Goal: Task Accomplishment & Management: Manage account settings

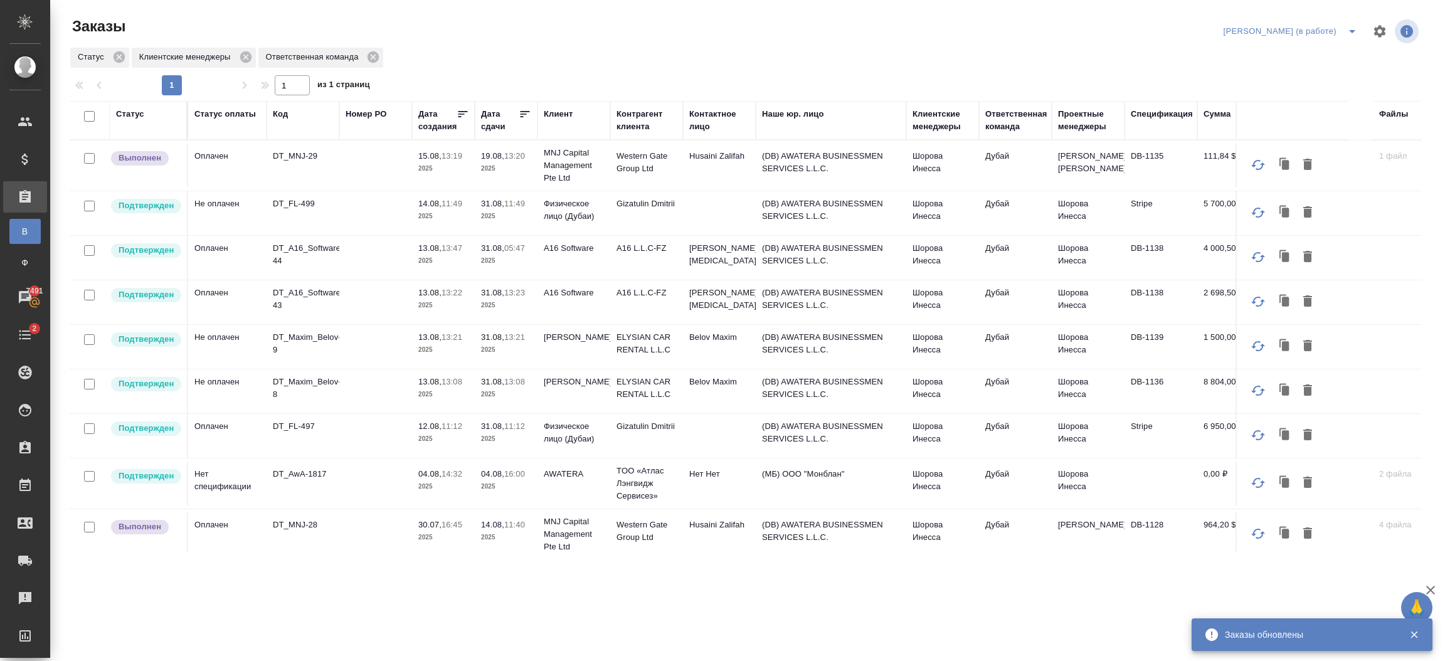
scroll to position [551, 0]
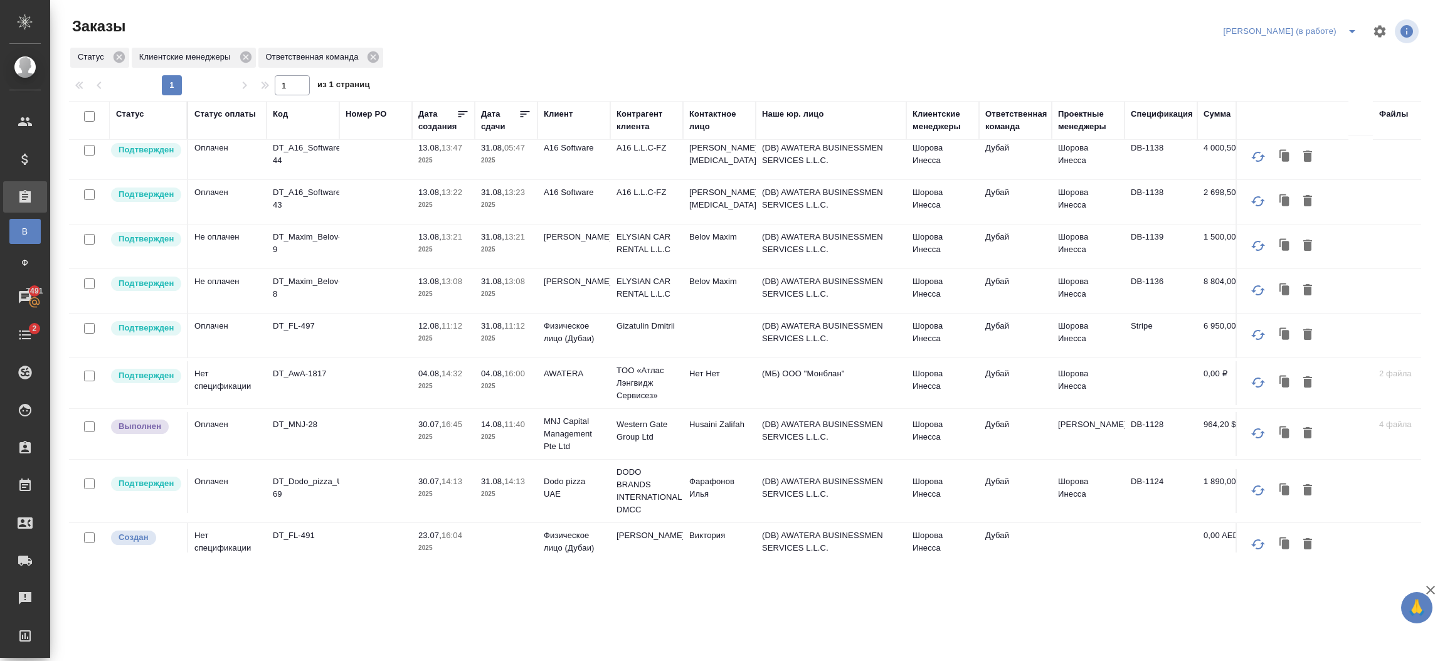
scroll to position [46, 0]
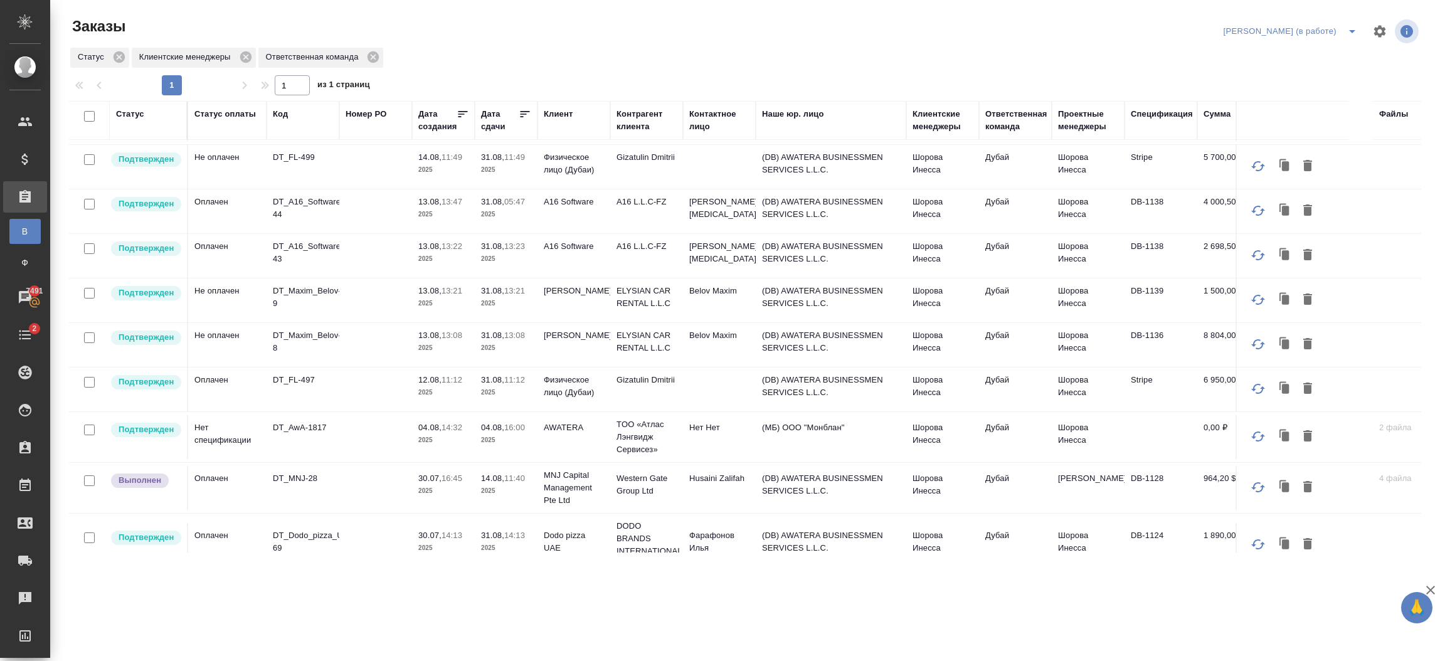
click at [1003, 141] on td "Дубай" at bounding box center [1015, 119] width 73 height 44
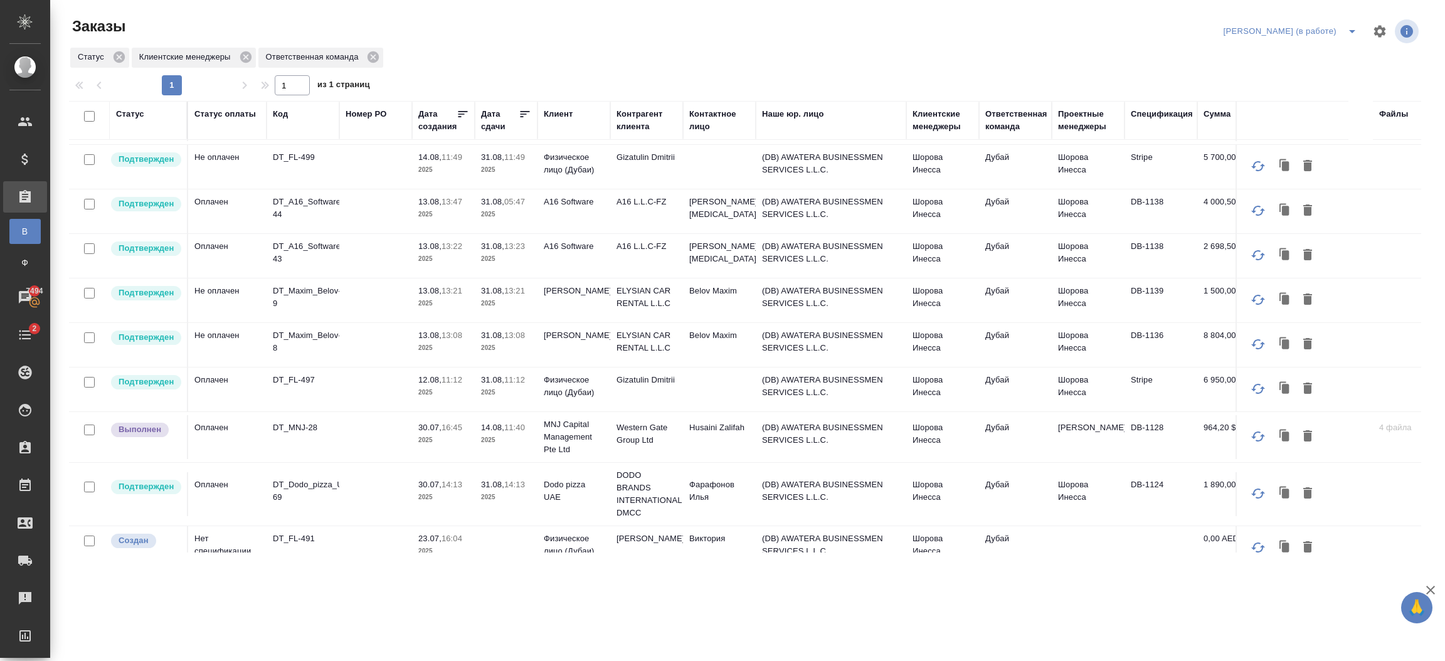
click at [389, 141] on td at bounding box center [375, 119] width 73 height 44
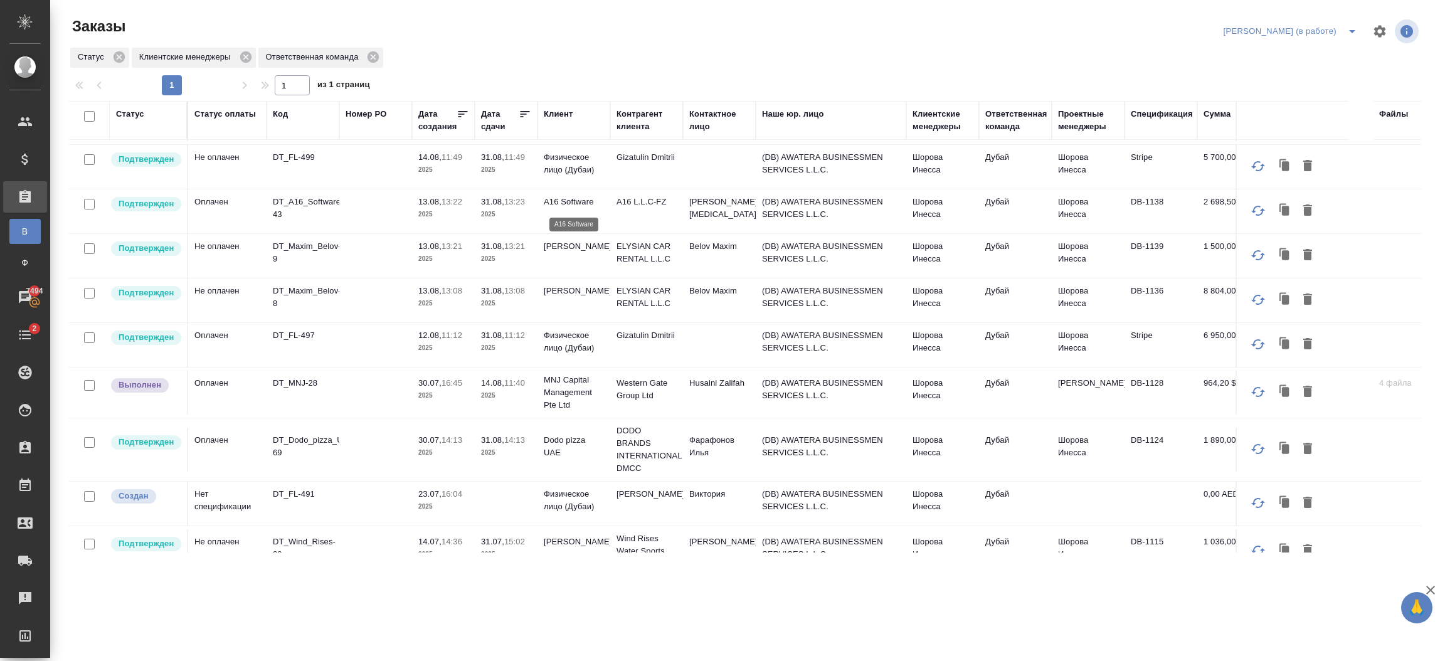
click at [569, 197] on p "A16 Software" at bounding box center [574, 202] width 60 height 13
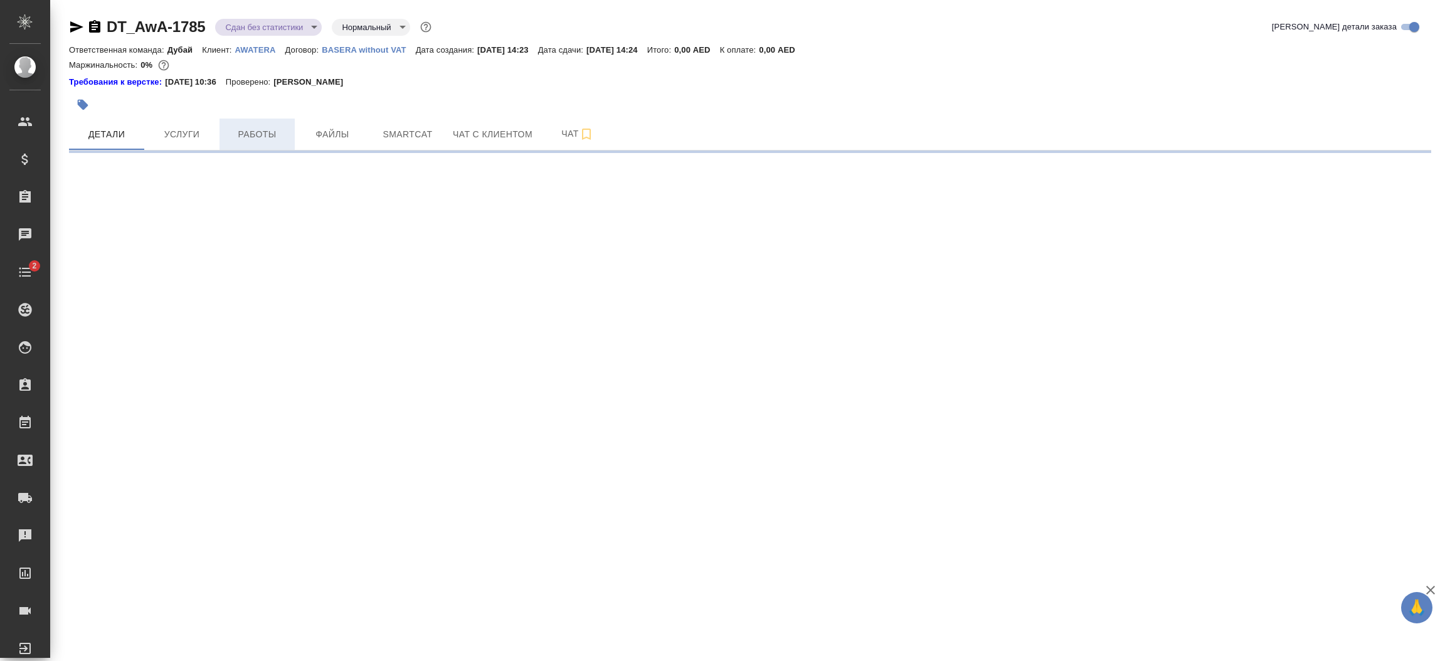
click at [264, 139] on span "Работы" at bounding box center [257, 135] width 60 height 16
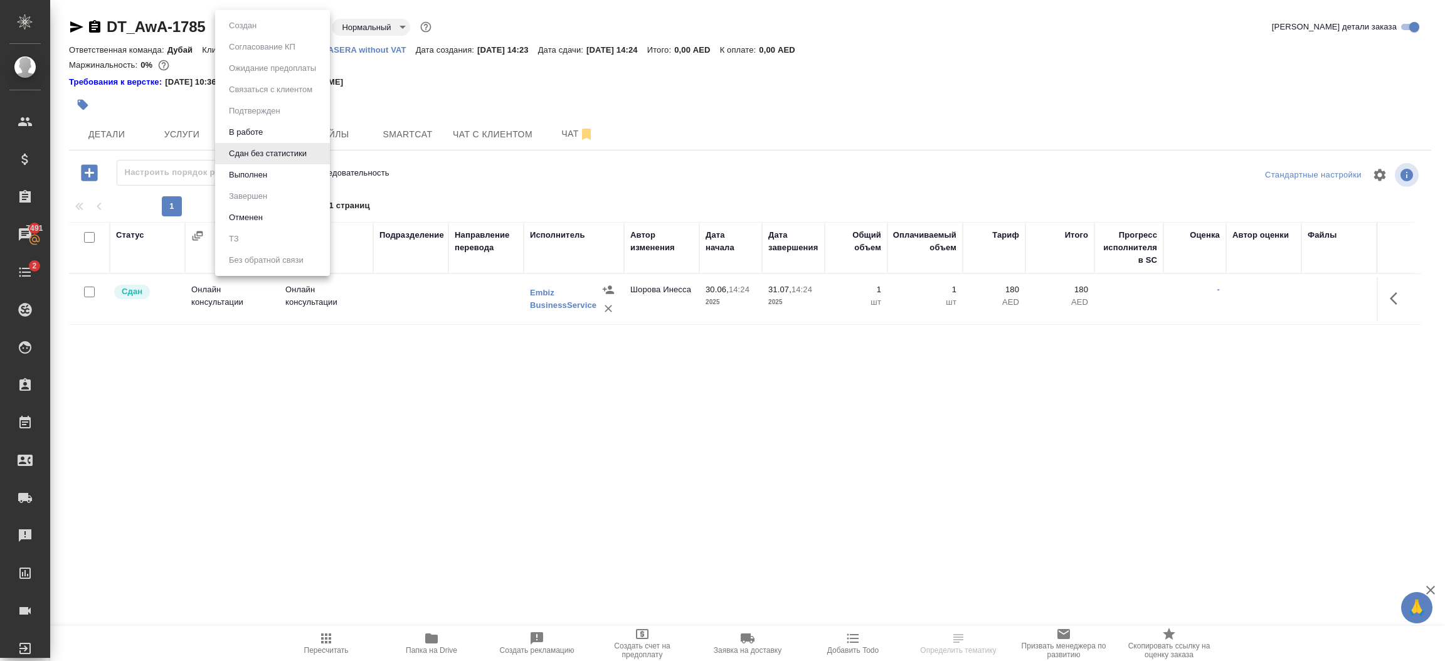
click at [303, 33] on body "🙏 .cls-1 fill:#fff; AWATERA Шорова Инесса i.shorova_kiev Клиенты Спецификации З…" at bounding box center [722, 330] width 1445 height 661
click at [276, 224] on li "Отменен" at bounding box center [272, 217] width 115 height 21
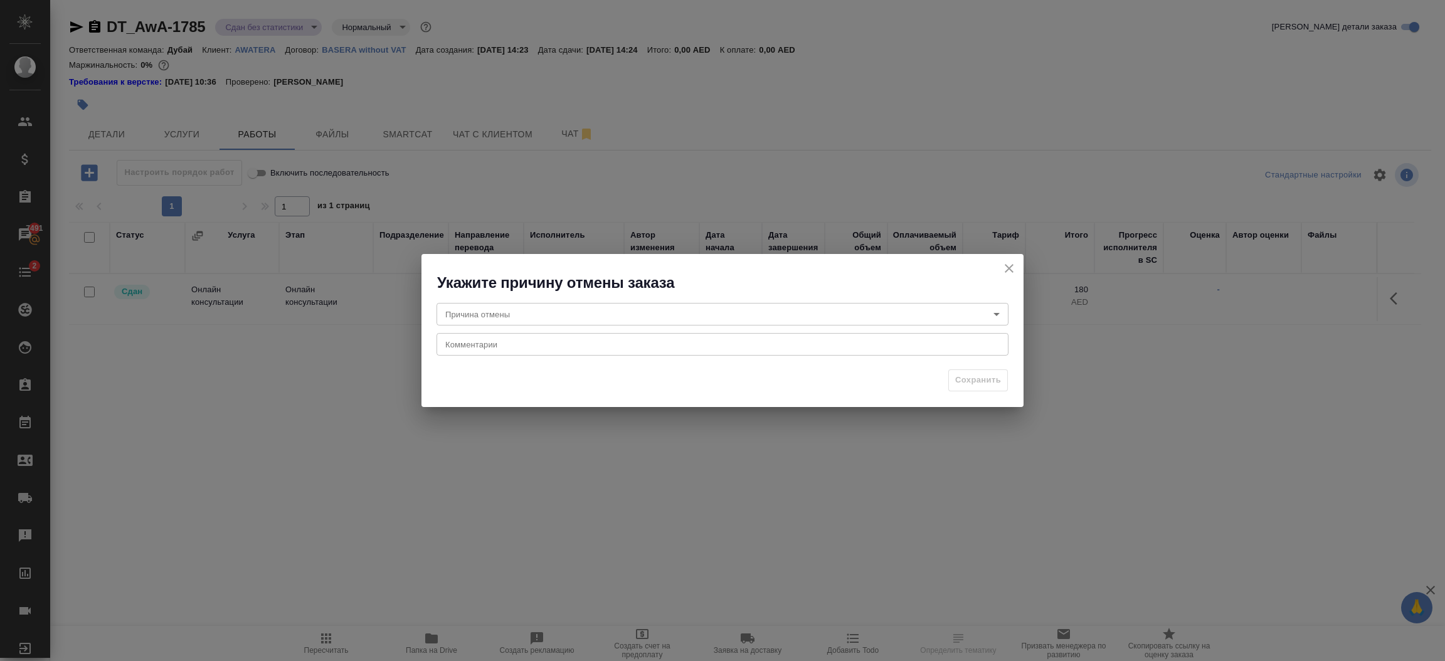
click at [593, 313] on body "🙏 .cls-1 fill:#fff; AWATERA Шорова Инесса i.shorova_kiev Клиенты Спецификации З…" at bounding box center [722, 330] width 1445 height 661
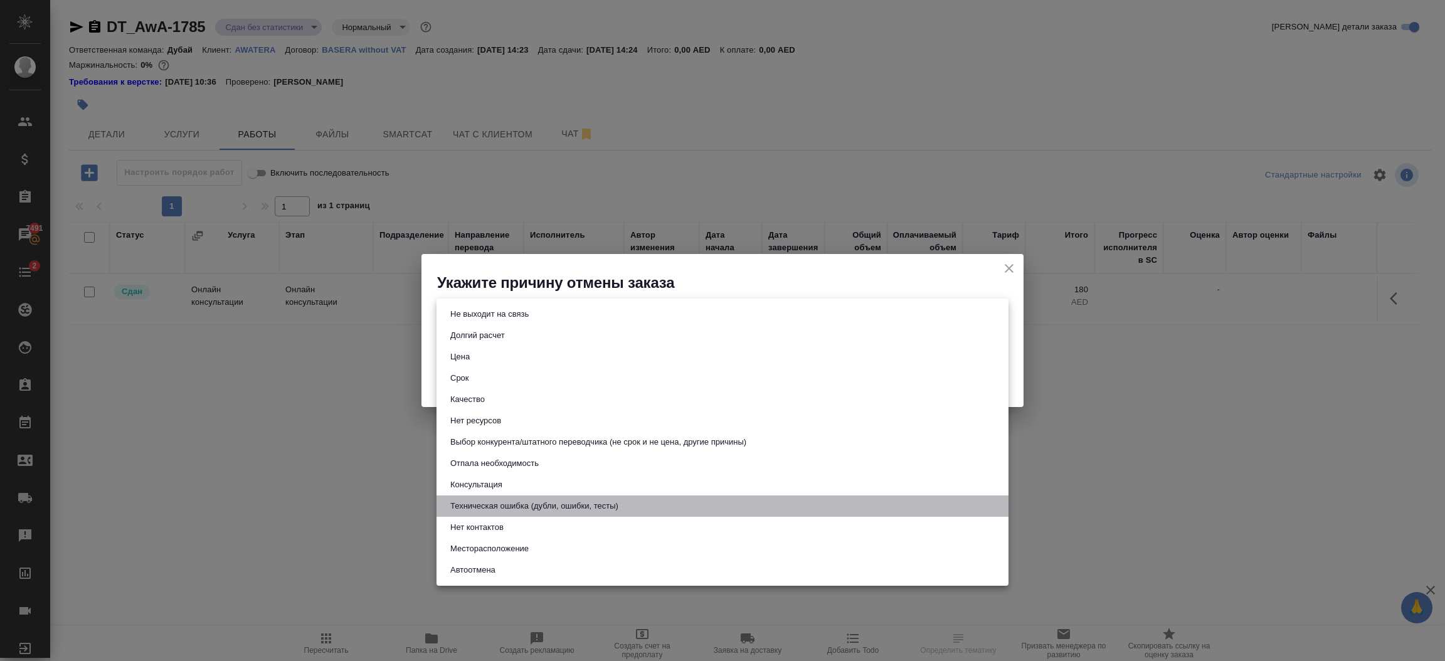
click at [584, 500] on button "Техническая ошибка (дубли, ошибки, тесты)" at bounding box center [534, 506] width 176 height 14
type input "technicalError"
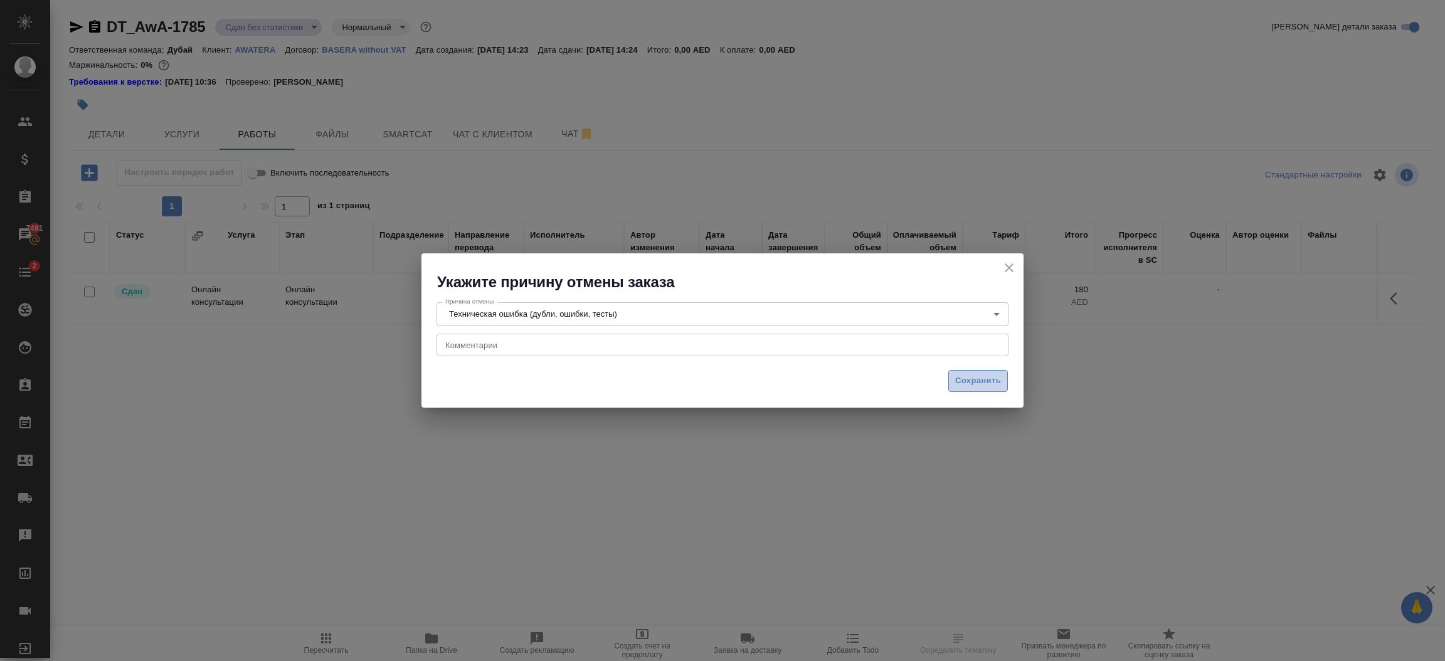
click at [962, 385] on span "Сохранить" at bounding box center [978, 381] width 46 height 14
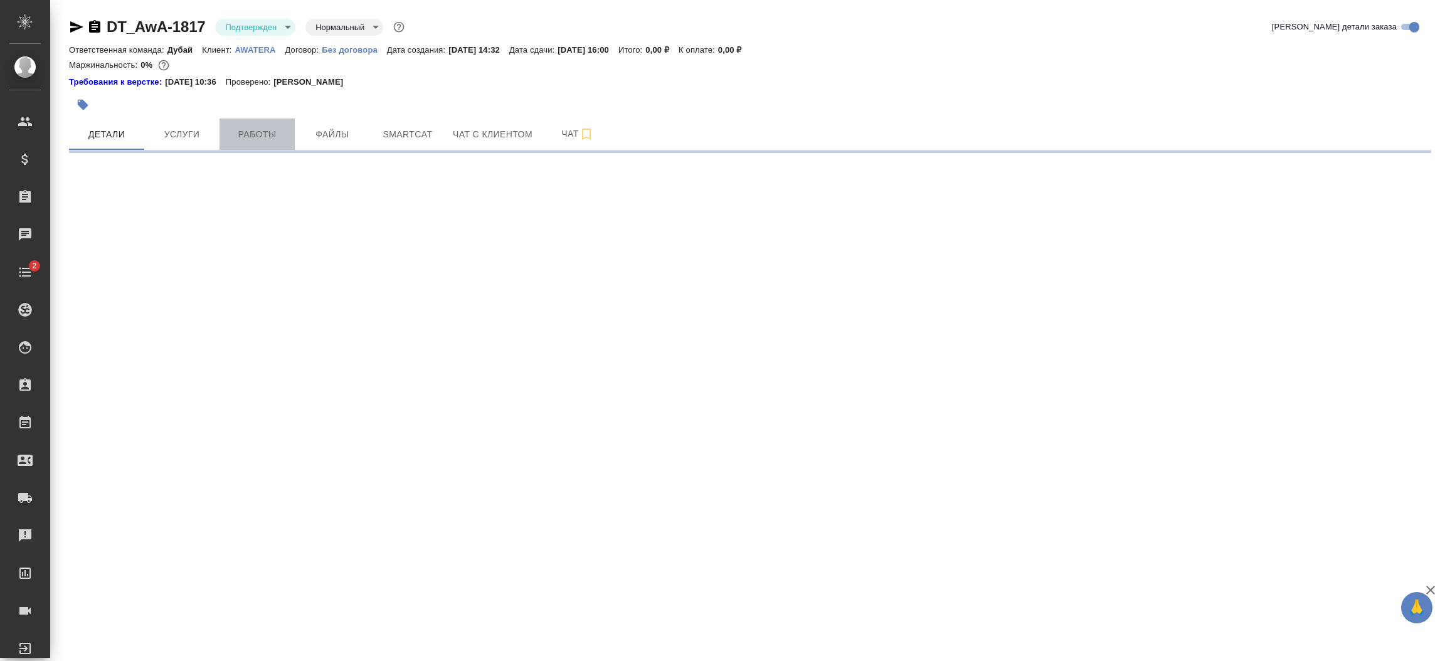
click at [246, 128] on span "Работы" at bounding box center [257, 135] width 60 height 16
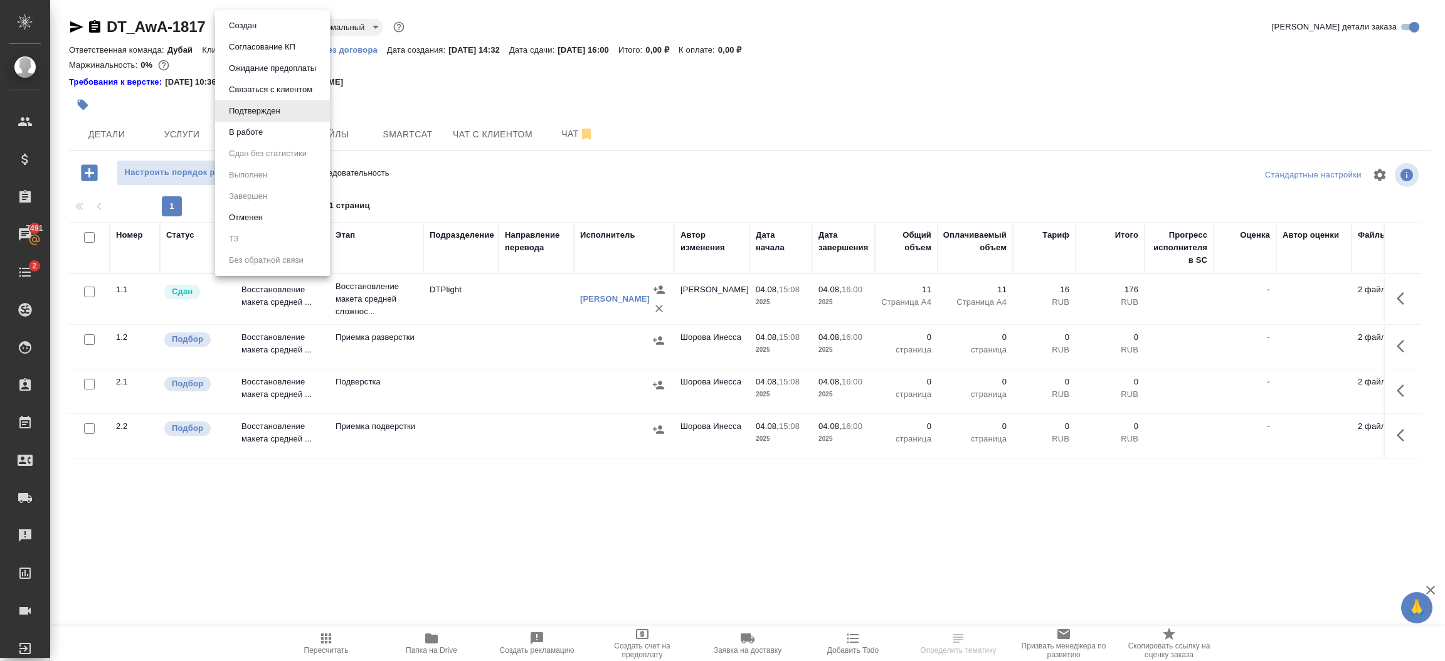
click at [265, 29] on body "🙏 .cls-1 fill:#fff; AWATERA Шорова Инесса i.shorova_kiev Клиенты Спецификации З…" at bounding box center [722, 330] width 1445 height 661
click at [276, 132] on li "В работе" at bounding box center [272, 132] width 115 height 21
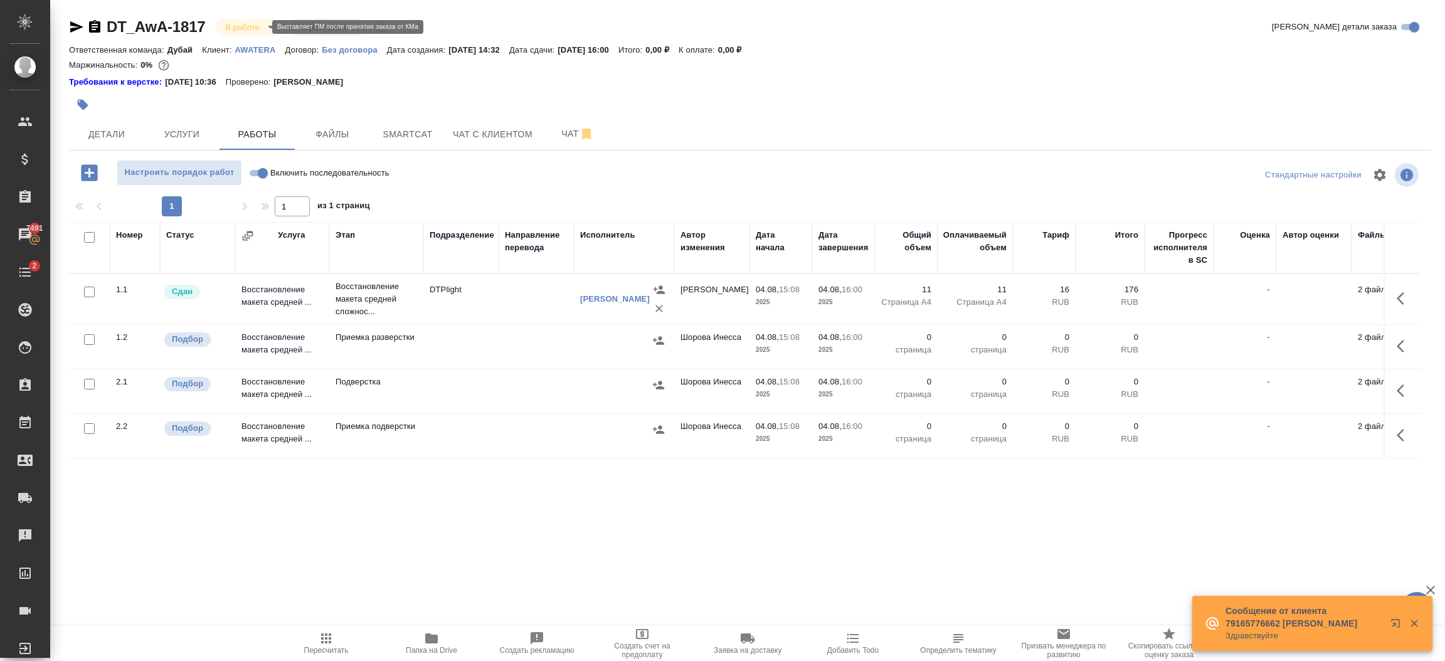
click at [258, 30] on body "🙏 .cls-1 fill:#fff; AWATERA Шорова Инесса i.shorova_kiev Клиенты Спецификации З…" at bounding box center [722, 330] width 1445 height 661
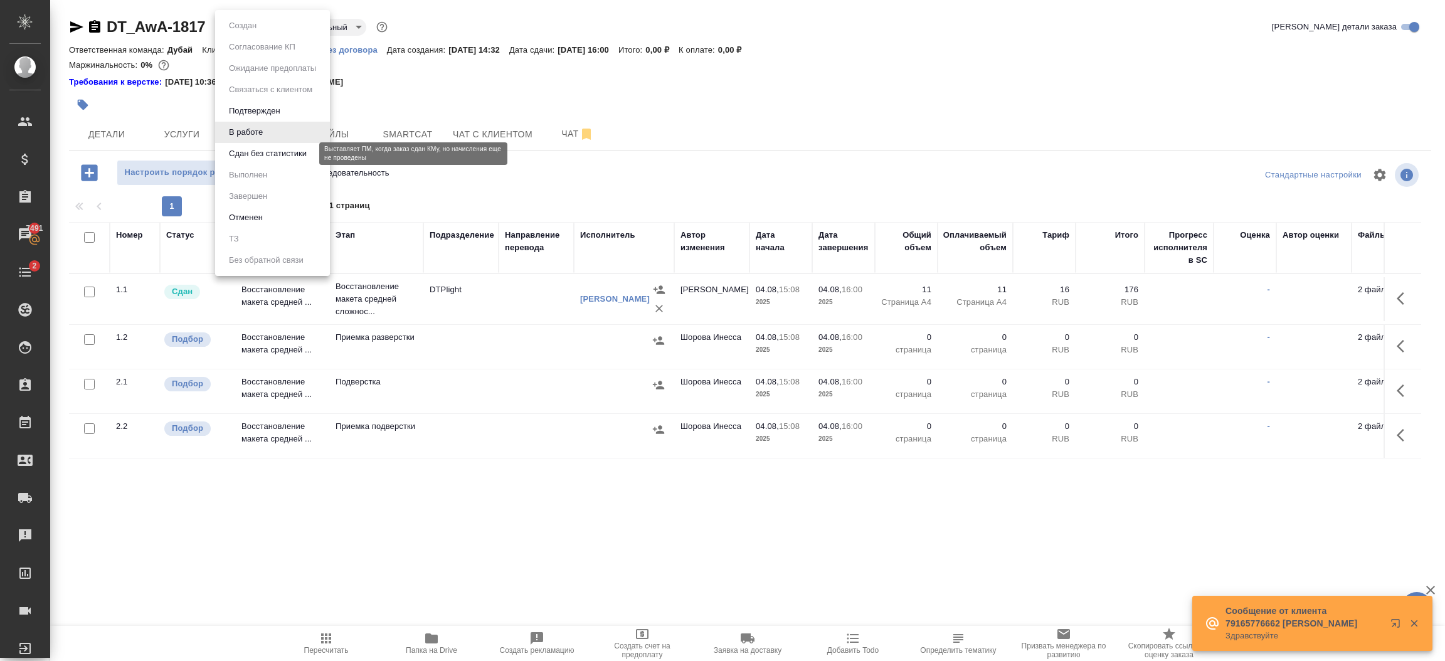
click at [262, 152] on button "Сдан без статистики" at bounding box center [267, 154] width 85 height 14
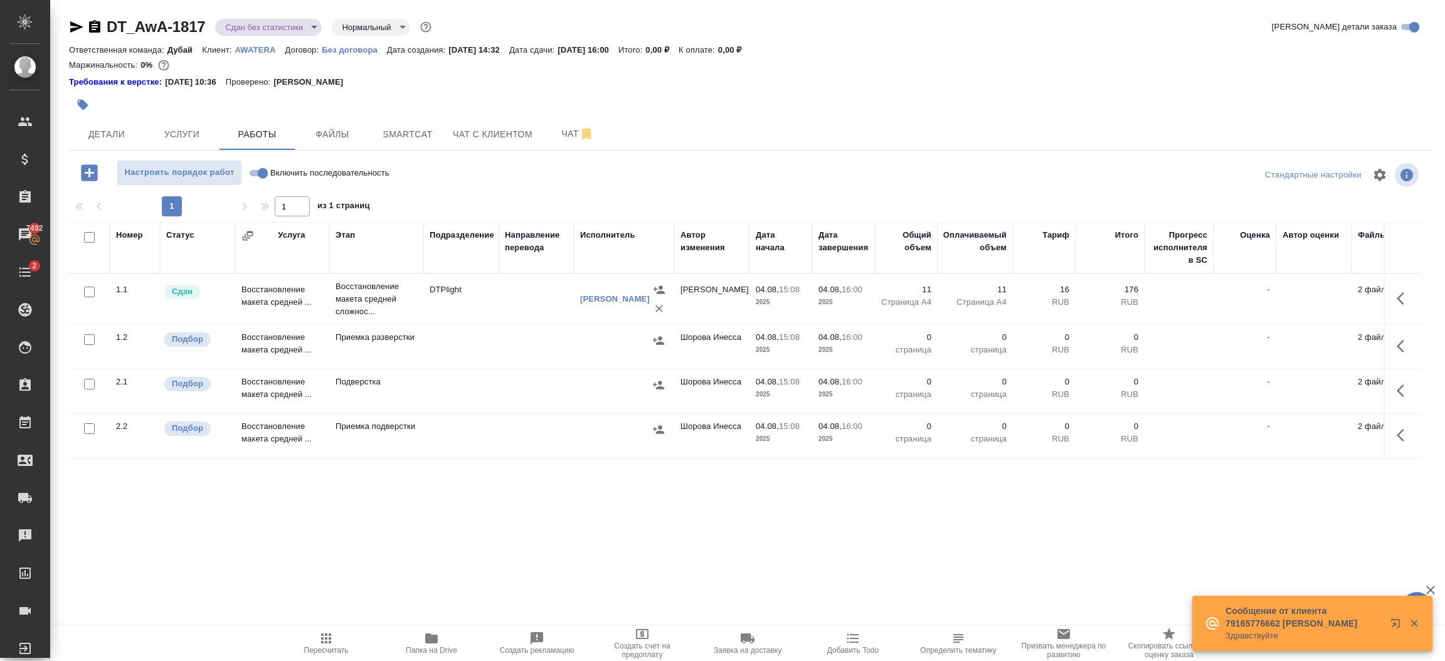
click at [86, 342] on input "checkbox" at bounding box center [89, 339] width 11 height 11
checkbox input "true"
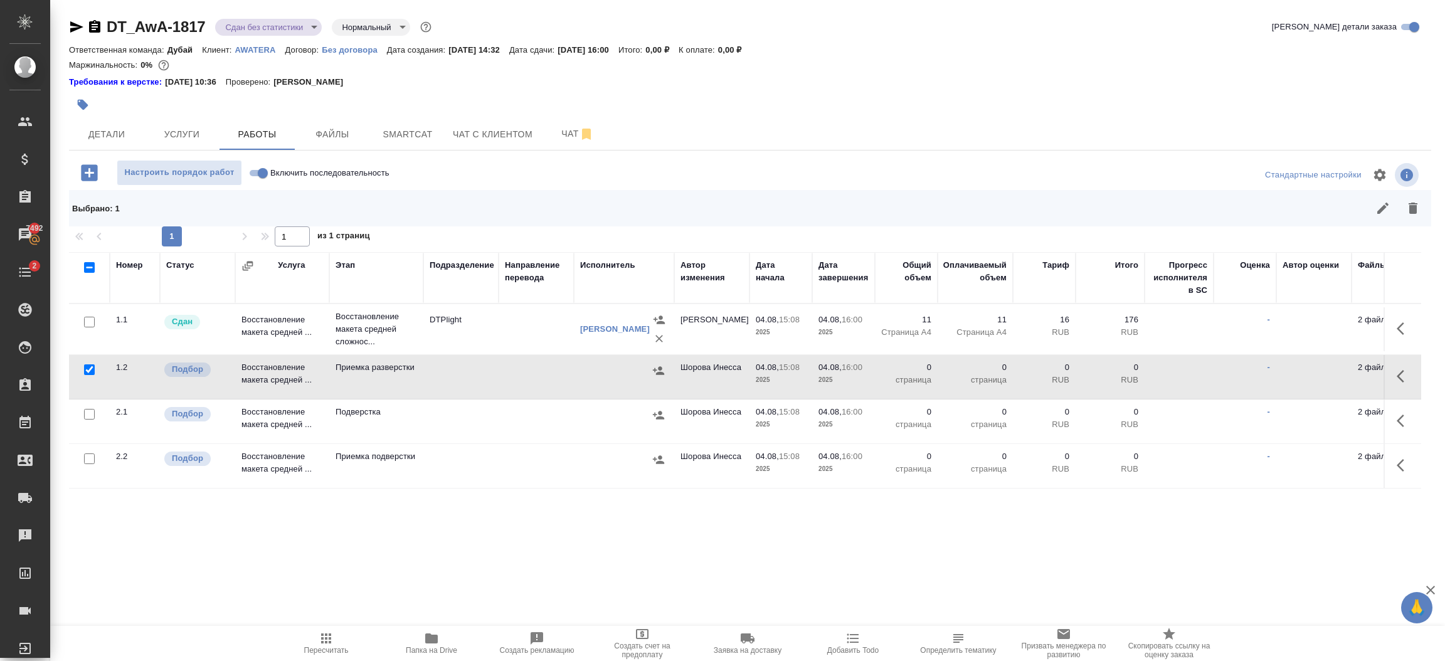
click at [89, 351] on td at bounding box center [89, 329] width 41 height 44
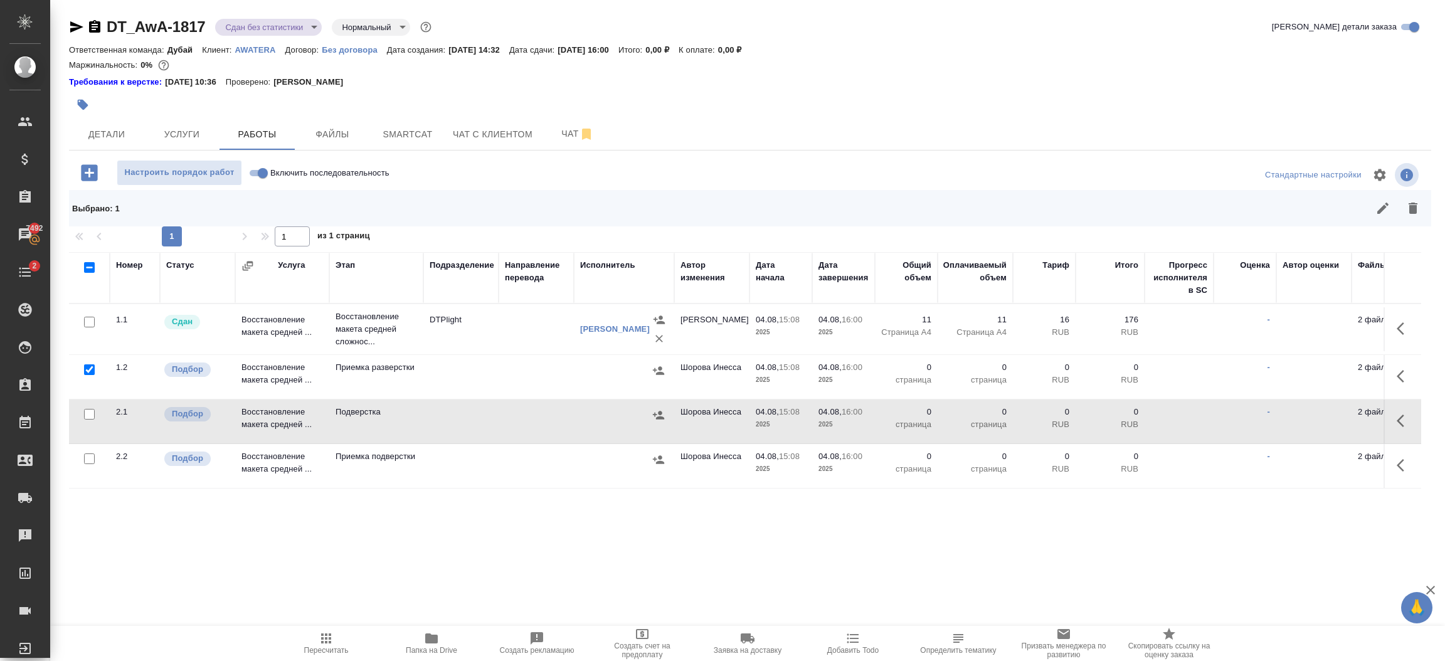
click at [88, 351] on td at bounding box center [89, 329] width 41 height 44
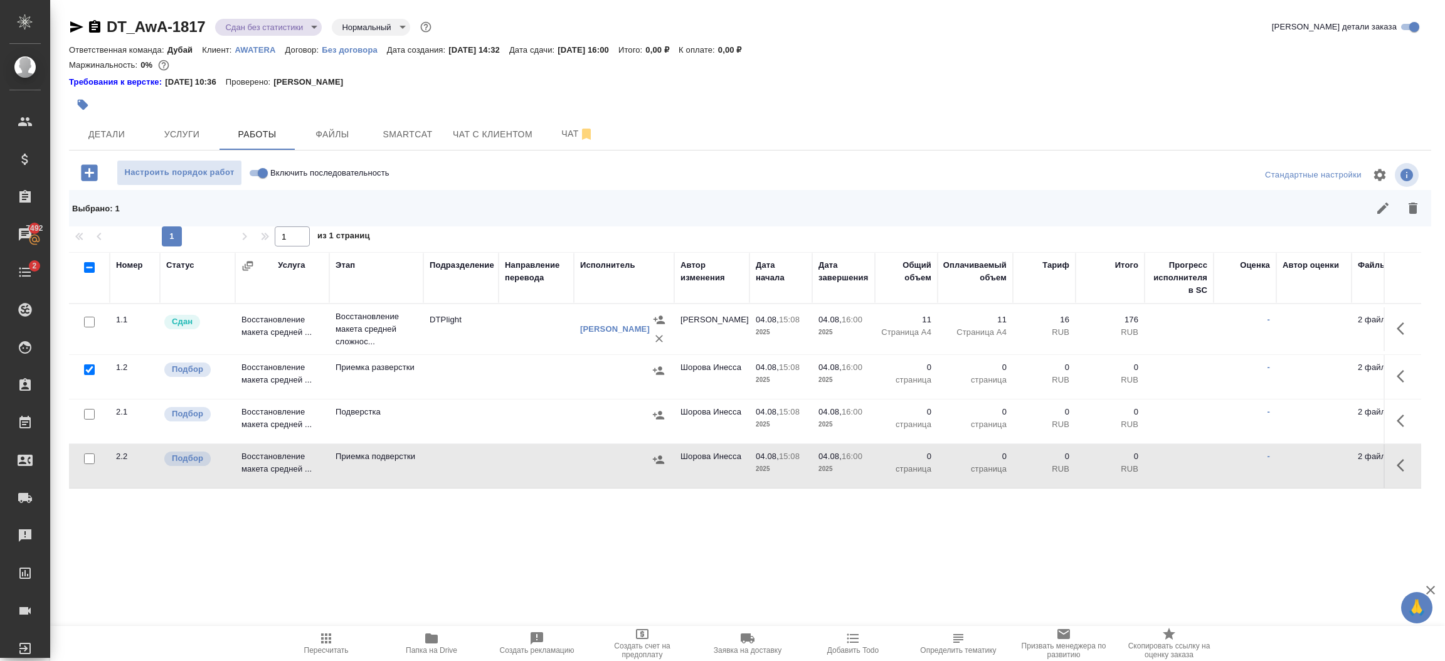
click at [85, 413] on input "checkbox" at bounding box center [89, 414] width 11 height 11
checkbox input "true"
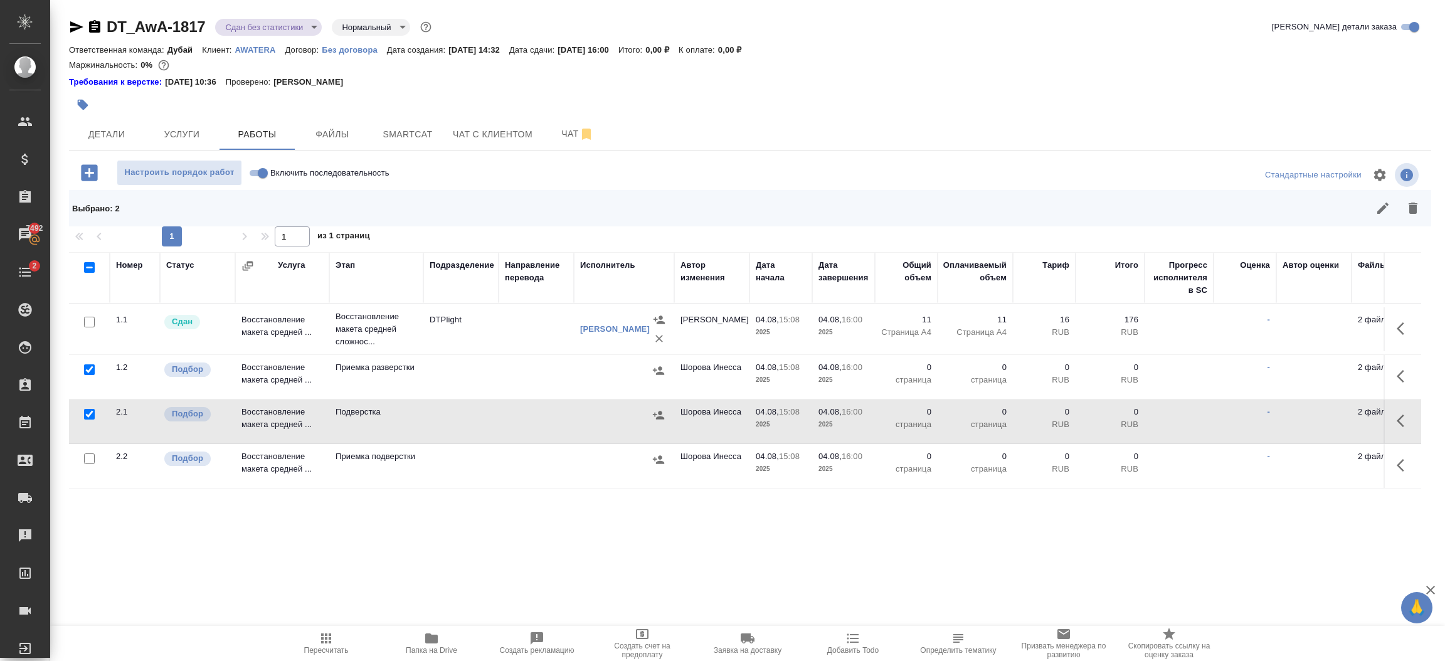
click at [87, 456] on input "checkbox" at bounding box center [89, 458] width 11 height 11
checkbox input "true"
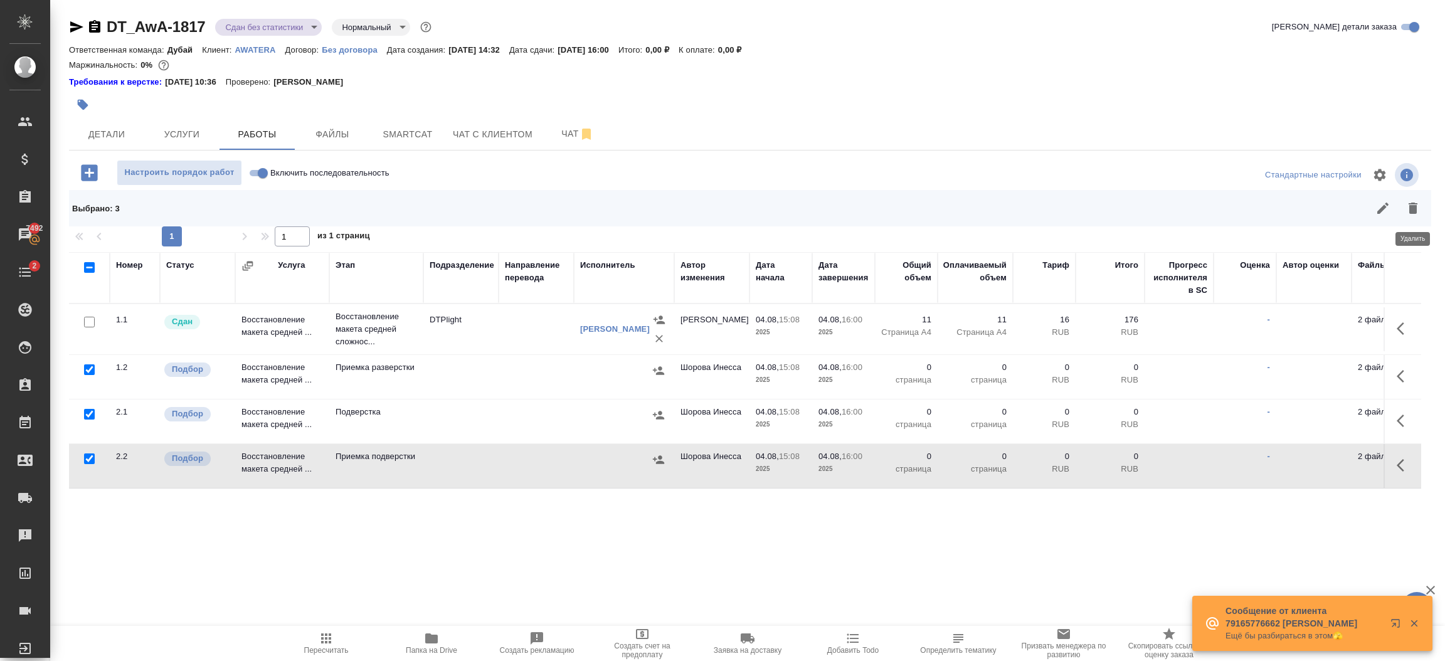
click at [1409, 211] on icon "button" at bounding box center [1412, 208] width 9 height 11
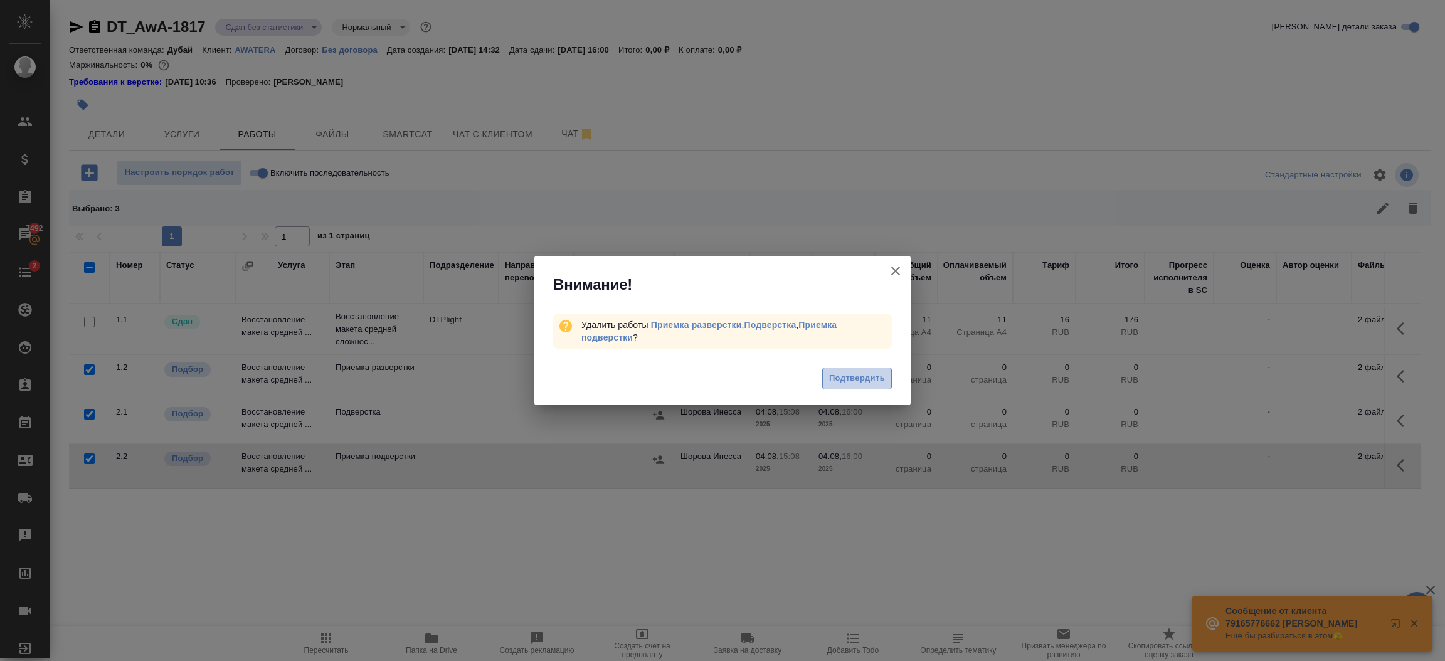
click at [856, 385] on span "Подтвердить" at bounding box center [857, 378] width 56 height 14
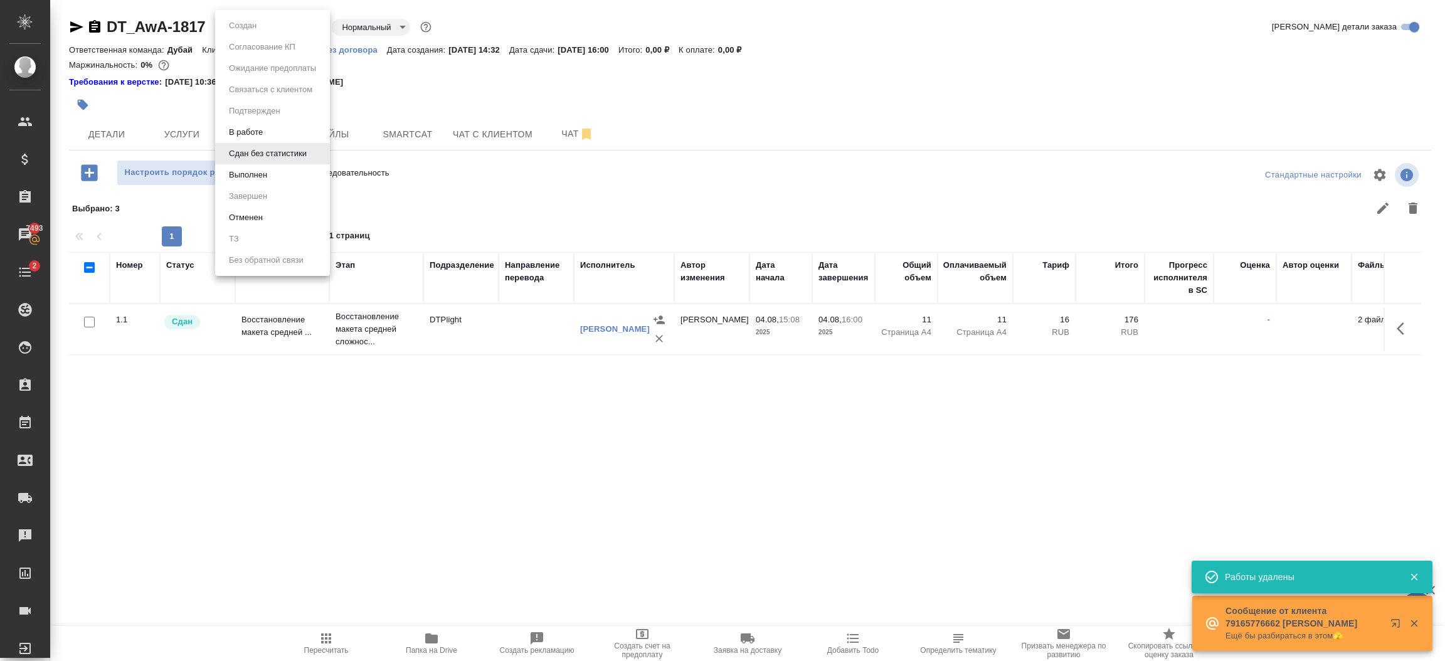
click at [287, 30] on body "🙏 .cls-1 fill:#fff; AWATERA Шорова Инесса i.shorova_kiev Клиенты Спецификации З…" at bounding box center [722, 330] width 1445 height 661
click at [282, 168] on li "Выполнен" at bounding box center [272, 174] width 115 height 21
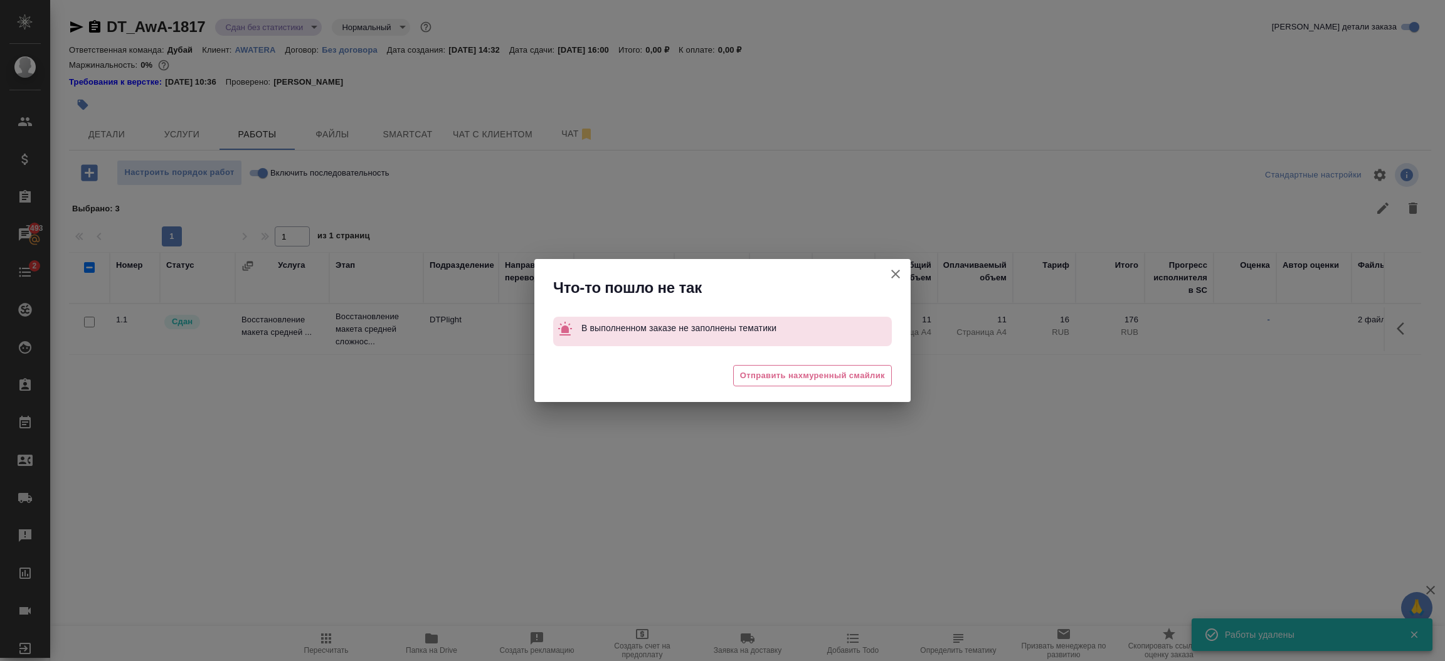
click at [900, 272] on icon "button" at bounding box center [895, 273] width 15 height 15
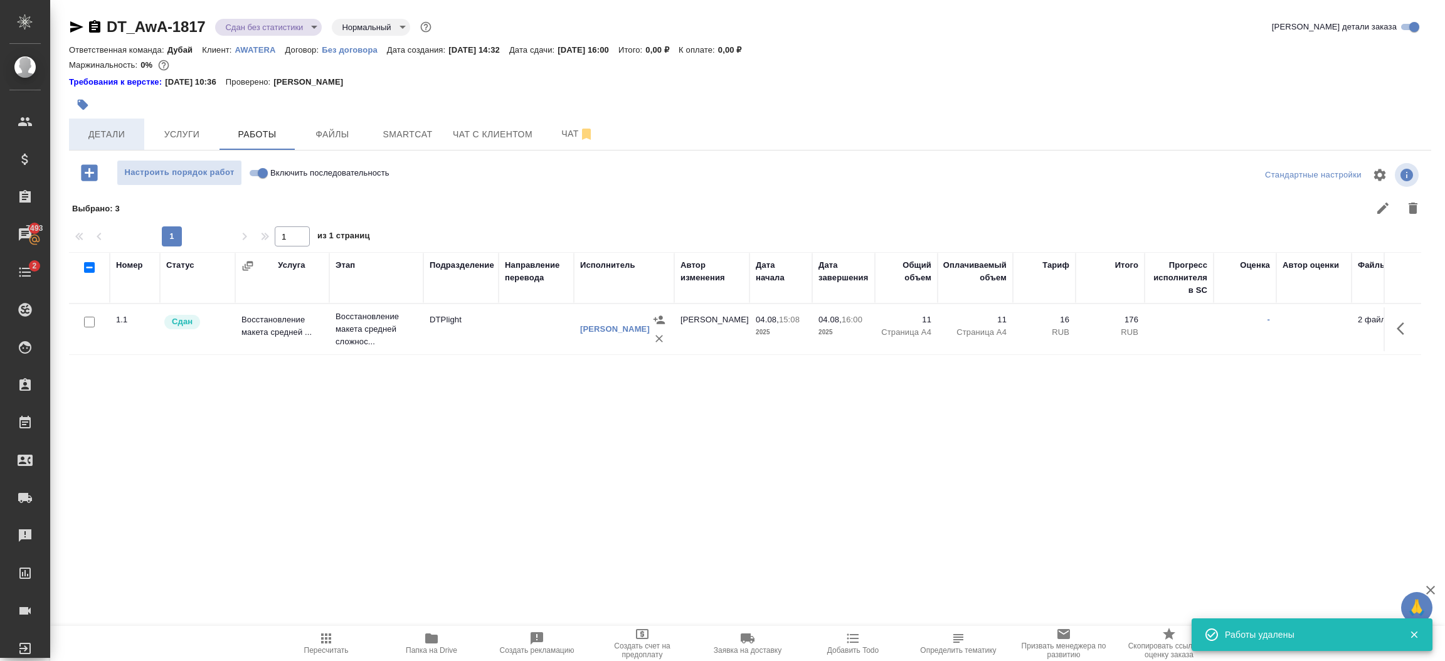
click at [116, 135] on span "Детали" at bounding box center [106, 135] width 60 height 16
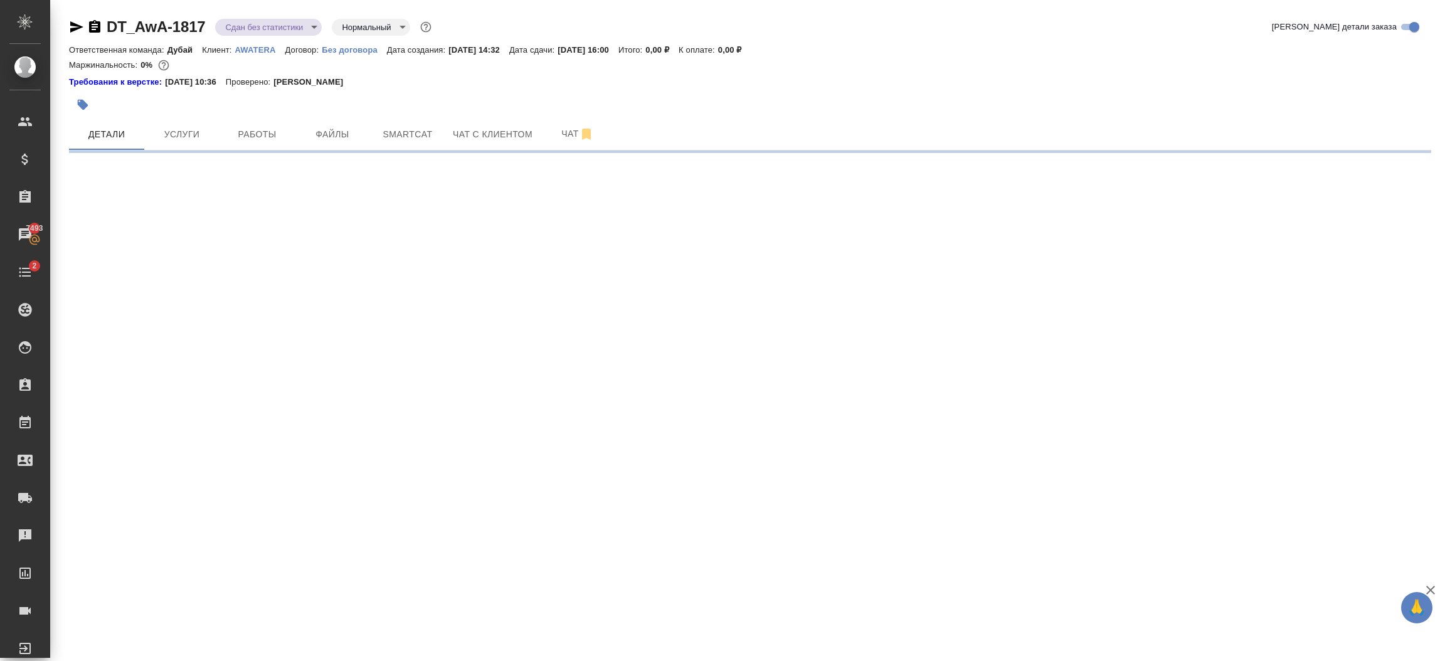
select select "RU"
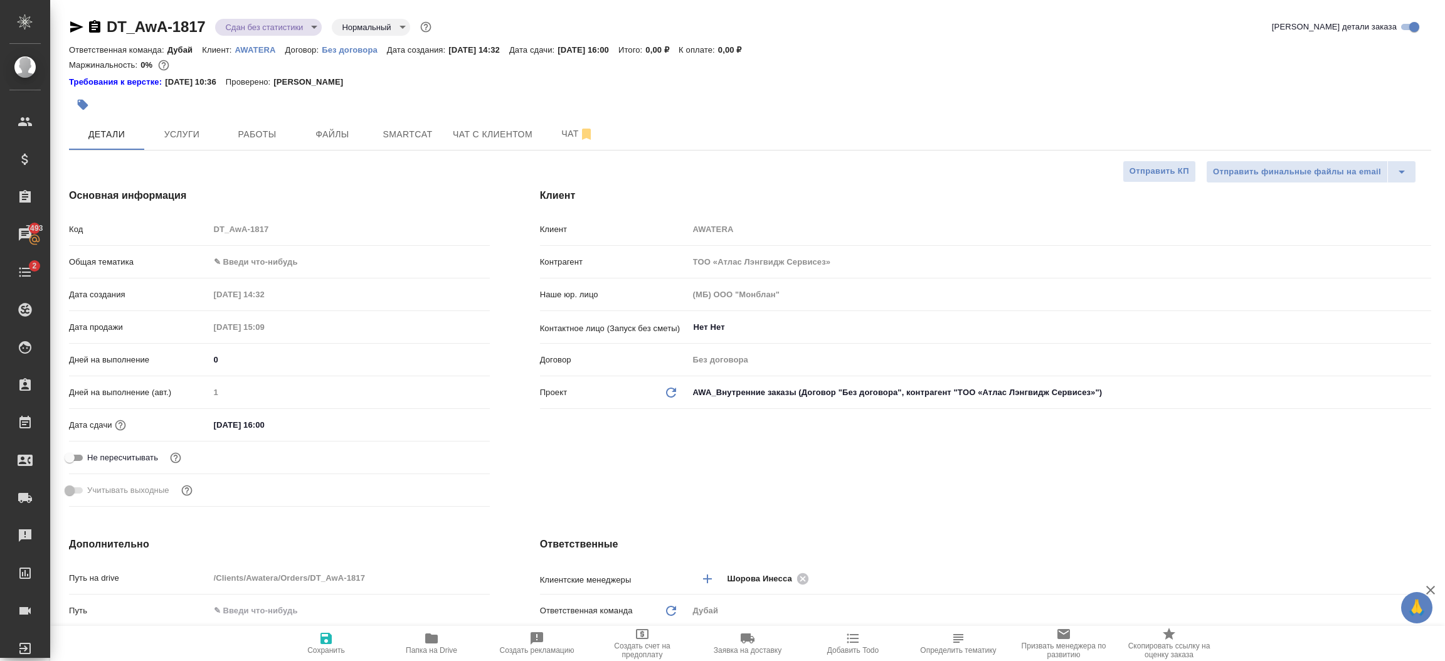
type textarea "x"
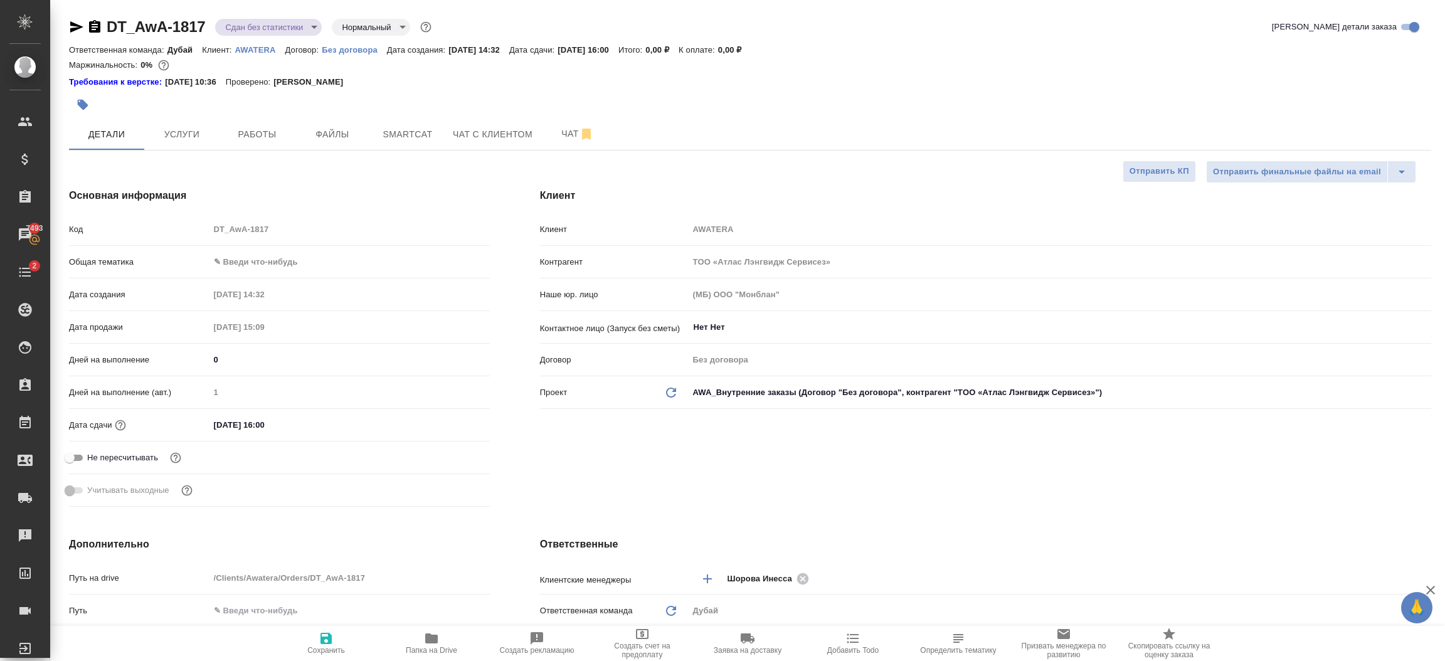
type textarea "x"
click at [296, 258] on body "🙏 .cls-1 fill:#fff; AWATERA Шорова Инесса i.shorova_kiev Клиенты Спецификации З…" at bounding box center [722, 330] width 1445 height 661
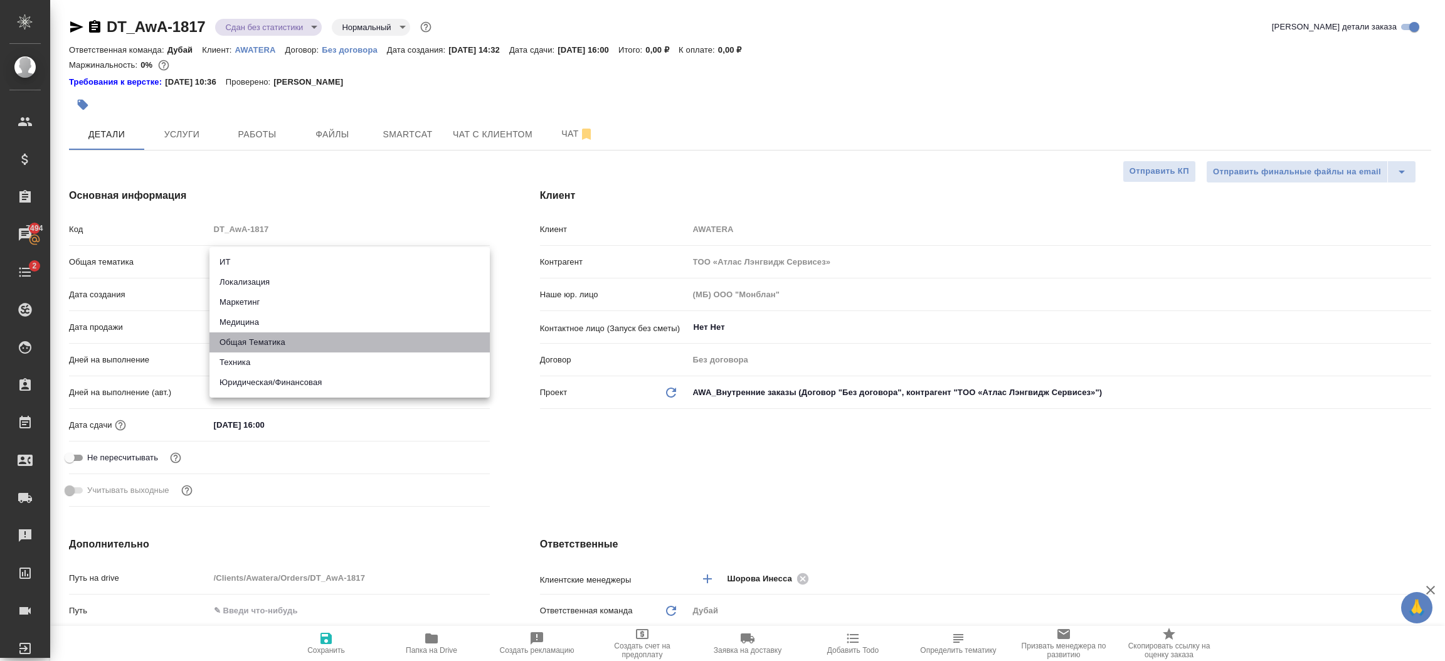
click at [291, 340] on li "Общая Тематика" at bounding box center [349, 342] width 280 height 20
type input "obtem"
type textarea "x"
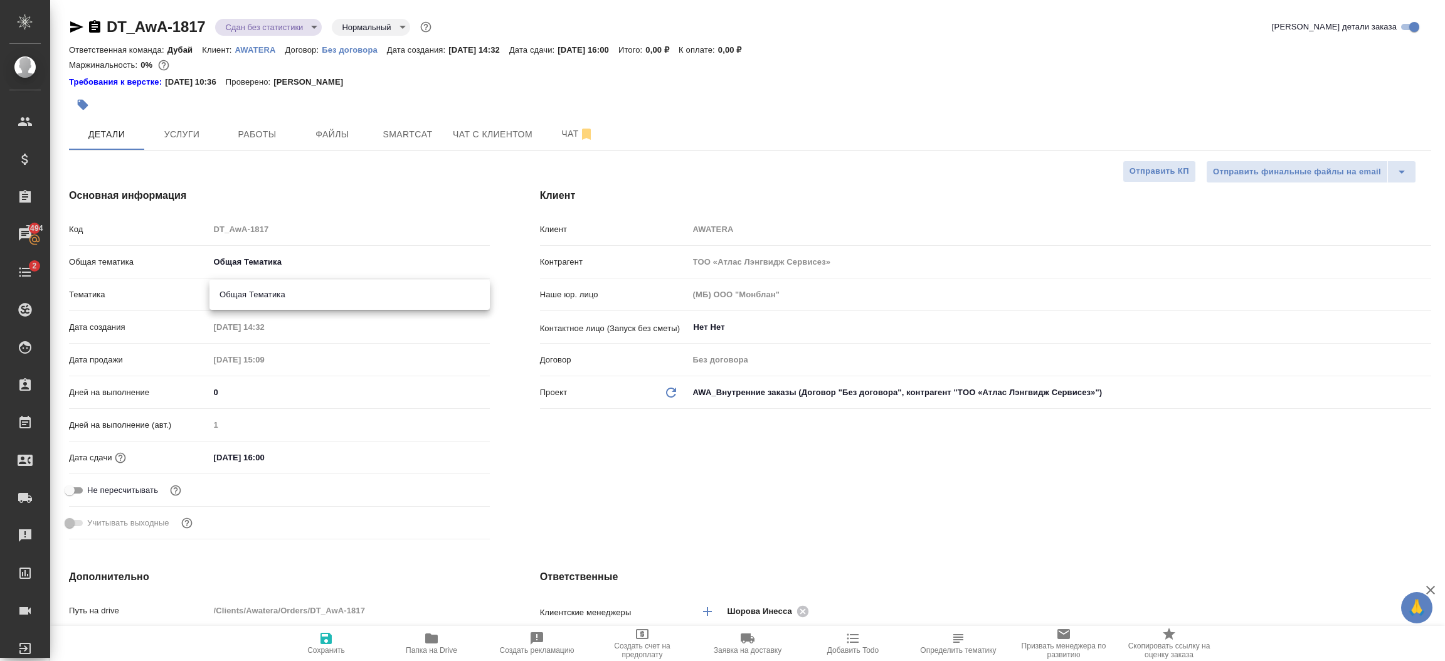
click at [275, 287] on body "🙏 .cls-1 fill:#fff; AWATERA Шорова Инесса i.shorova_kiev Клиенты Спецификации З…" at bounding box center [722, 330] width 1445 height 661
click at [280, 293] on li "Общая Тематика" at bounding box center [349, 295] width 280 height 20
type textarea "x"
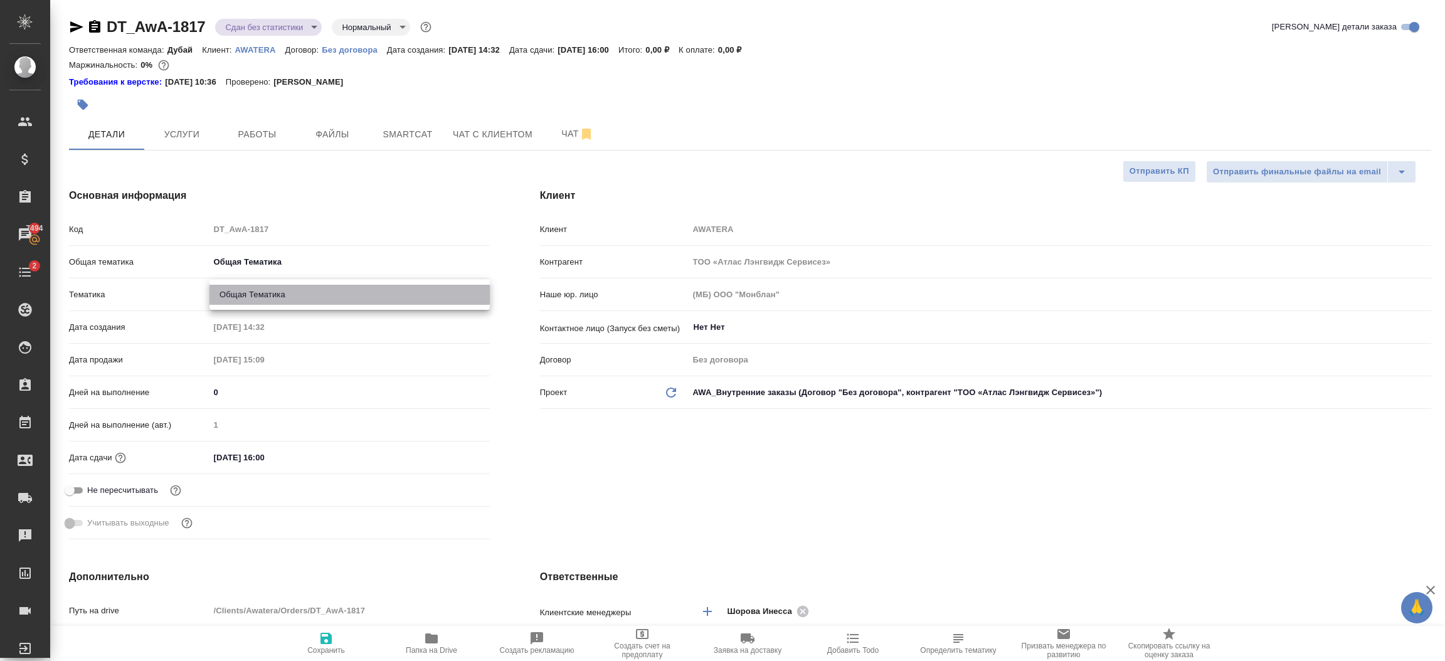
type input "6012b1ca196b0e5c9229a120"
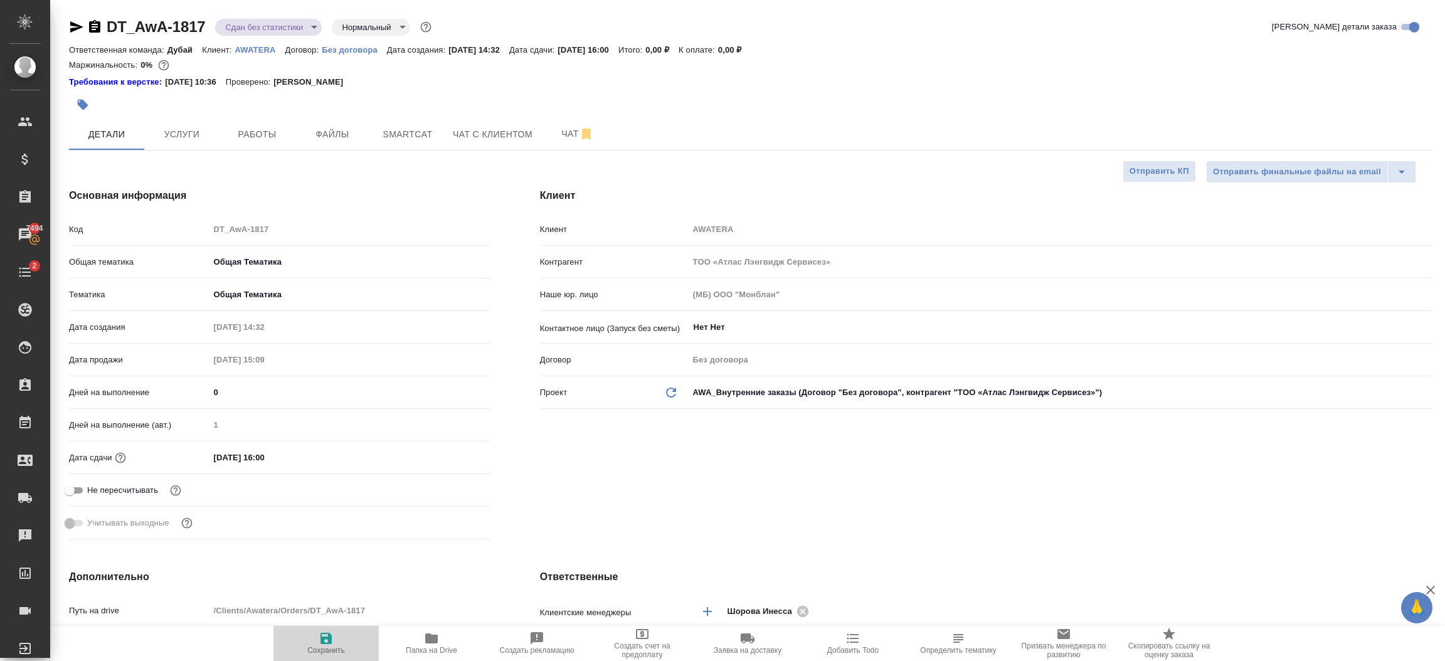
click at [341, 648] on span "Сохранить" at bounding box center [326, 650] width 38 height 9
type textarea "x"
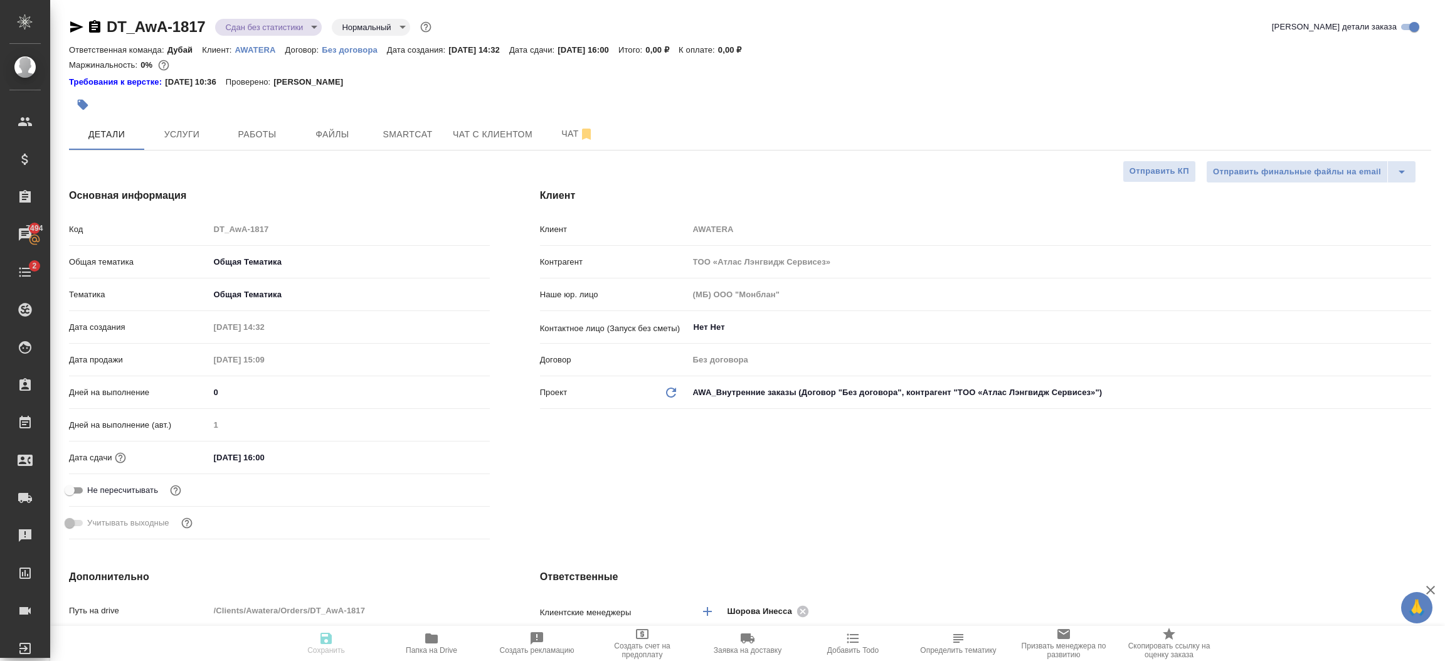
type textarea "x"
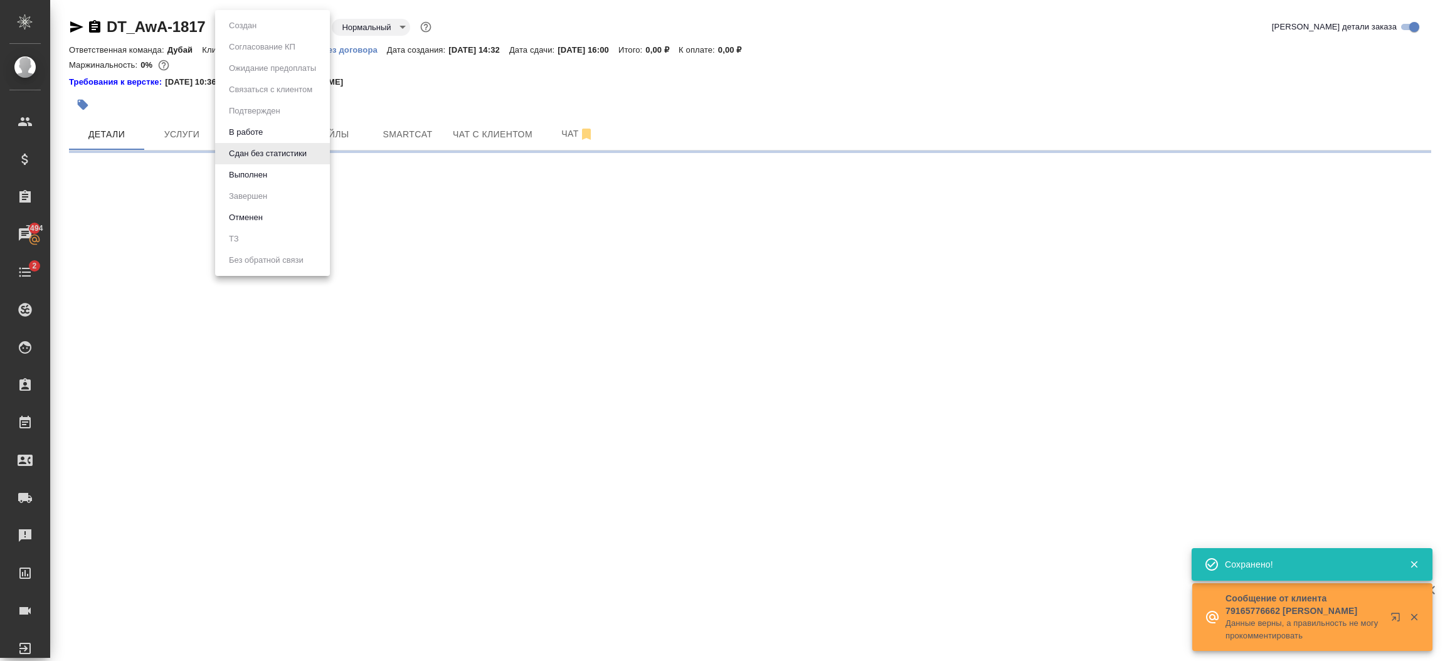
click at [296, 34] on body "🙏 .cls-1 fill:#fff; AWATERA Шорова Инесса i.shorova_kiev Клиенты Спецификации З…" at bounding box center [722, 330] width 1445 height 661
click at [300, 175] on li "Выполнен" at bounding box center [272, 174] width 115 height 21
click at [262, 28] on body "🙏 .cls-1 fill:#fff; AWATERA Шорова Инесса i.shorova_kiev Клиенты Спецификации З…" at bounding box center [722, 330] width 1445 height 661
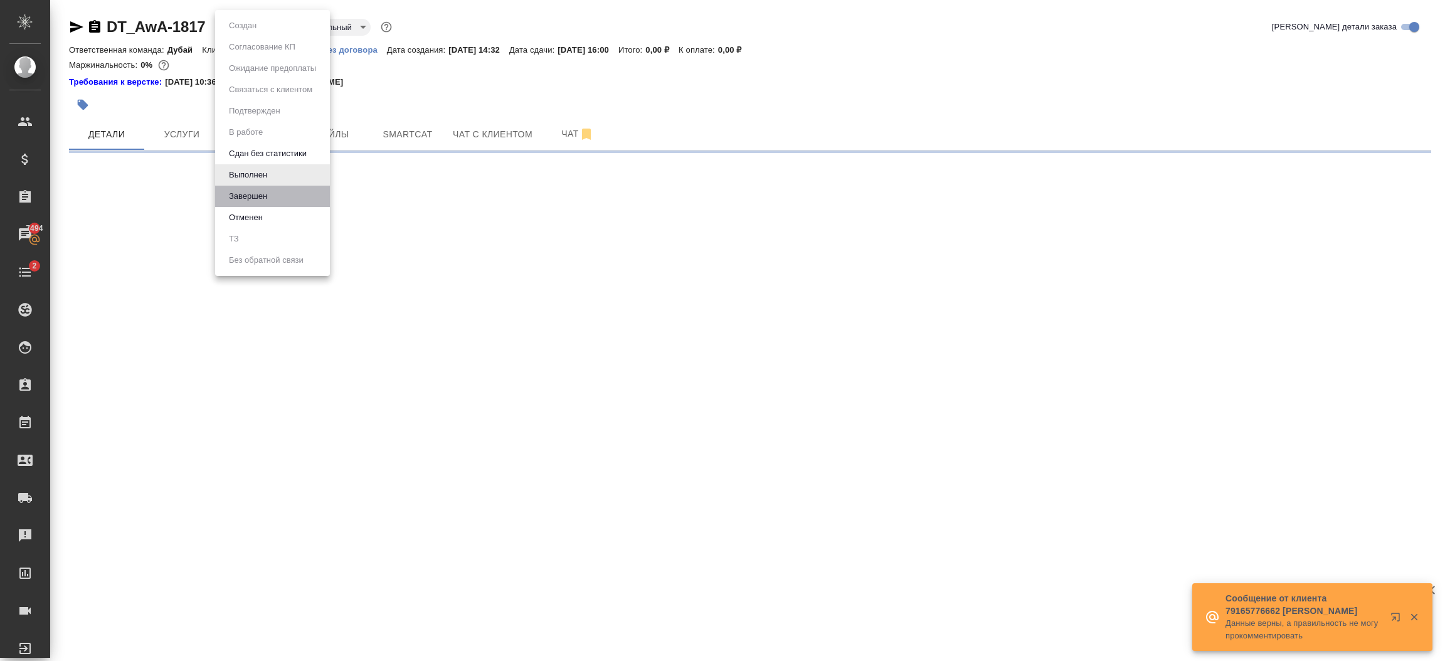
click at [274, 191] on li "Завершен" at bounding box center [272, 196] width 115 height 21
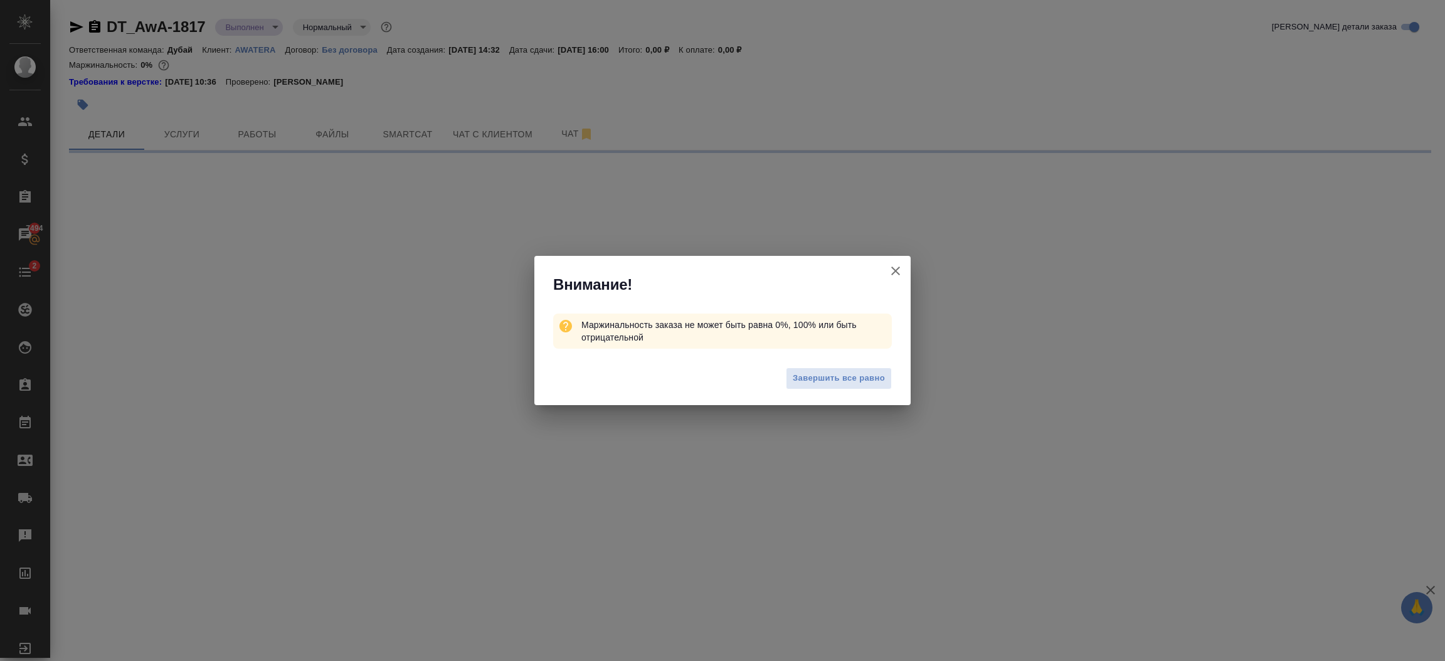
select select "RU"
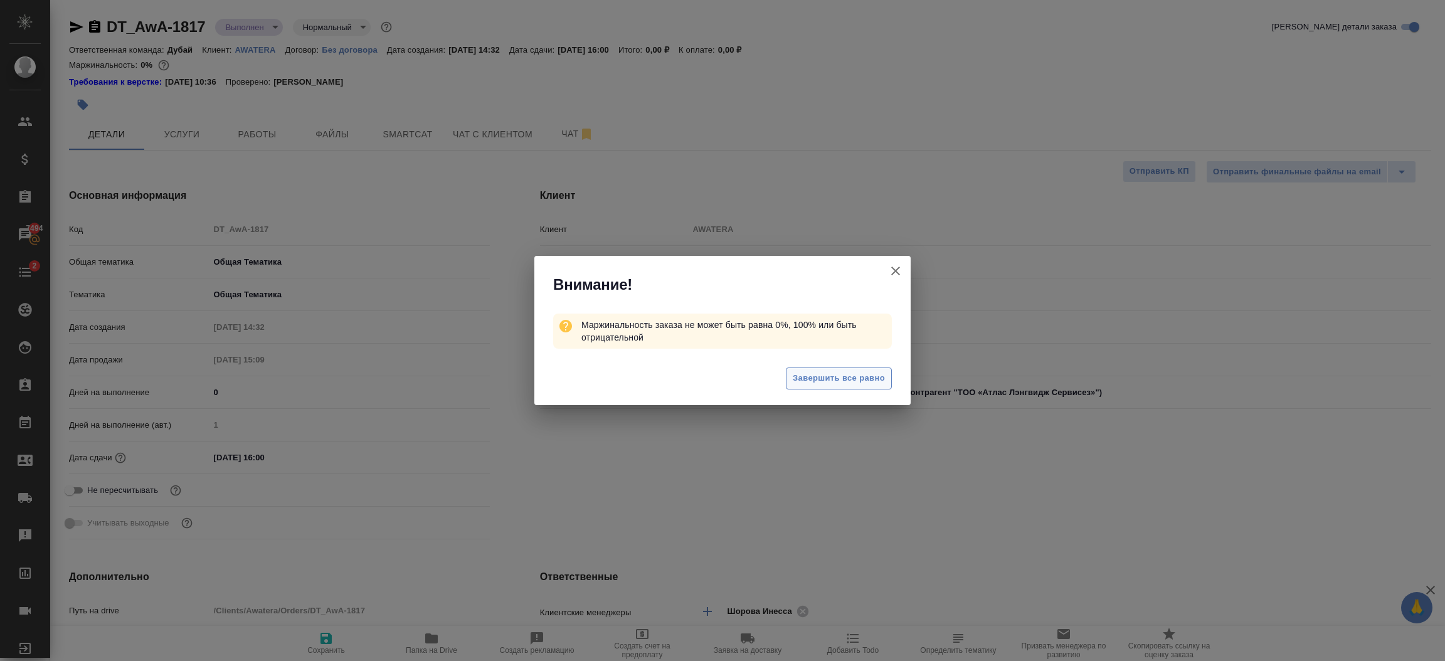
type textarea "x"
click at [848, 382] on span "Завершить все равно" at bounding box center [838, 378] width 92 height 14
type textarea "x"
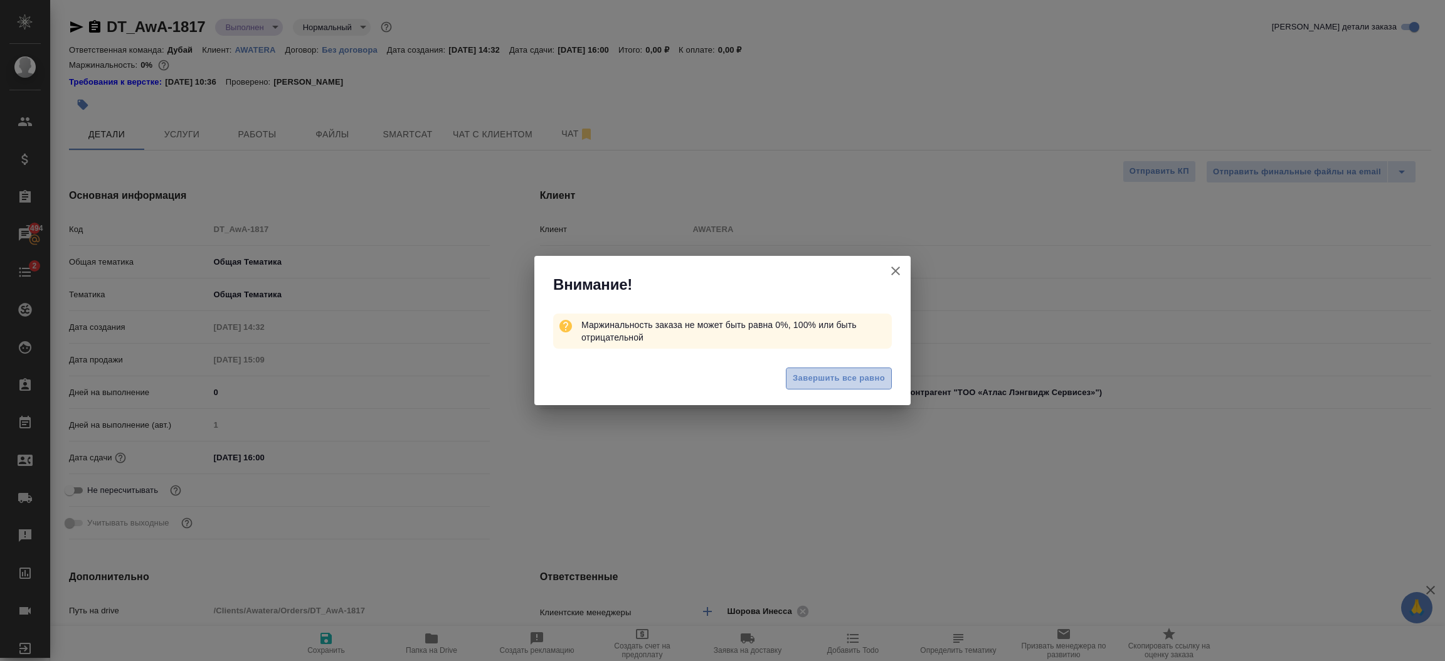
type textarea "x"
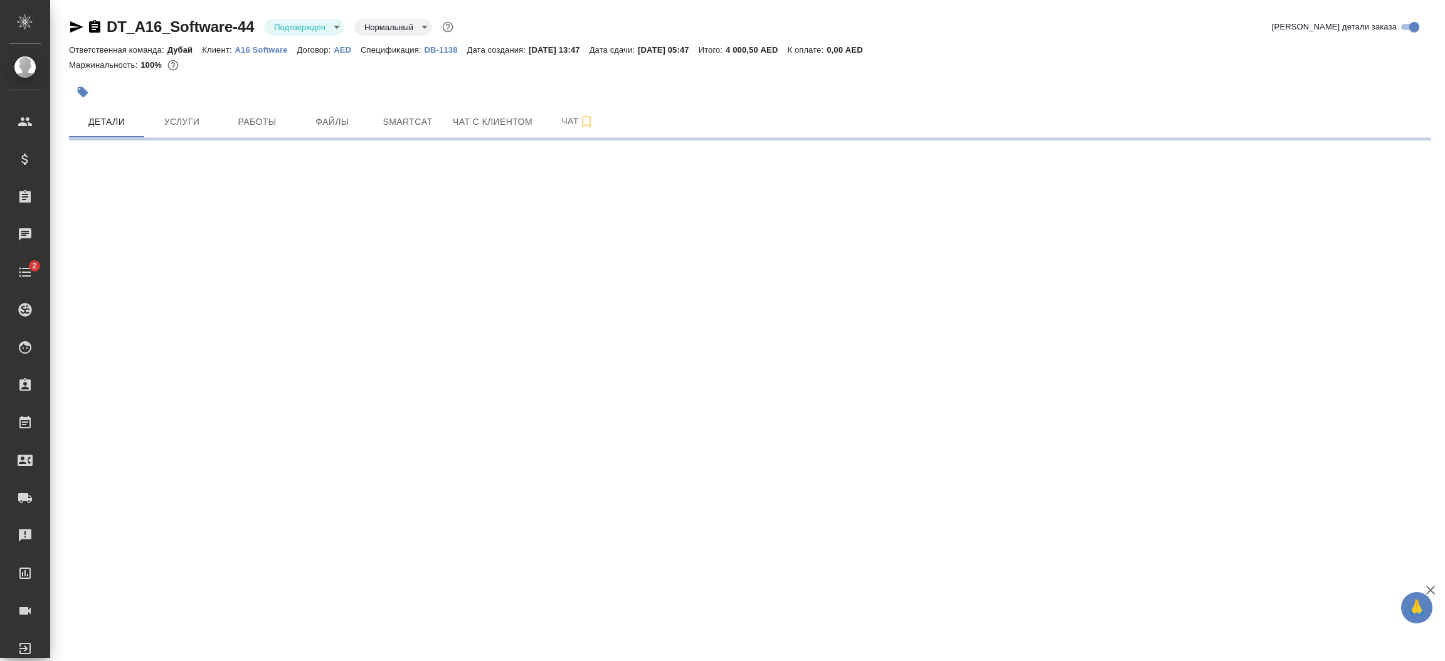
select select "RU"
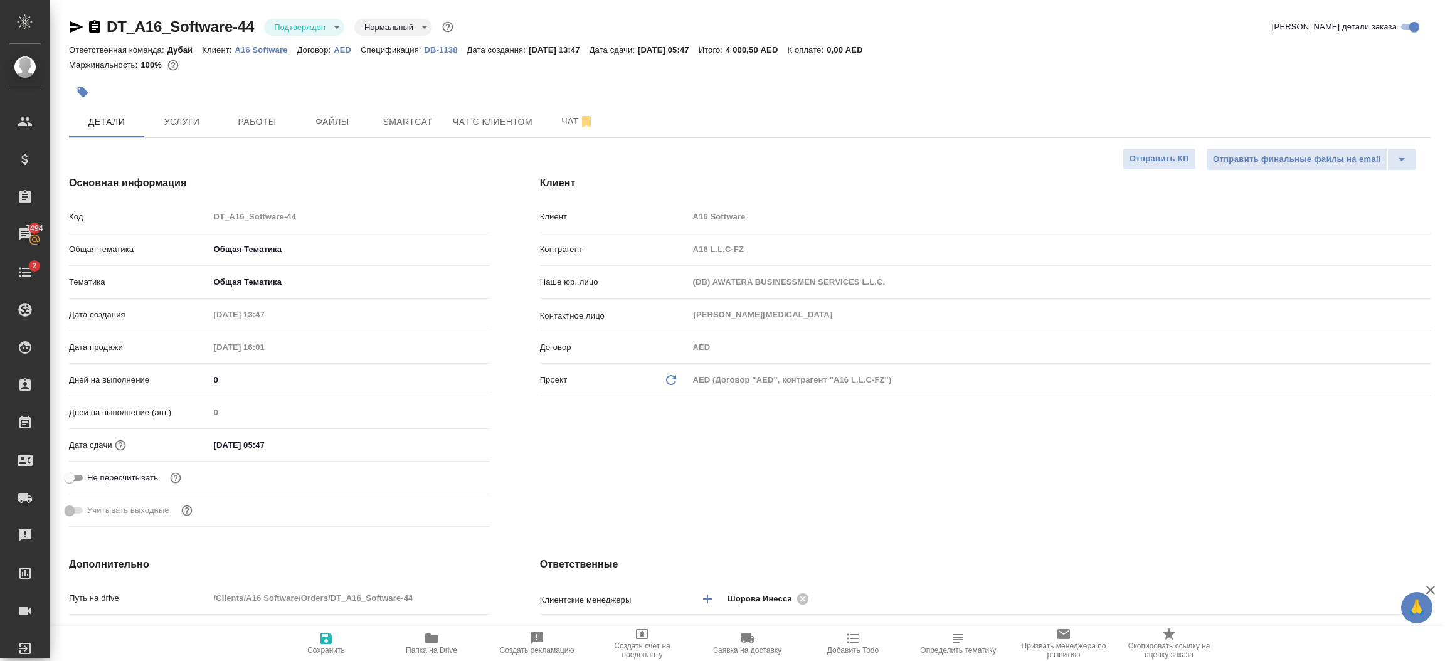
type textarea "x"
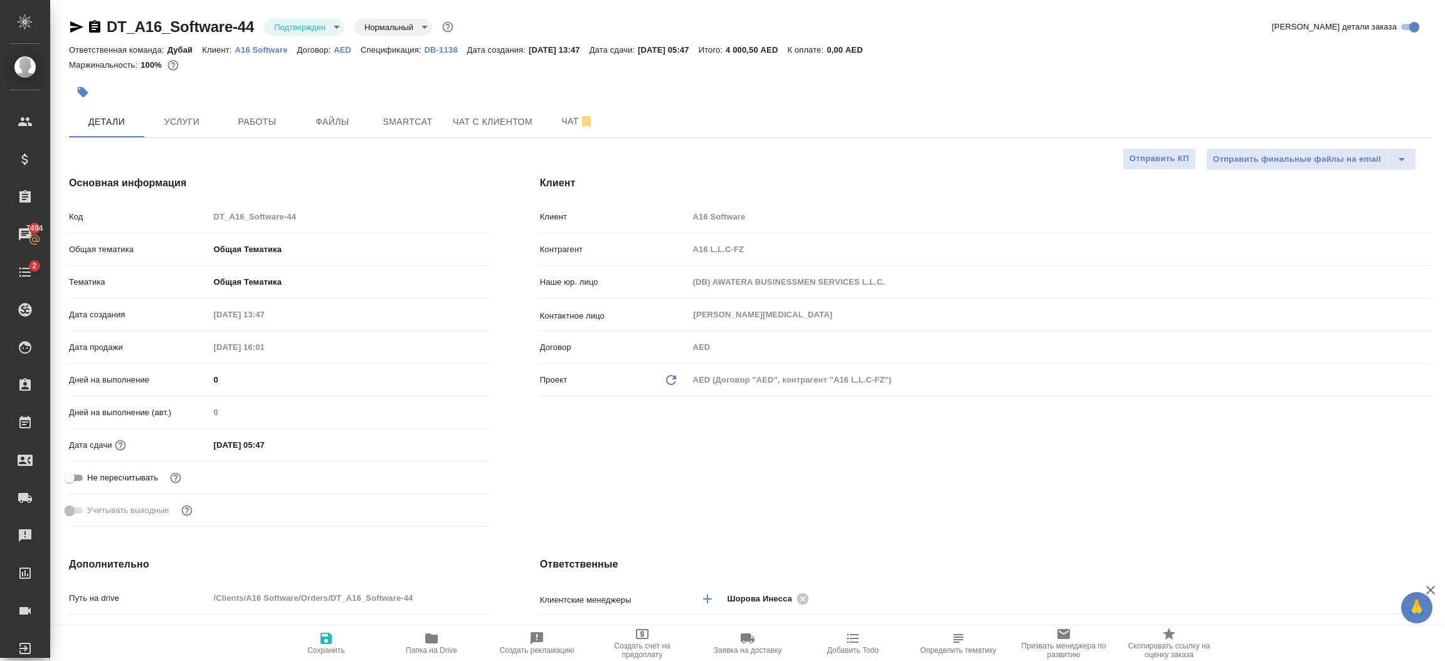
type textarea "x"
click at [605, 487] on div "Клиент Клиент A16 Software Контрагент A16 L.L.C-FZ Наше юр. лицо (DB) AWATERA B…" at bounding box center [985, 353] width 941 height 406
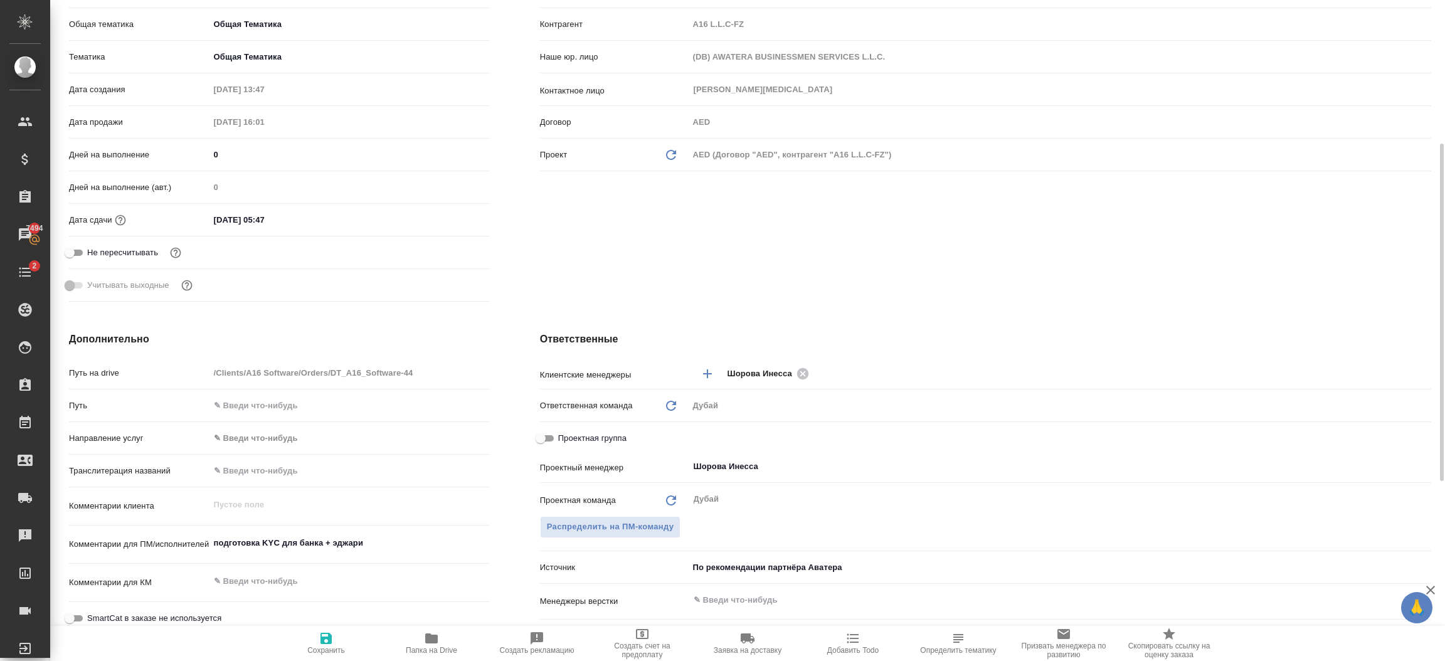
scroll to position [300, 0]
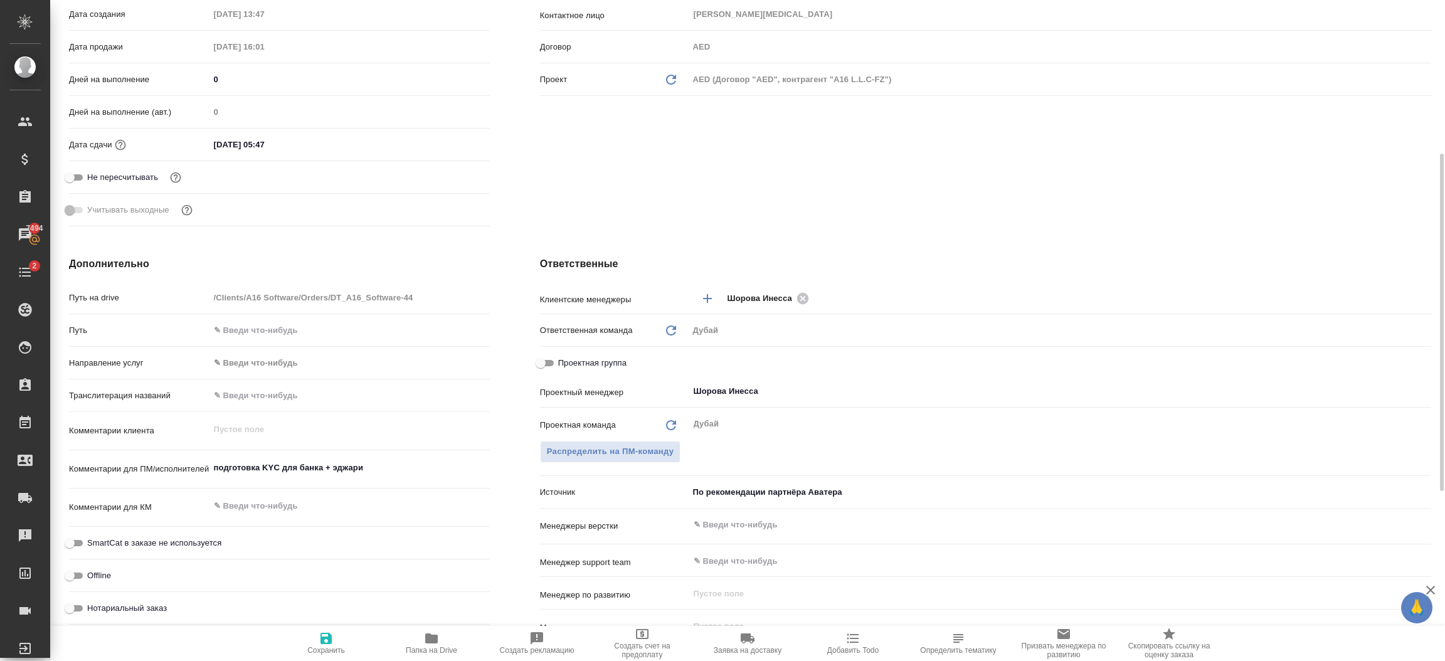
type textarea "x"
click at [400, 476] on textarea "подготовка KYС для банка + эджари" at bounding box center [349, 467] width 280 height 21
type textarea "x"
type textarea "подготовка KYС для банка + эджари"
type textarea "x"
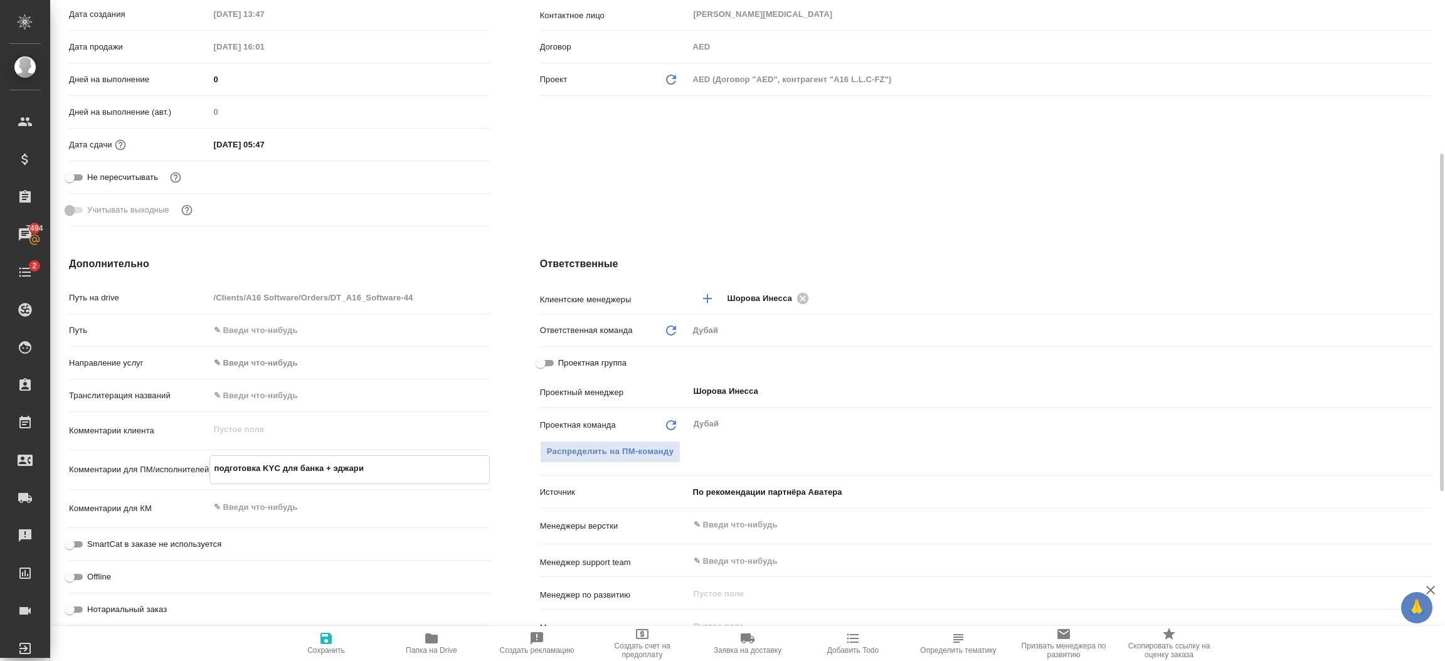
type textarea "x"
type textarea "подготовка KYС для банка + эджари -"
type textarea "x"
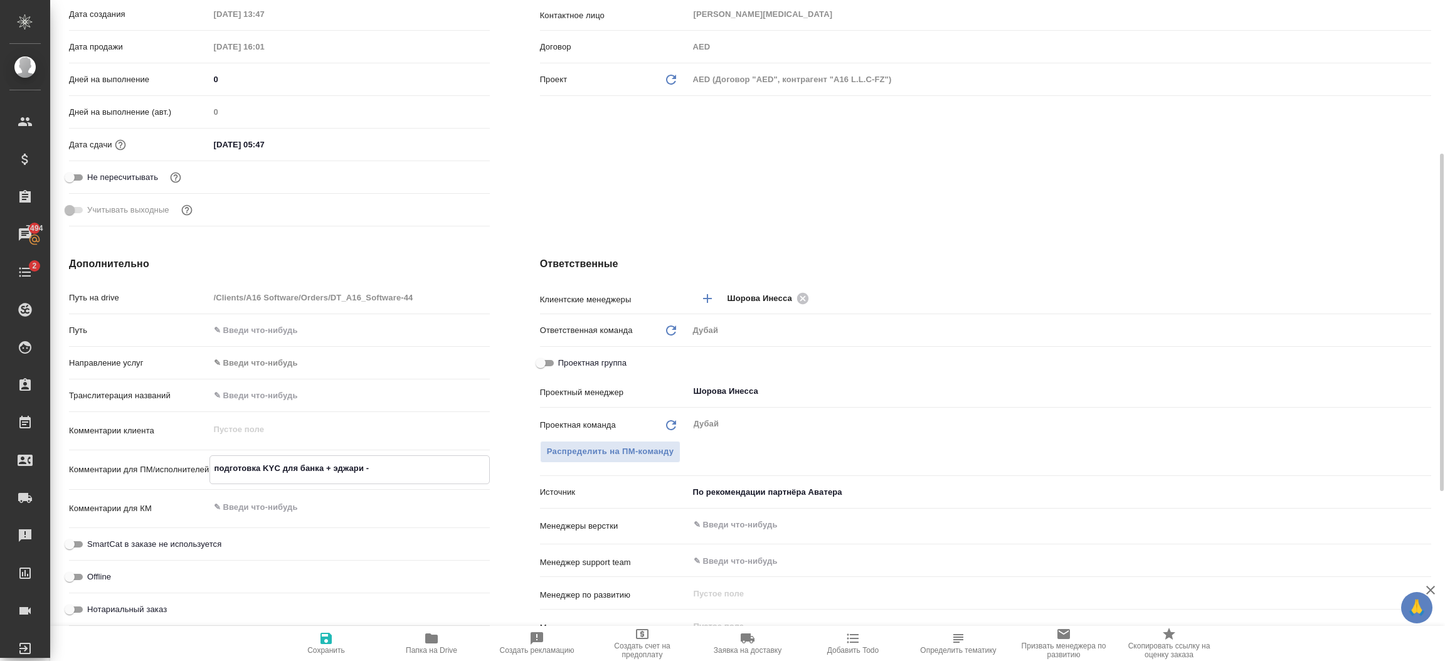
type textarea "x"
type textarea "подготовка KYС для банка + эджари -"
type textarea "x"
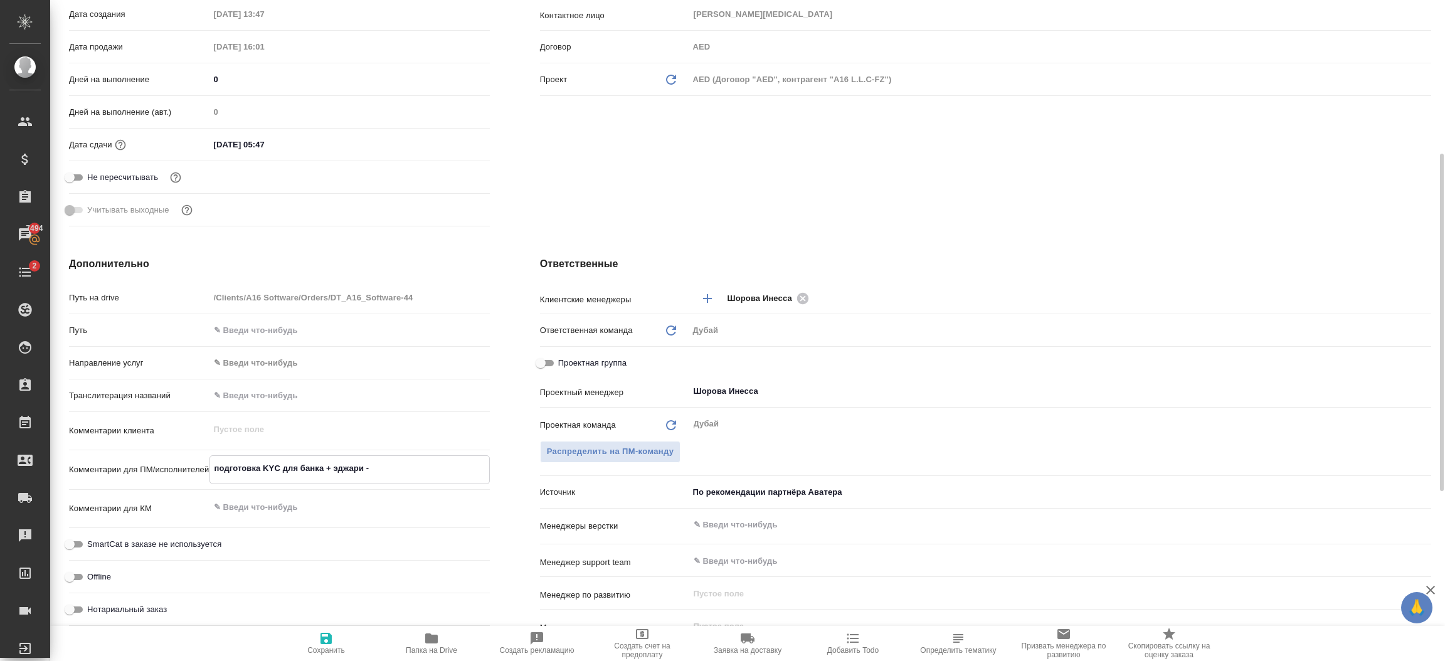
type textarea "подготовка KYС для банка + эджари - в"
type textarea "x"
type textarea "подготовка KYС для банка + эджари - вс"
type textarea "x"
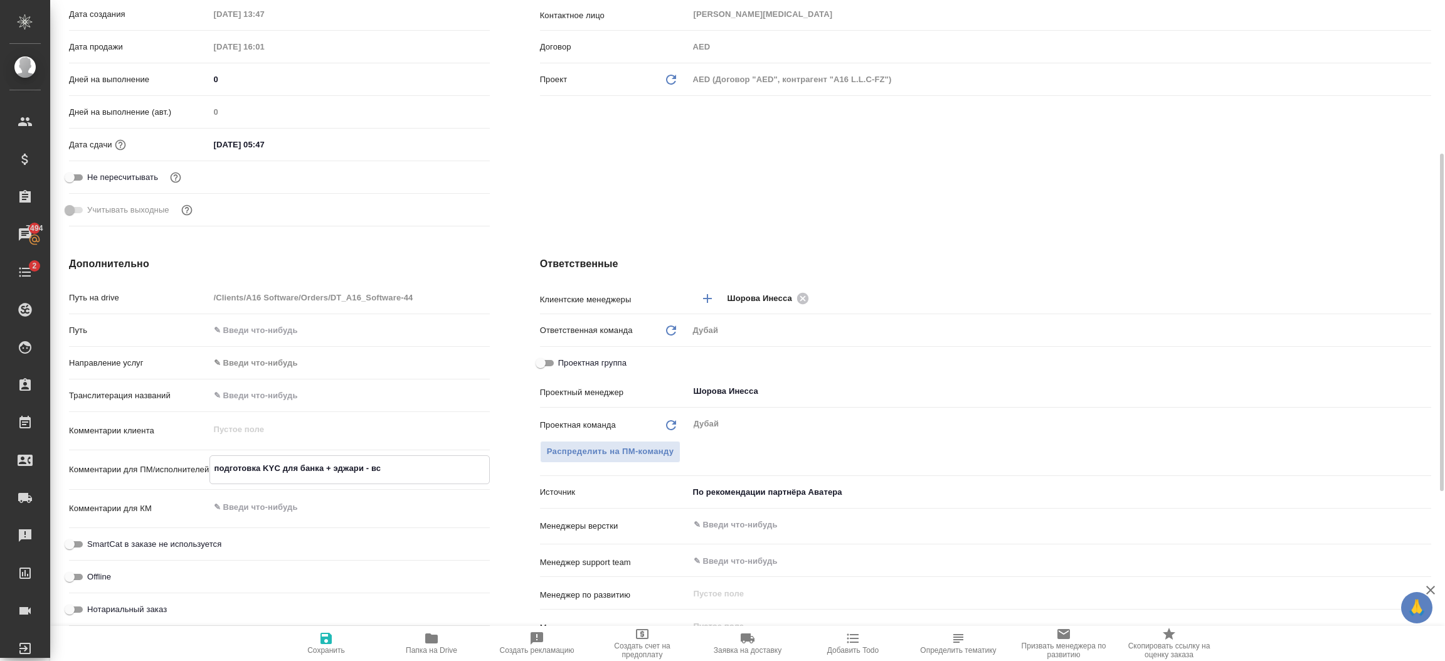
type textarea "x"
type textarea "подготовка KYС для банка + эджари - все"
type textarea "x"
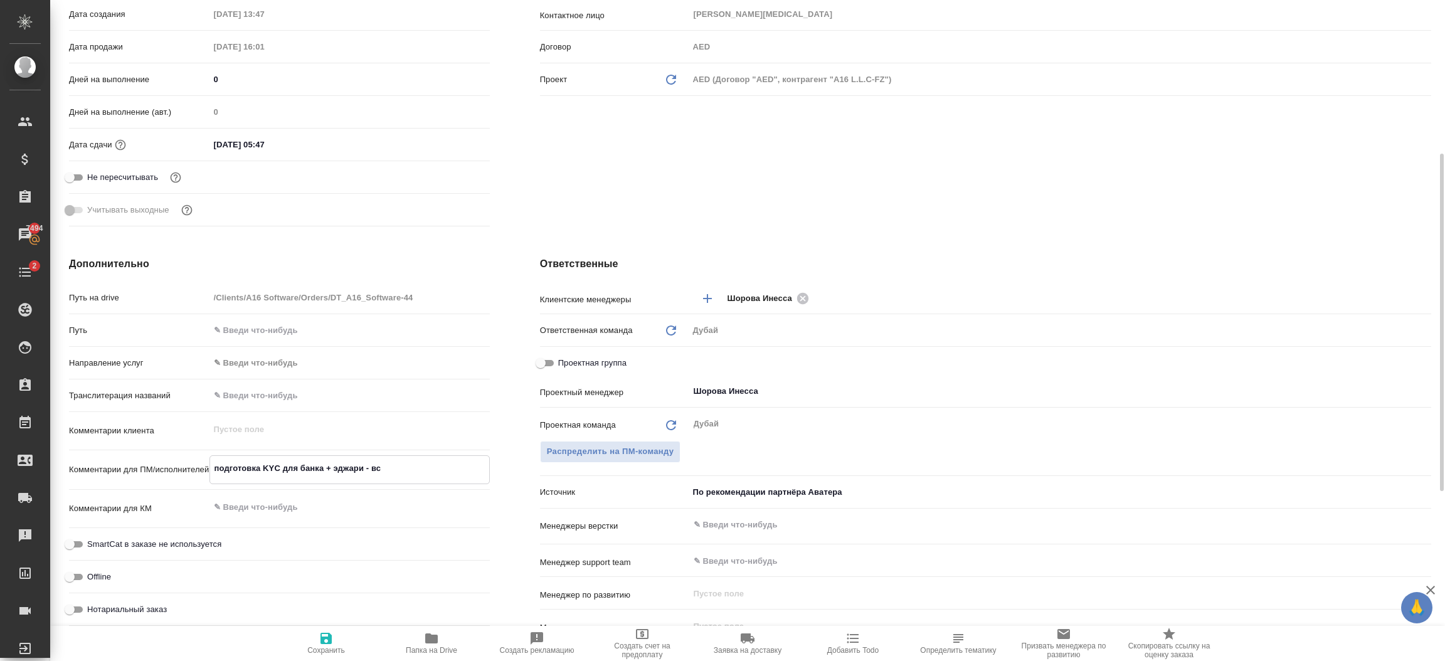
type textarea "x"
type textarea "подготовка KYС для банка + эджари - все"
type textarea "x"
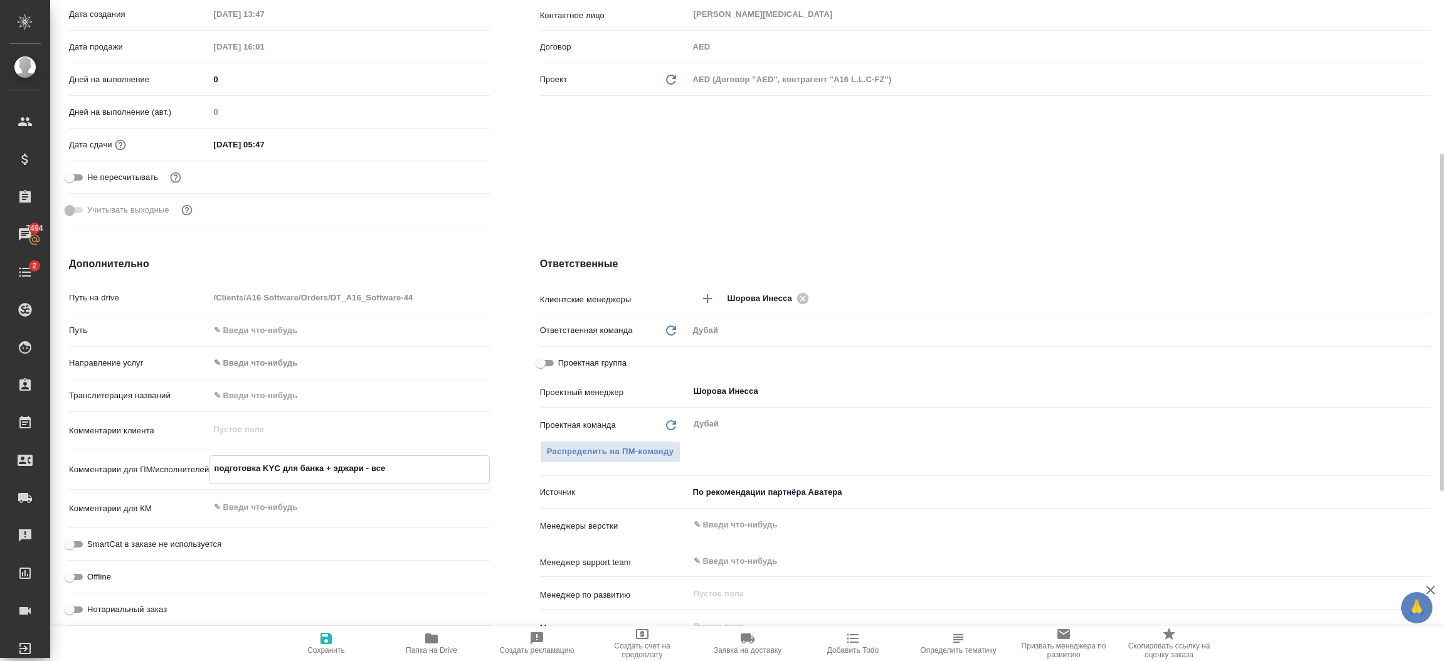
type textarea "x"
type textarea "подготовка KYС для банка + эджари - все н"
type textarea "x"
type textarea "подготовка KYС для банка + эджари - все на"
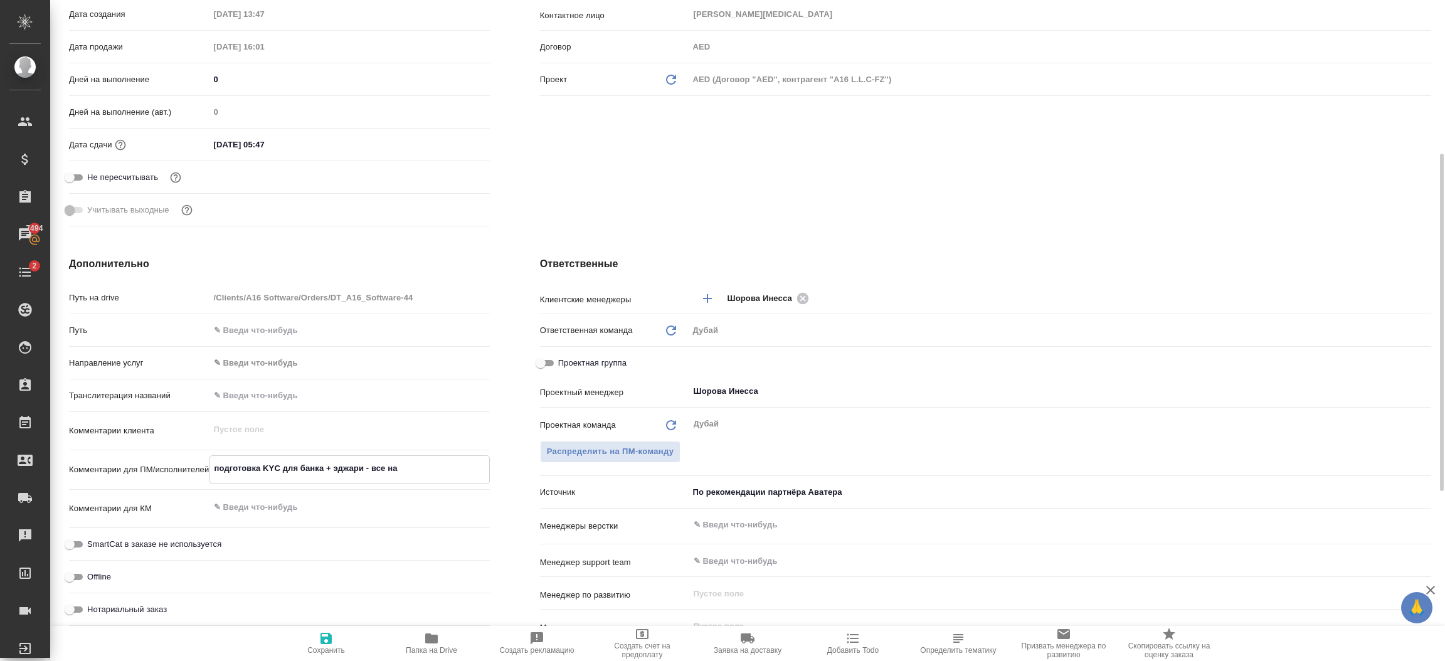
type textarea "x"
type textarea "подготовка KYС для банка + эджари - все наш"
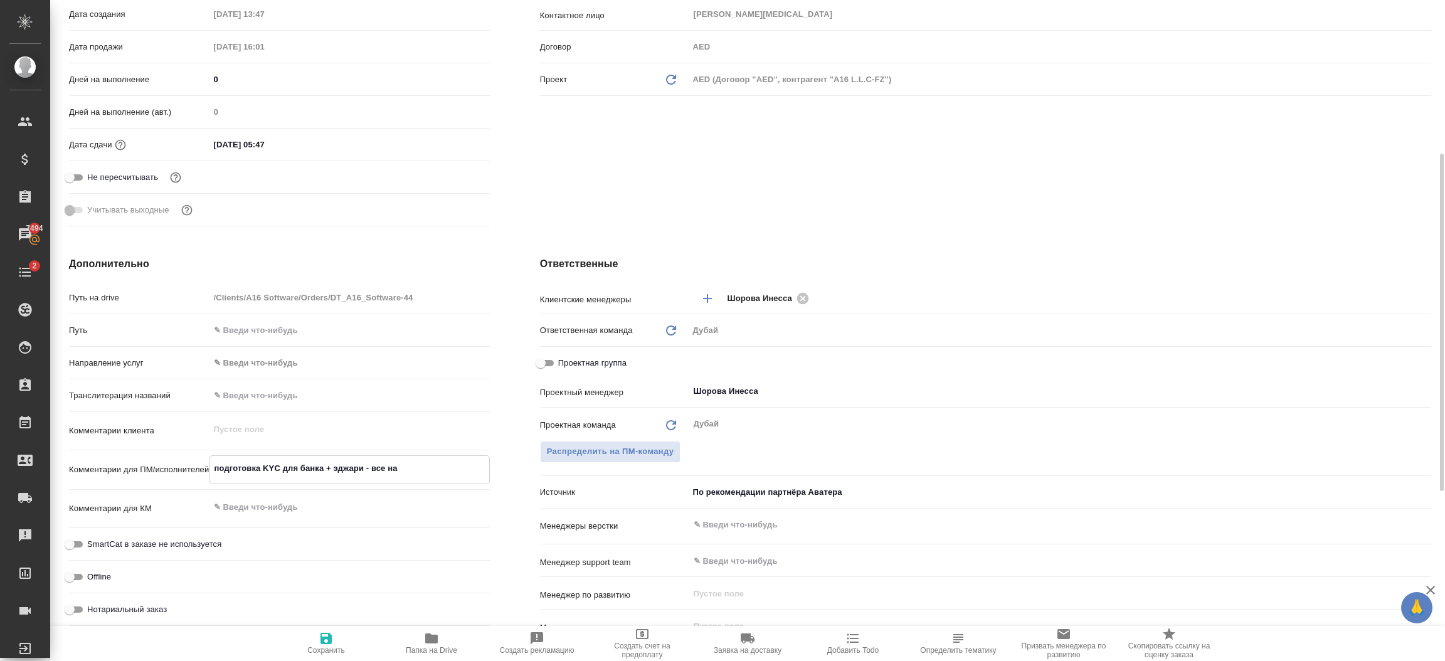
type textarea "x"
type textarea "подготовка KYС для банка + эджари - все наши"
type textarea "x"
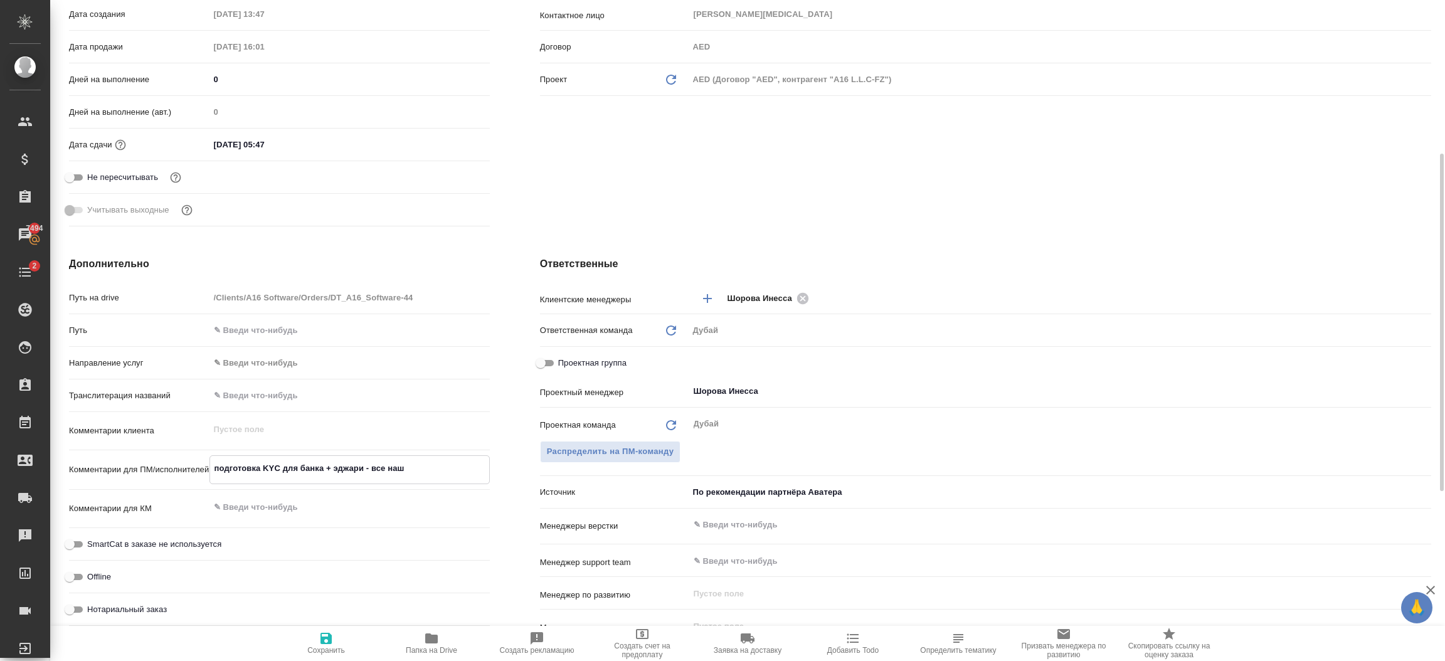
type textarea "x"
type textarea "подготовка KYС для банка + эджари - все наши"
type textarea "x"
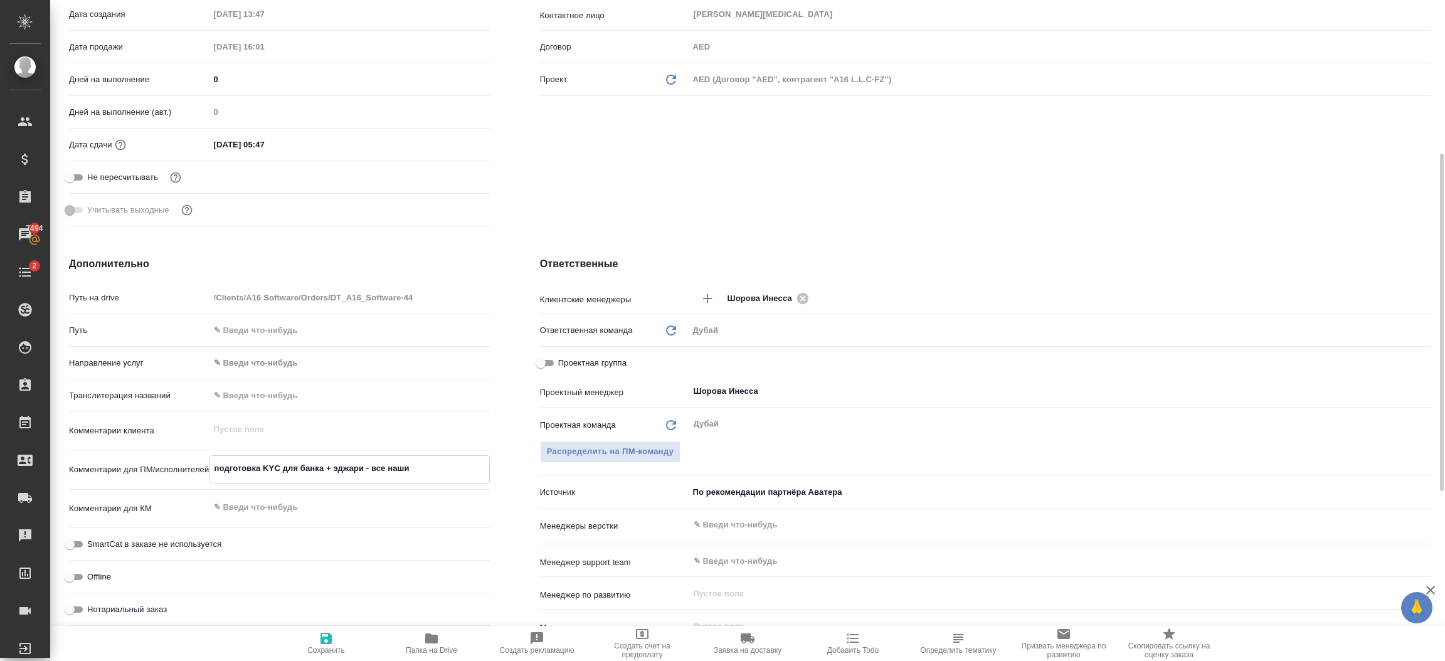
type textarea "подготовка KYС для банка + эджари - все наши"
type textarea "x"
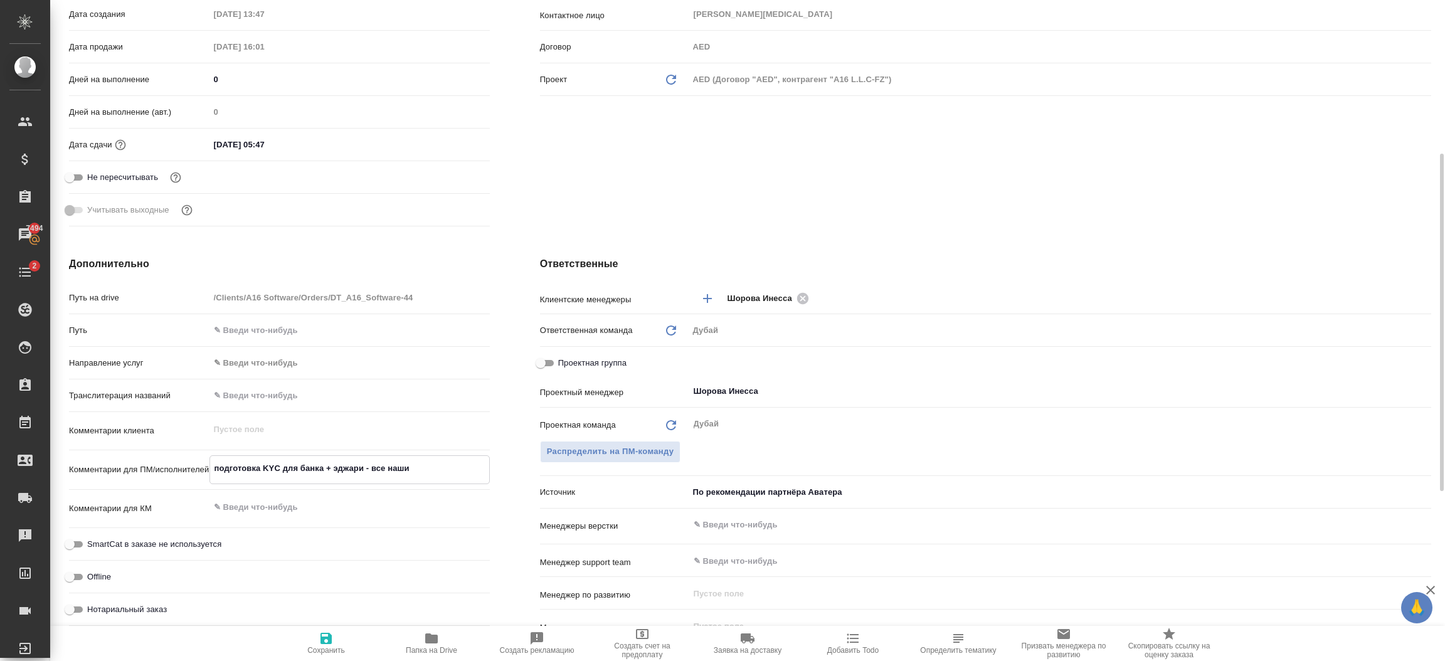
type textarea "подготовка KYС для банка + эджари - все наш"
type textarea "x"
type textarea "подготовка KYС для банка + эджари - все наша"
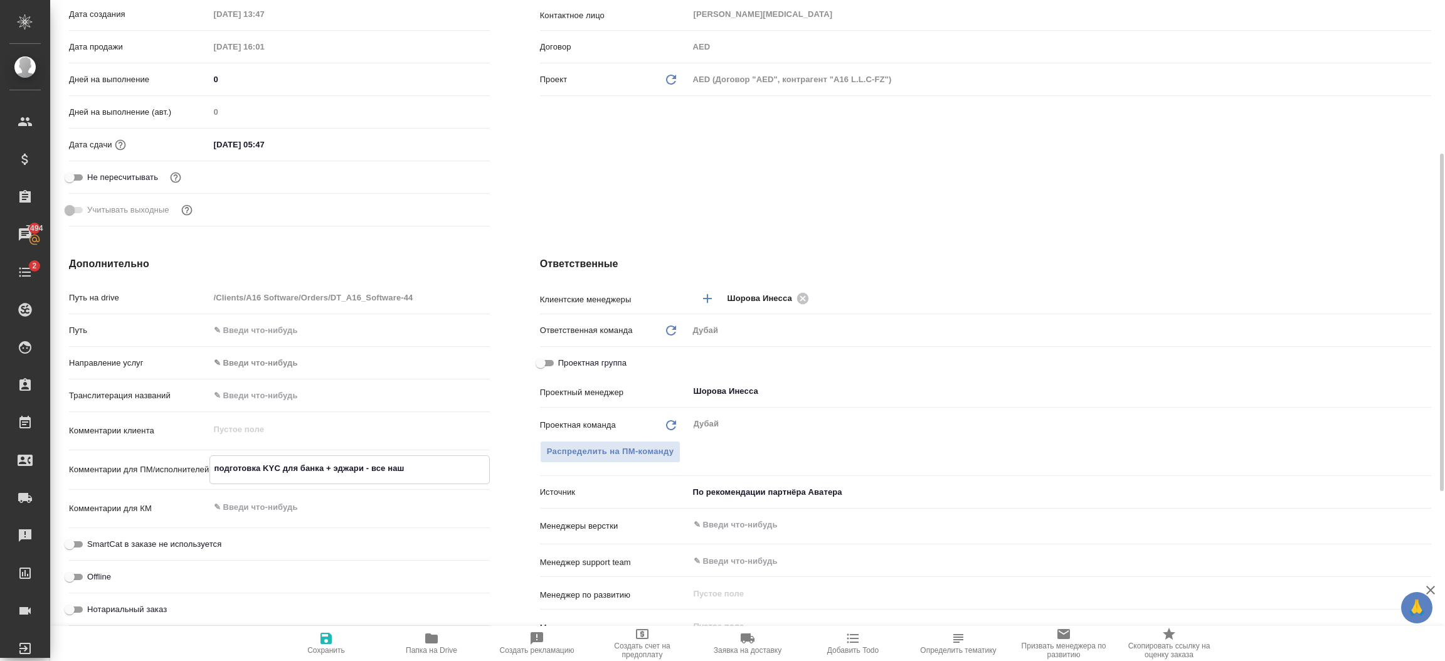
type textarea "x"
type textarea "подготовка KYС для банка + эджари - все наша"
type textarea "x"
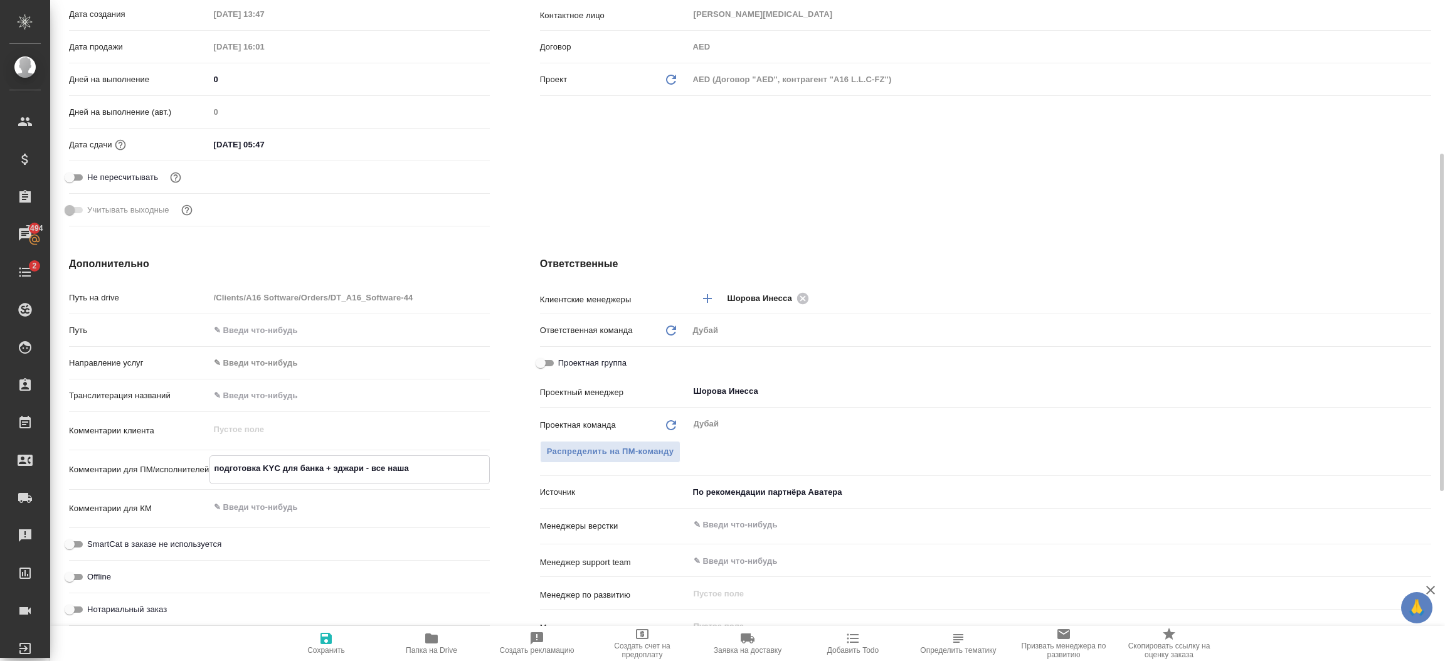
type textarea "x"
type textarea "подготовка KYС для банка + эджари - все наша м"
type textarea "x"
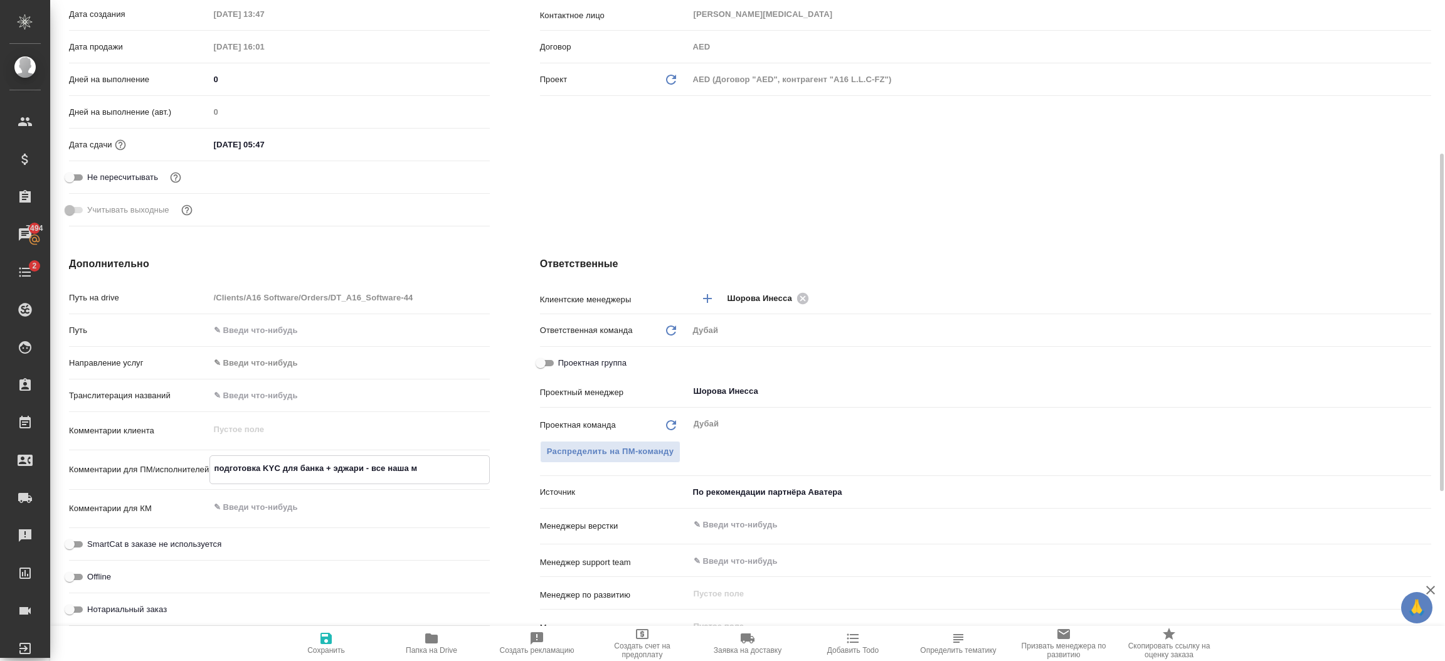
type textarea "x"
type textarea "подготовка KYС для банка + эджари - все наша ма"
type textarea "x"
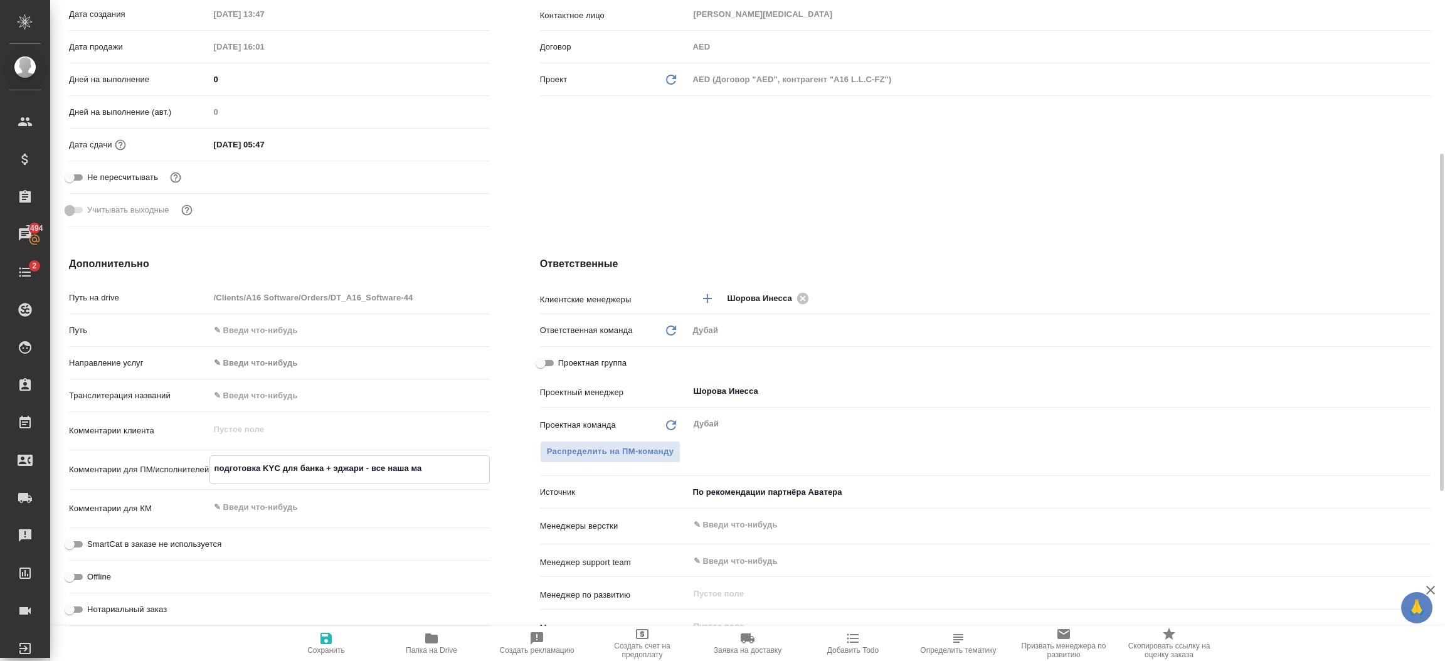
type textarea "подготовка KYС для банка + эджари - все наша мар"
type textarea "x"
type textarea "подготовка KYС для банка + эджари - все наша марж"
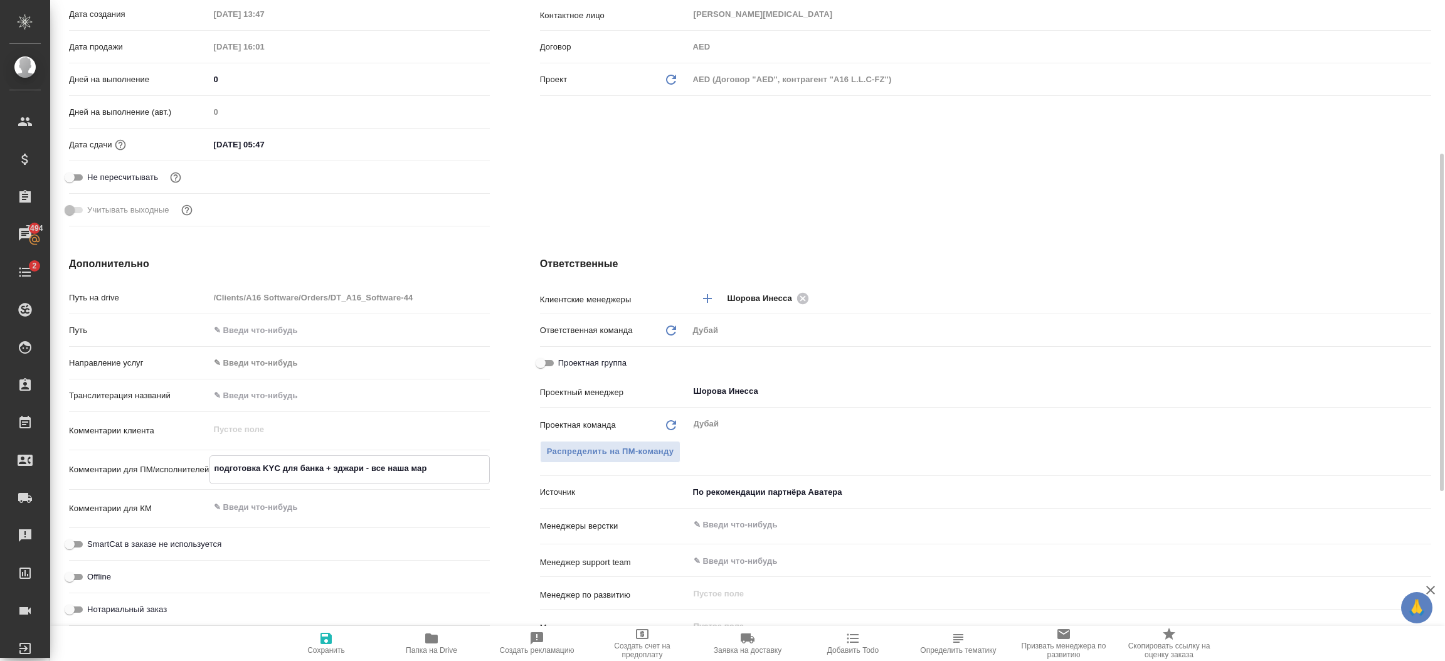
type textarea "x"
type textarea "подготовка KYС для банка + эджари - все наша маржа"
type textarea "x"
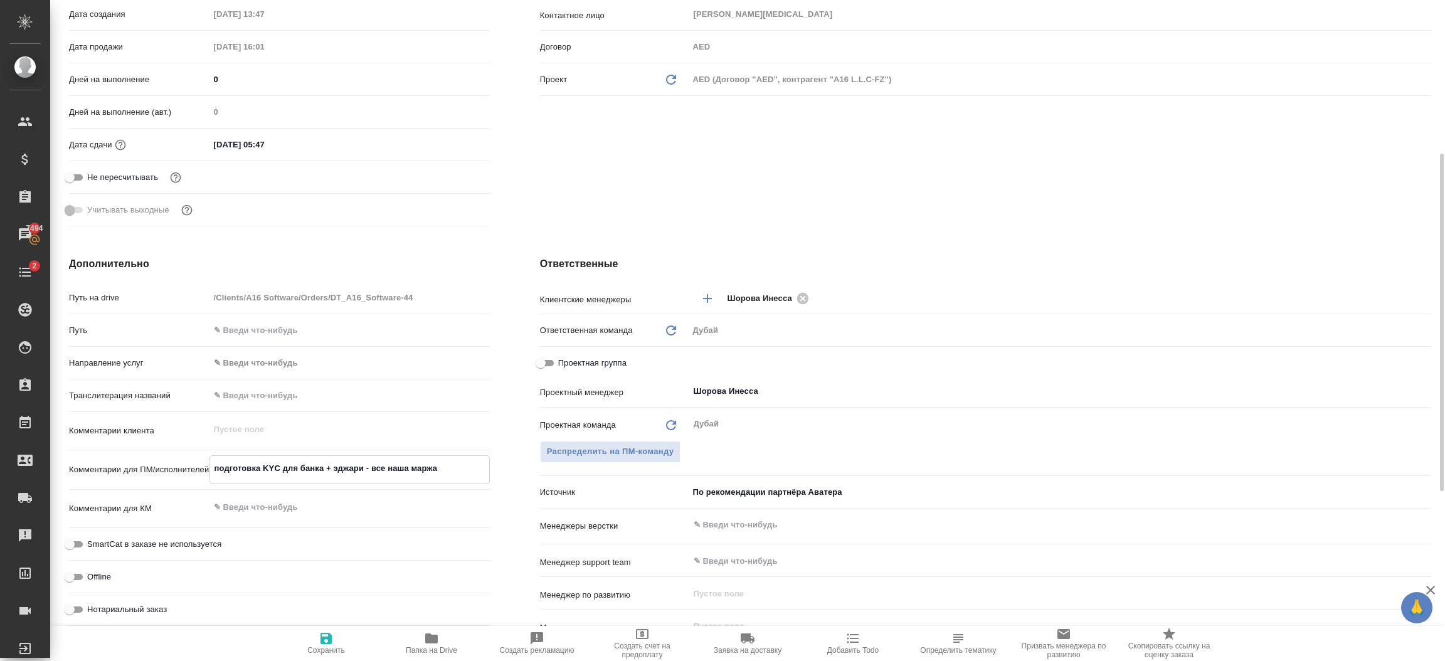
type textarea "x"
type textarea "подготовка KYС для банка + эджари - все наша маржа"
type textarea "x"
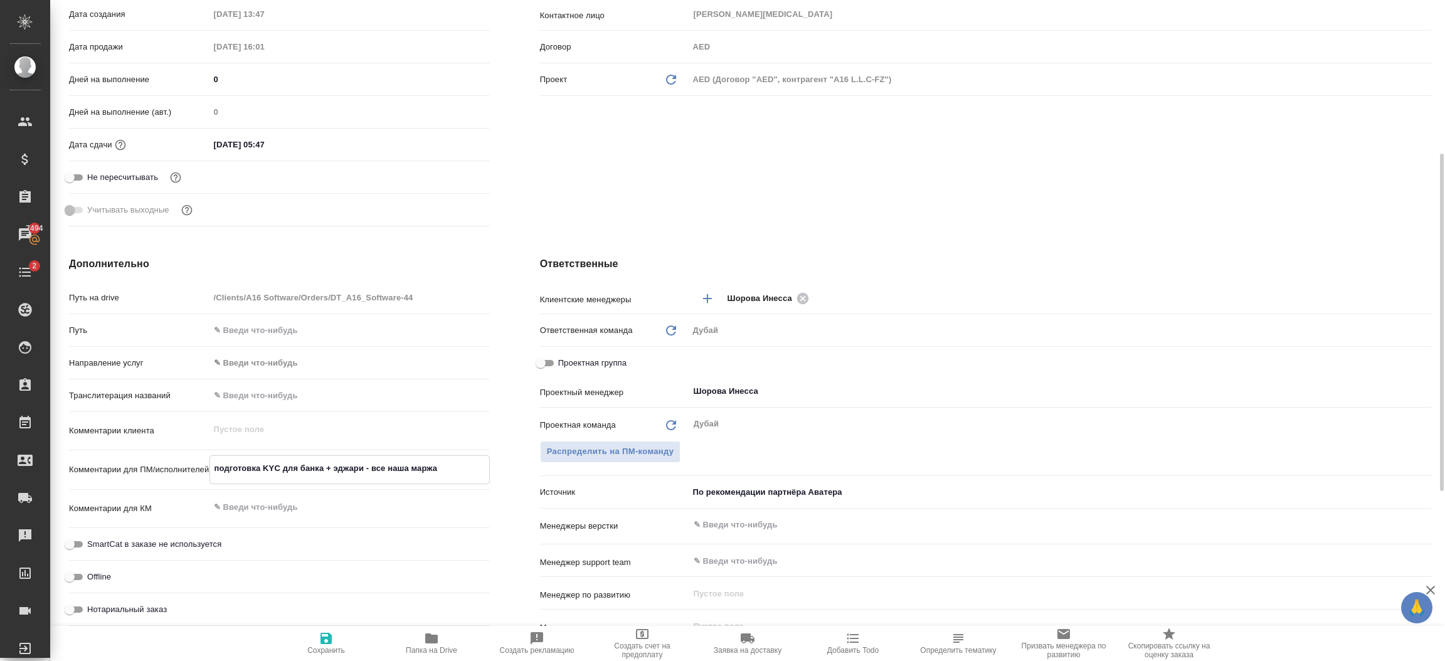
type textarea "x"
type textarea "подготовка KYС для банка + эджари - все наша маржа 1"
type textarea "x"
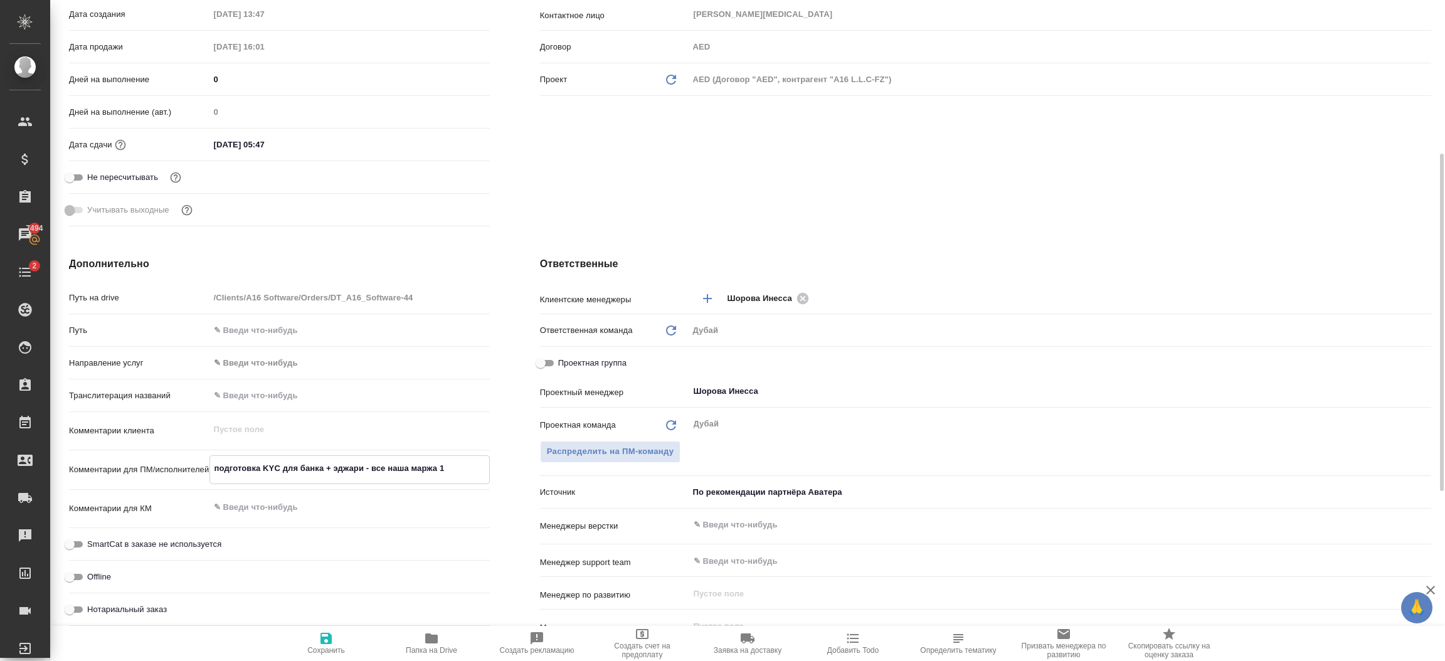
type textarea "подготовка KYС для банка + эджари - все наша маржа 10"
type textarea "x"
type textarea "подготовка KYС для банка + эджари - все наша маржа 100"
type textarea "x"
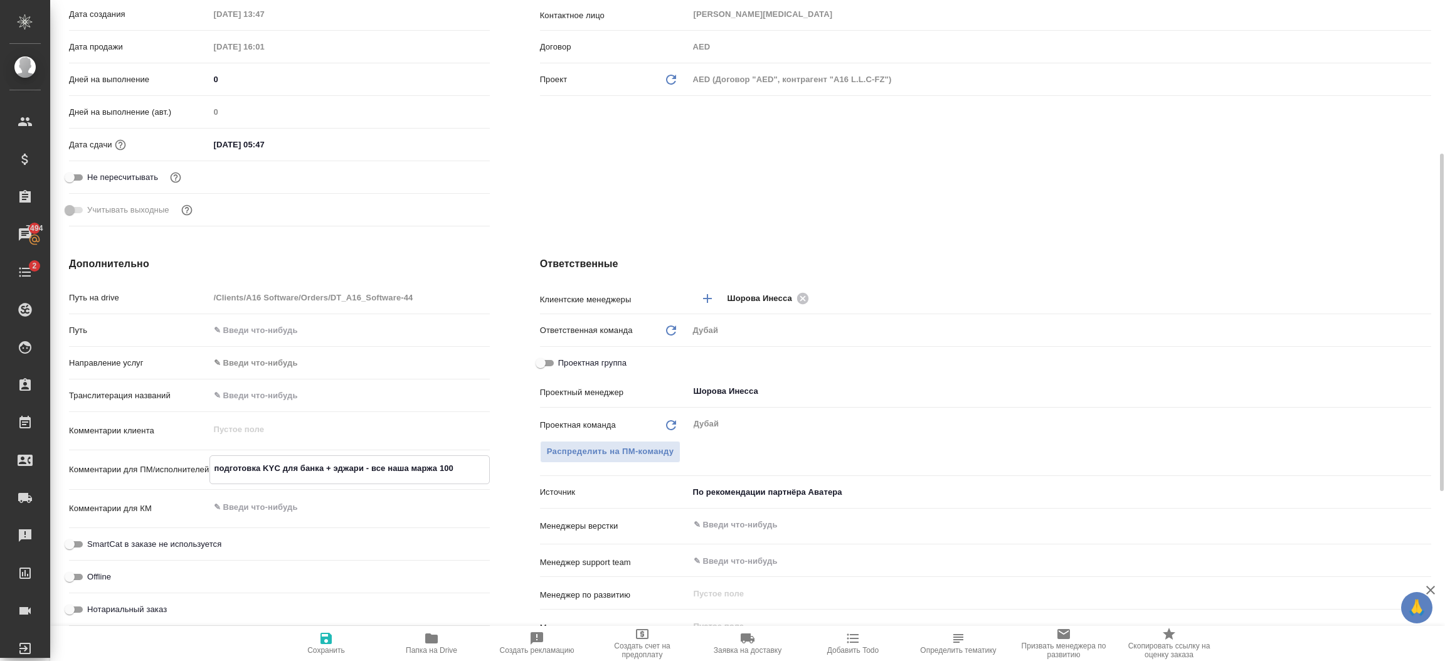
type textarea "x"
type textarea "подготовка KYС для банка + эджари - все наша маржа 100%"
type textarea "x"
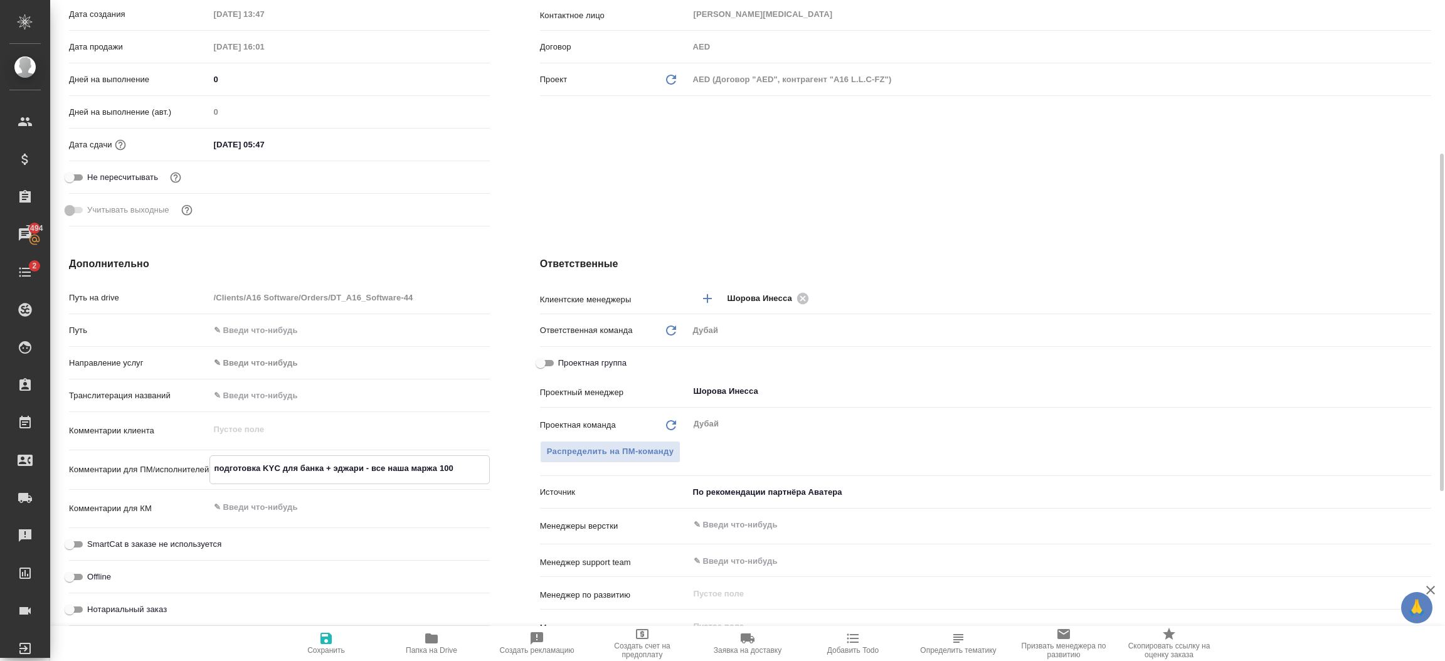
type textarea "x"
type textarea "подготовка KYС для банка + эджари - все наша маржа 100%"
type textarea "x"
click at [329, 642] on icon "button" at bounding box center [325, 638] width 11 height 11
type textarea "x"
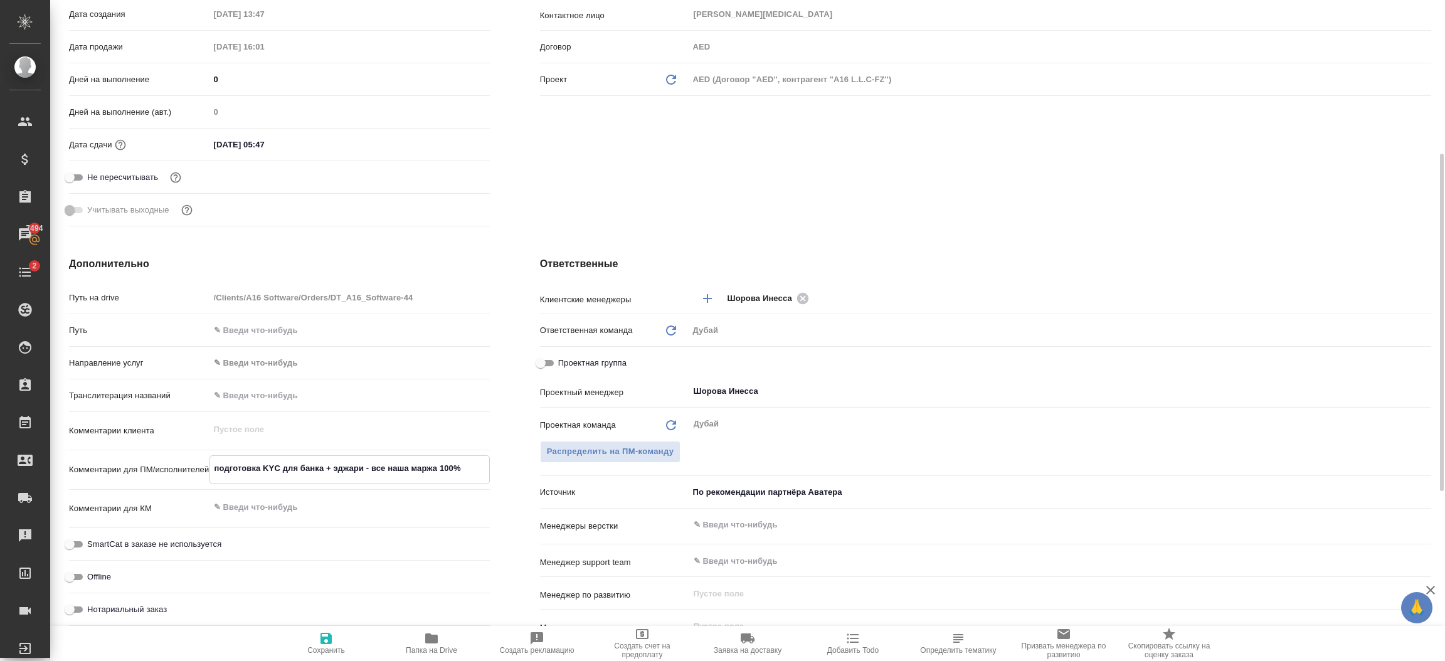
type textarea "x"
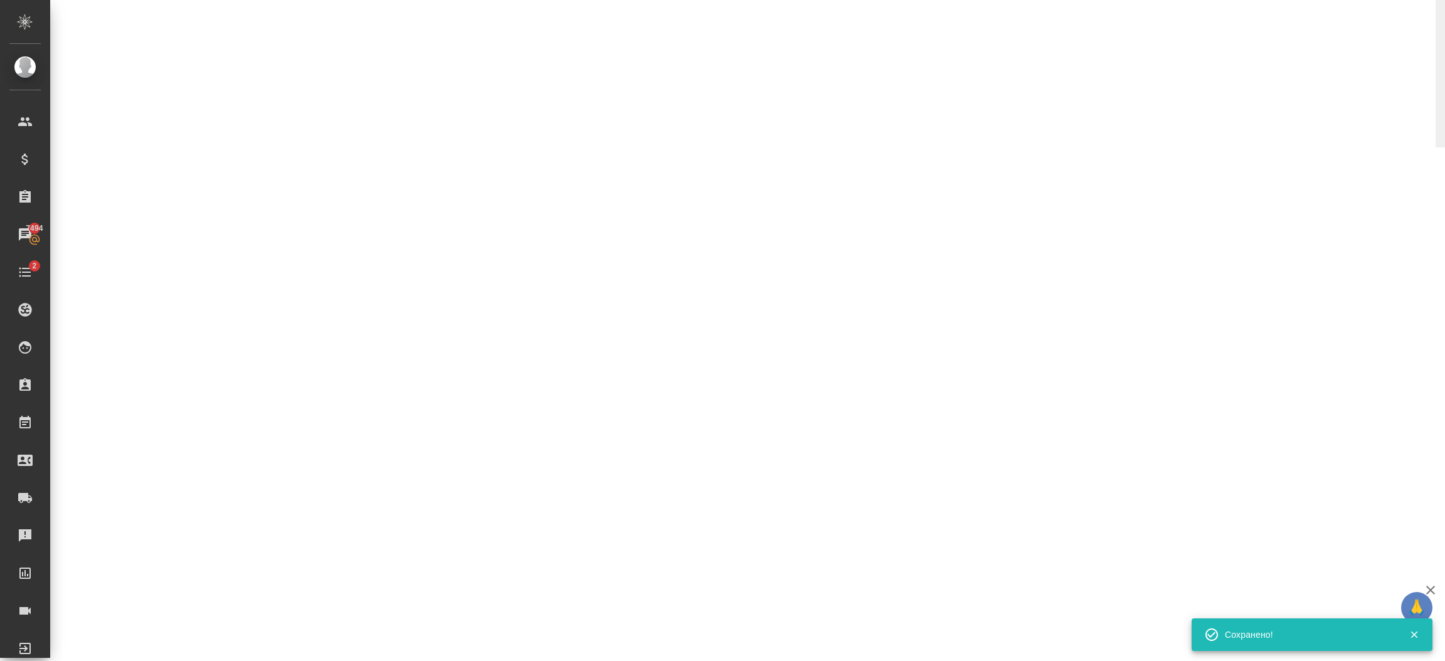
click at [1443, 82] on div "DT_A16_Software-44 Подтвержден confirmed Нормальный normal Кратко детали заказа…" at bounding box center [747, 73] width 1394 height 147
select select "RU"
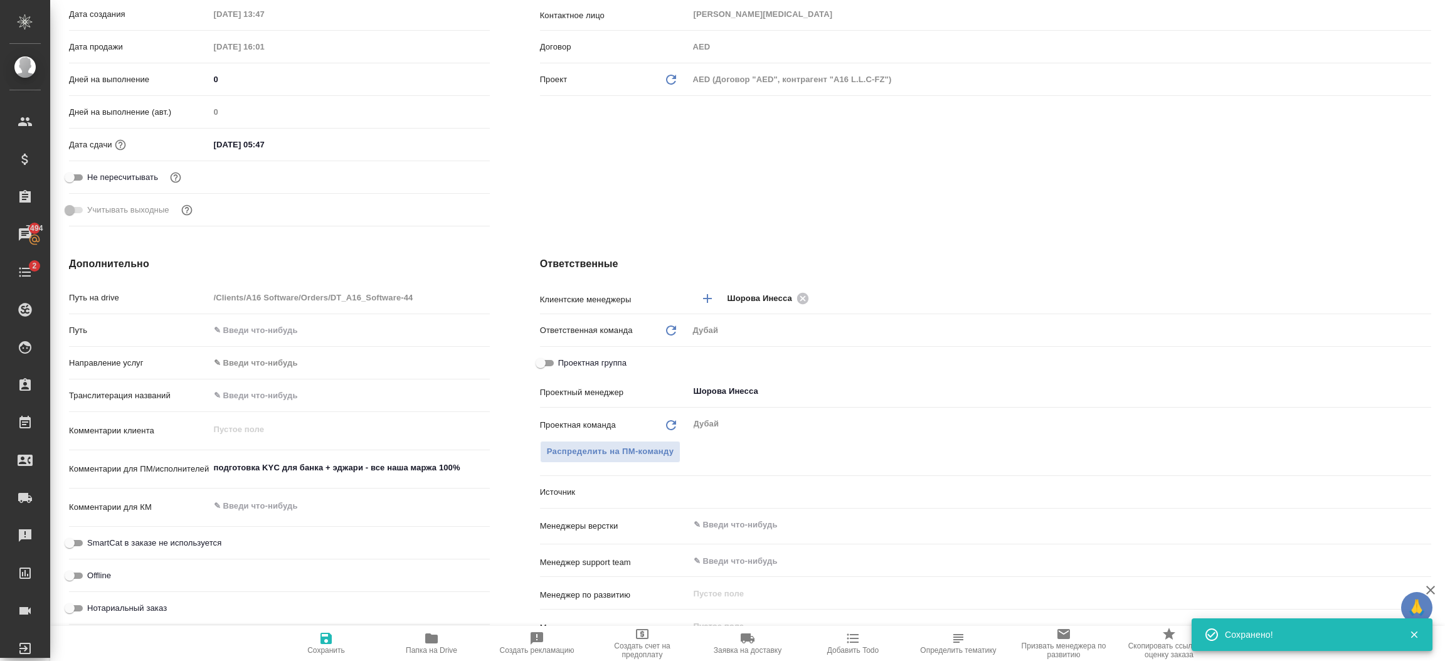
scroll to position [0, 0]
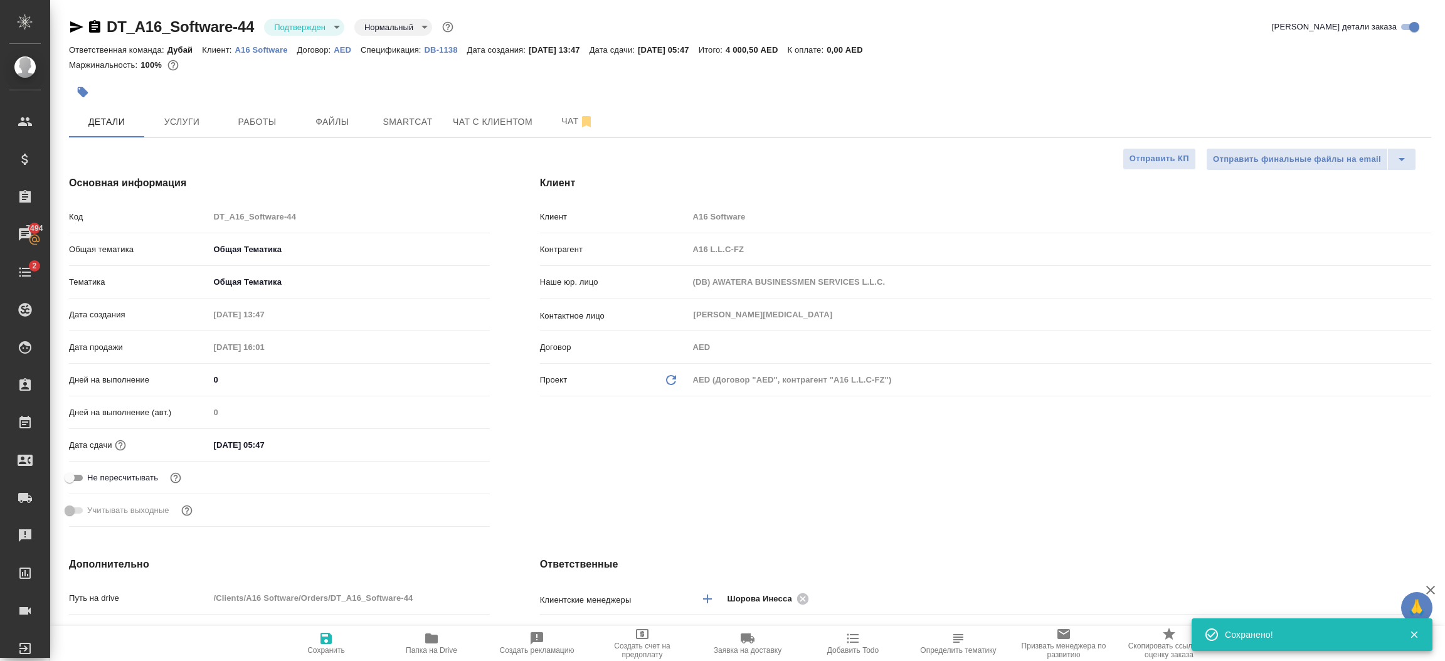
type textarea "x"
click at [298, 26] on body "🙏 .cls-1 fill:#fff; AWATERA Шорова Инесса i.shorova_kiev Клиенты Спецификации З…" at bounding box center [722, 330] width 1445 height 661
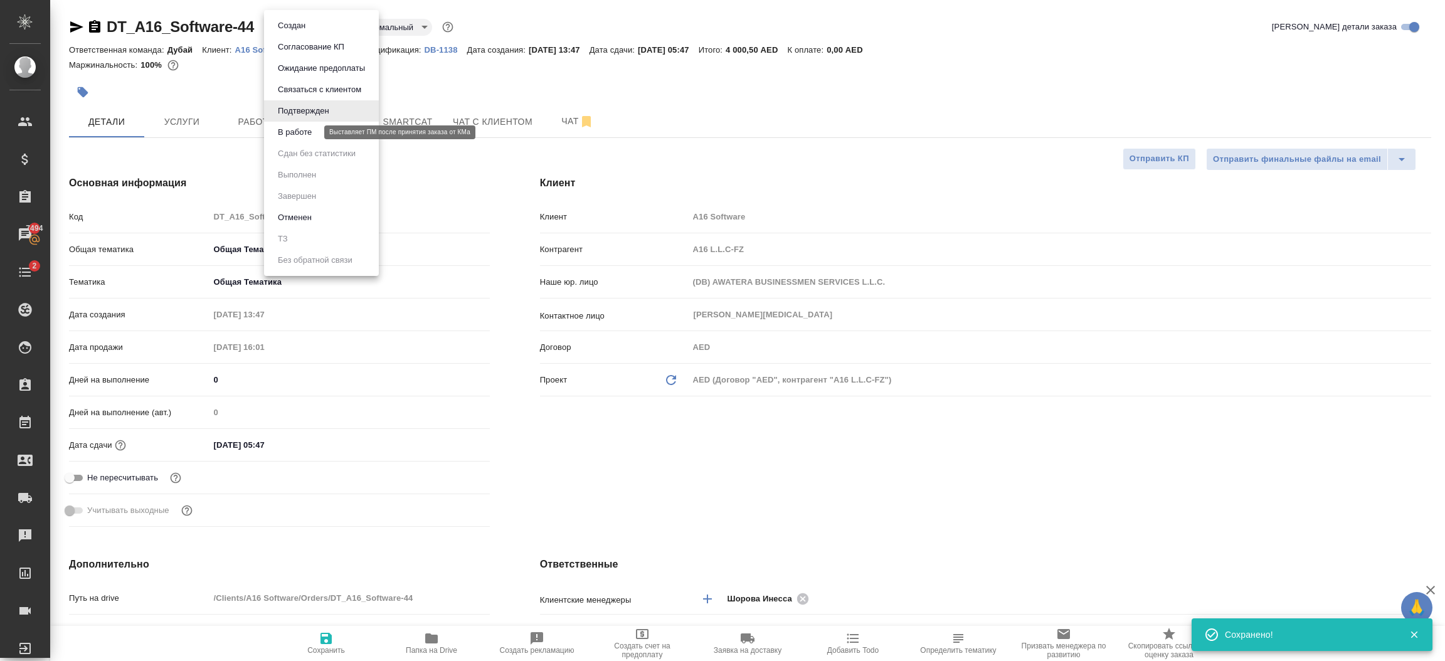
click at [302, 129] on button "В работе" at bounding box center [294, 132] width 41 height 14
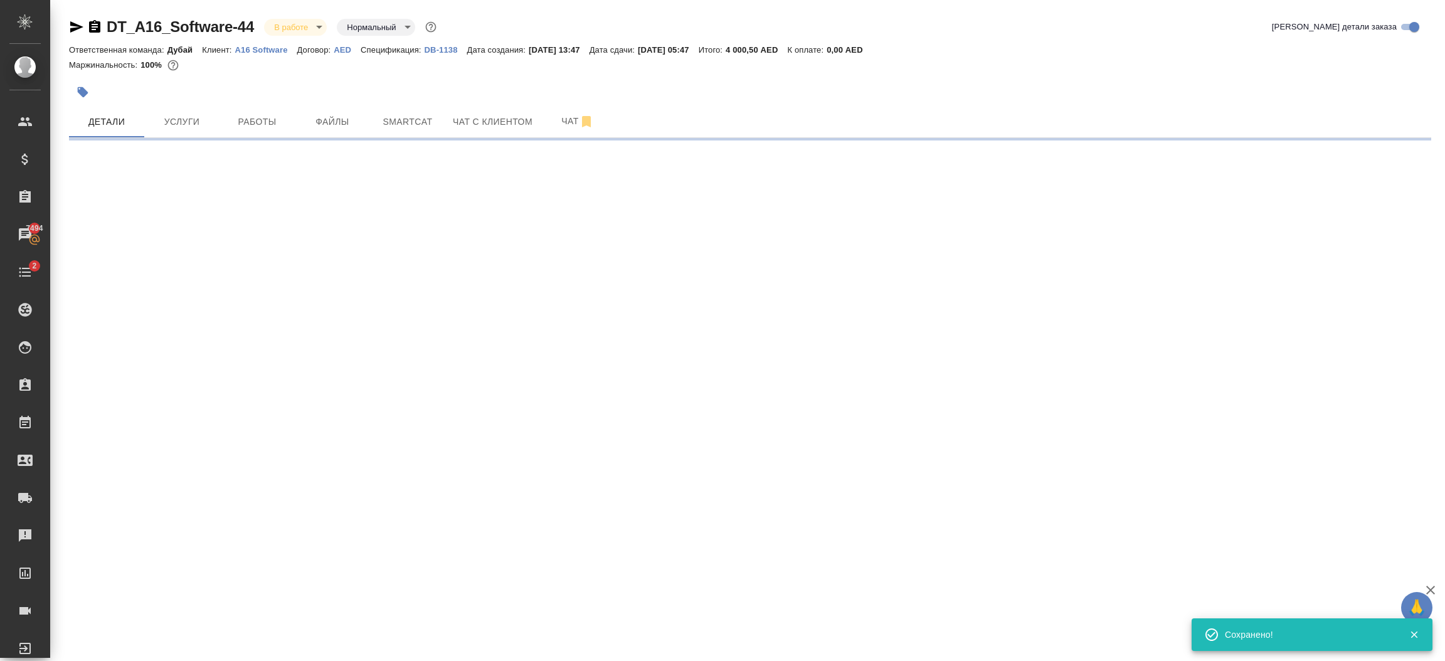
click at [300, 39] on div "DT_A16_Software-44 В работе inProgress Нормальный normal Кратко детали заказа" at bounding box center [750, 29] width 1362 height 25
select select "RU"
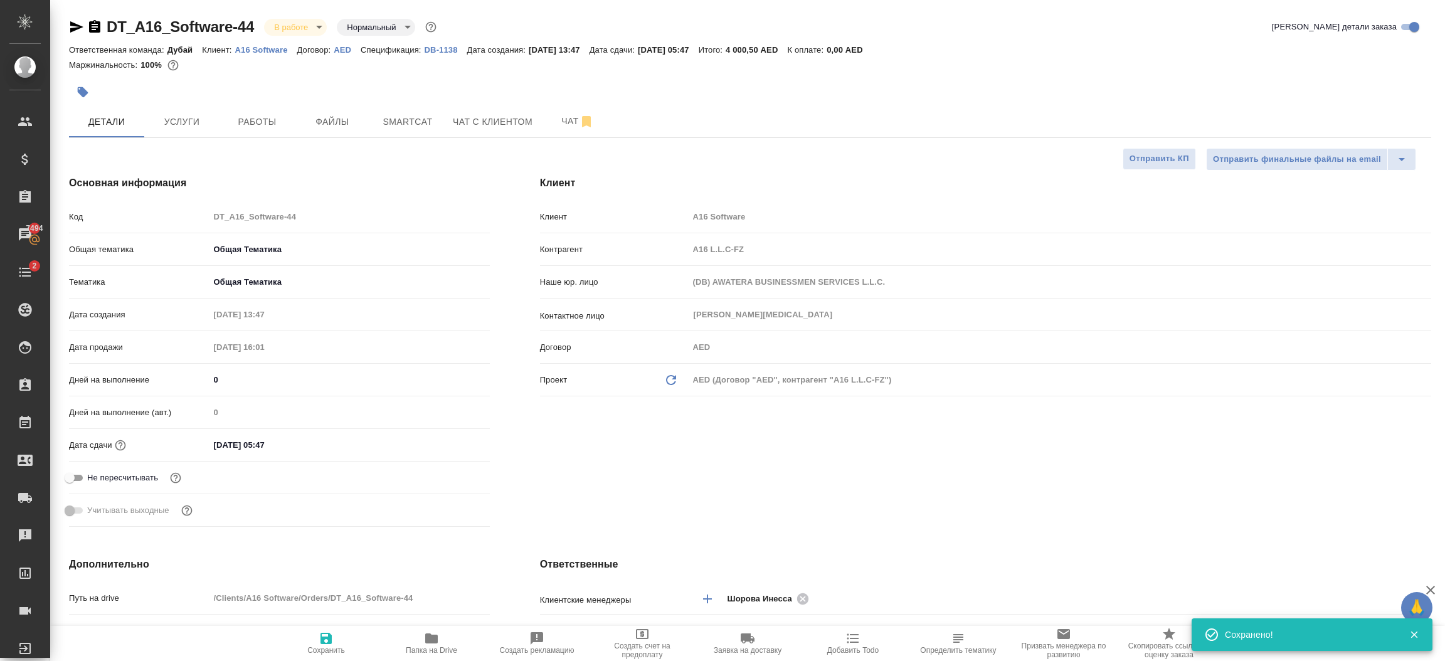
click at [310, 33] on body "🙏 .cls-1 fill:#fff; AWATERA Шорова Инесса i.shorova_kiev Клиенты Спецификации З…" at bounding box center [722, 330] width 1445 height 661
type textarea "x"
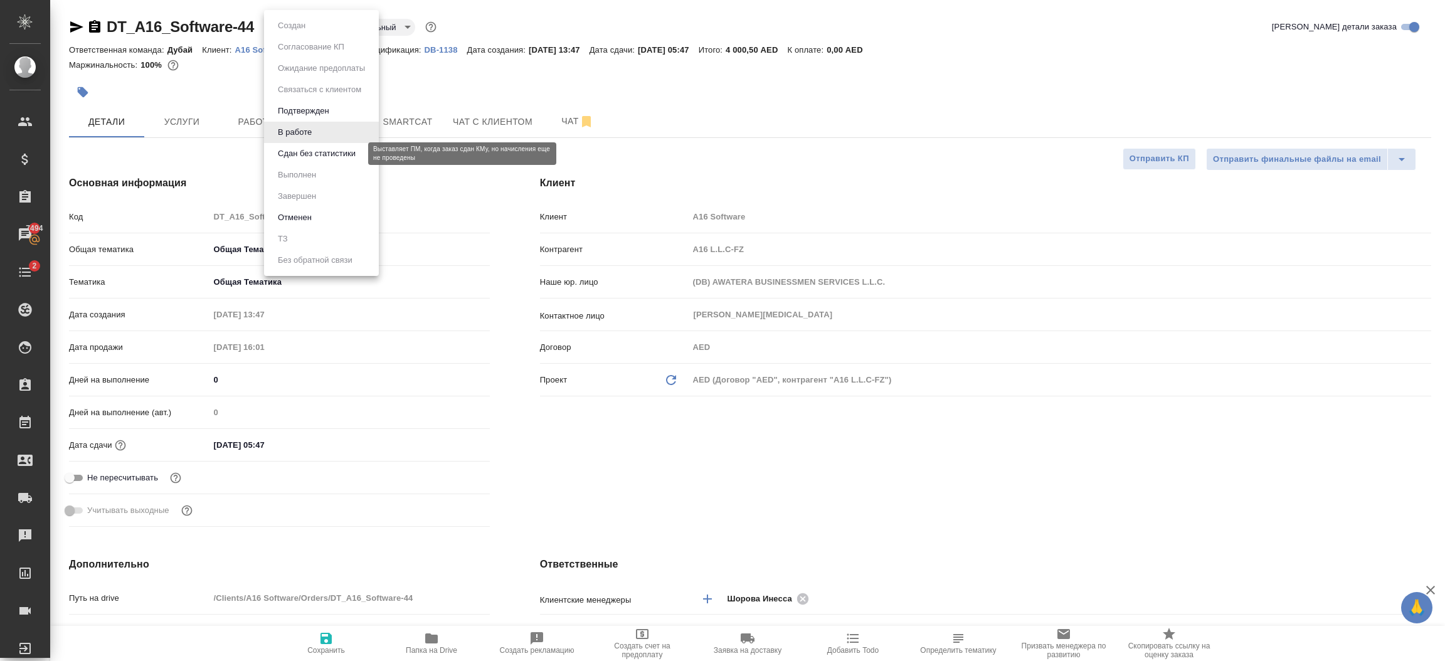
click at [304, 154] on button "Сдан без статистики" at bounding box center [316, 154] width 85 height 14
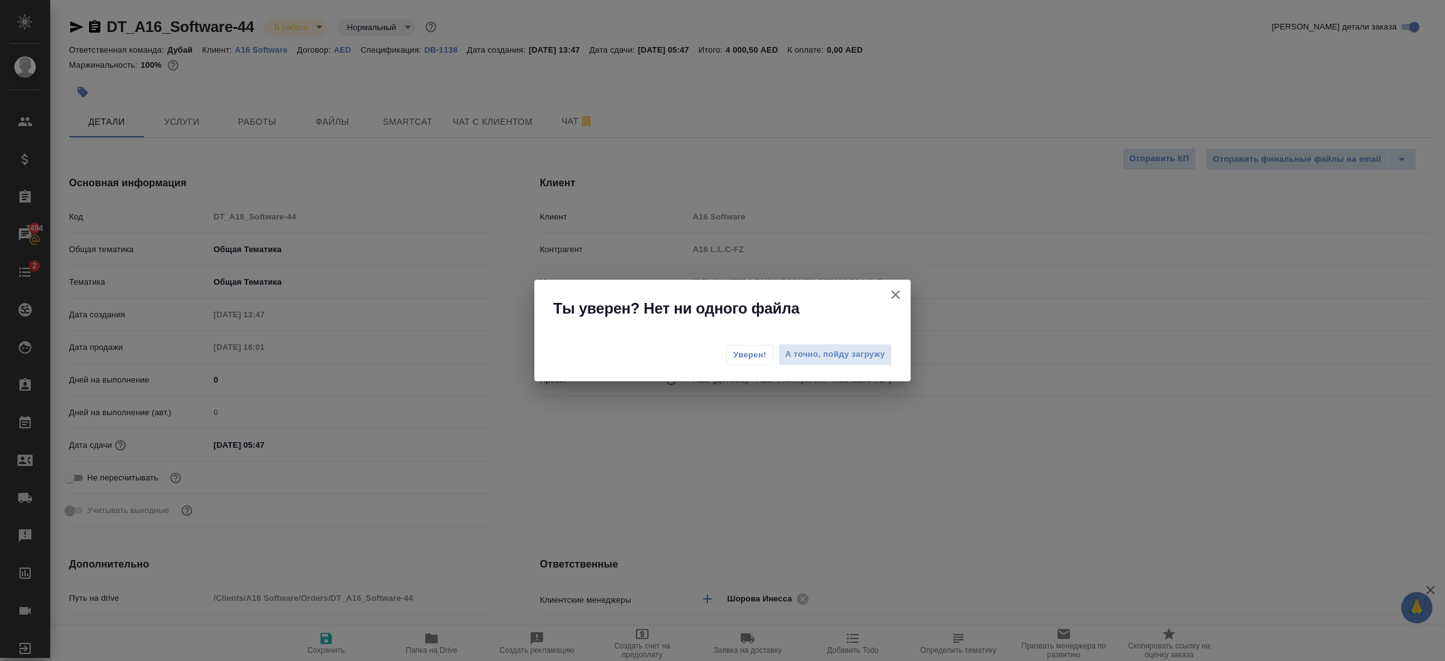
click at [737, 350] on span "Уверен!" at bounding box center [749, 355] width 33 height 13
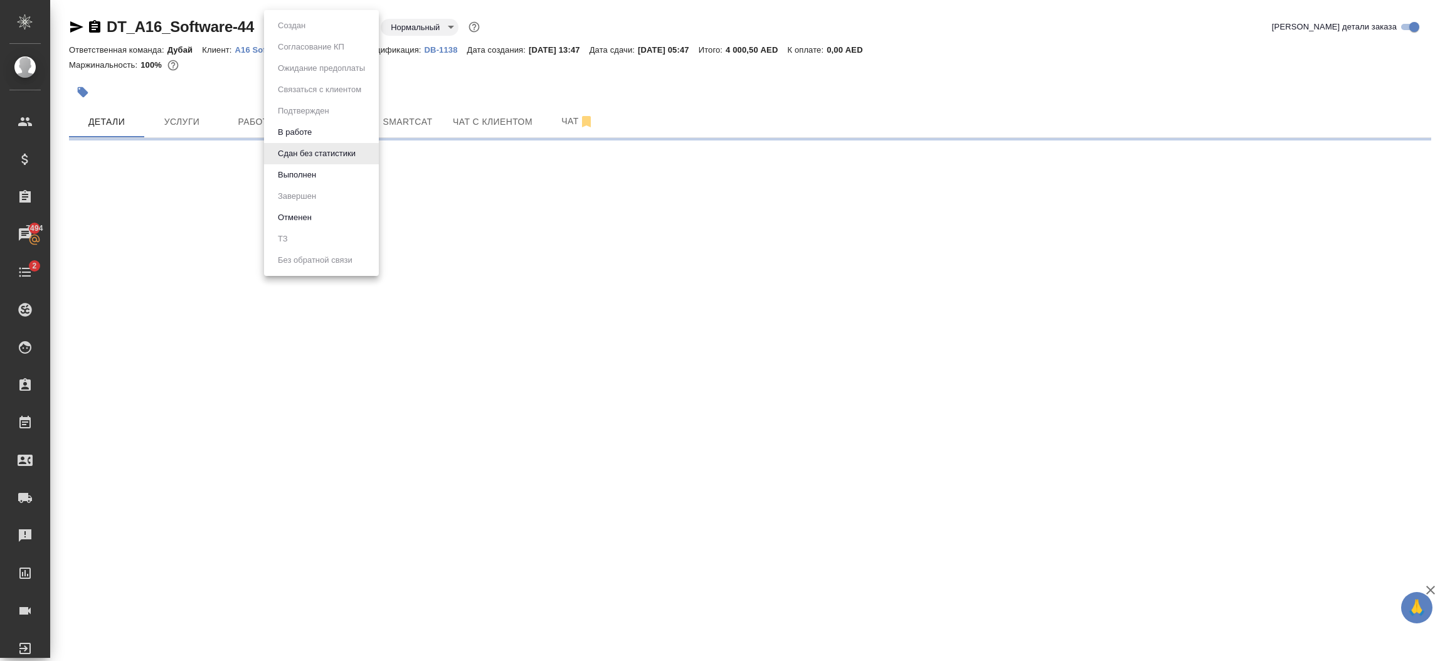
click at [312, 25] on body "🙏 .cls-1 fill:#fff; AWATERA Шорова Инесса i.shorova_kiev Клиенты Спецификации З…" at bounding box center [722, 330] width 1445 height 661
select select "RU"
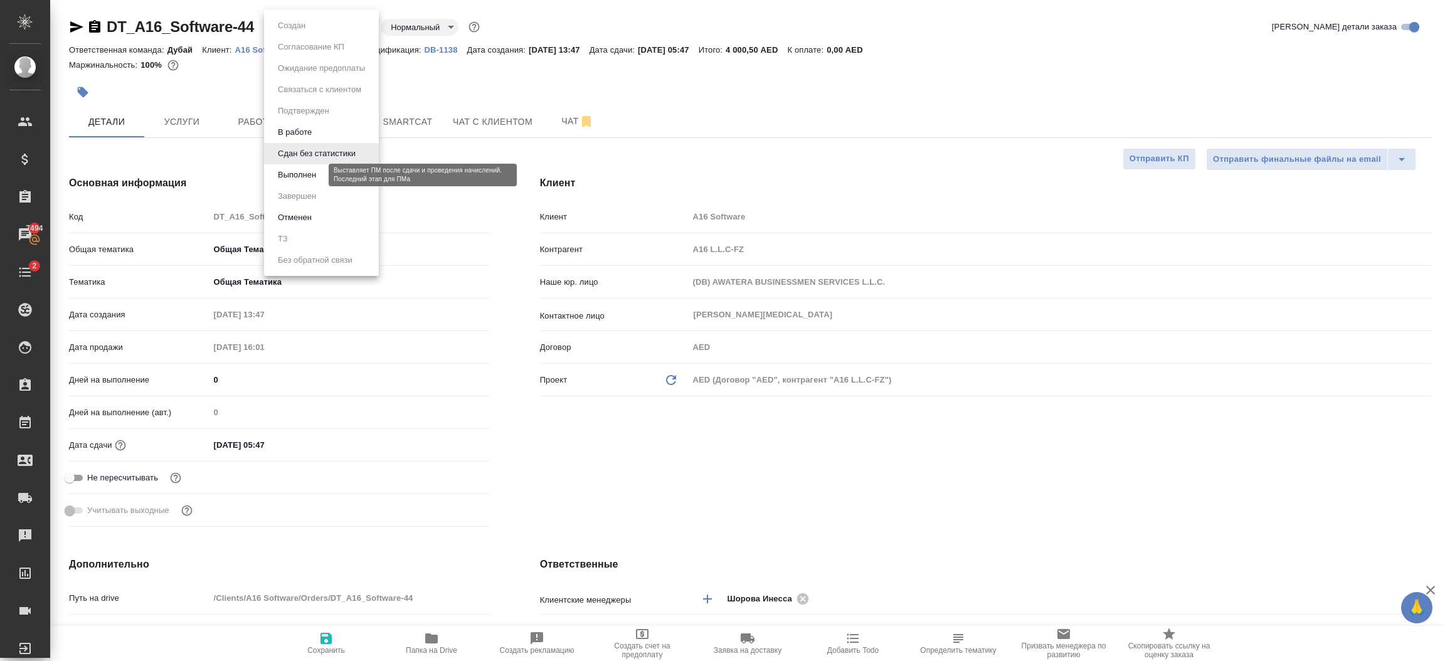
type textarea "x"
click at [318, 176] on button "Выполнен" at bounding box center [297, 175] width 46 height 14
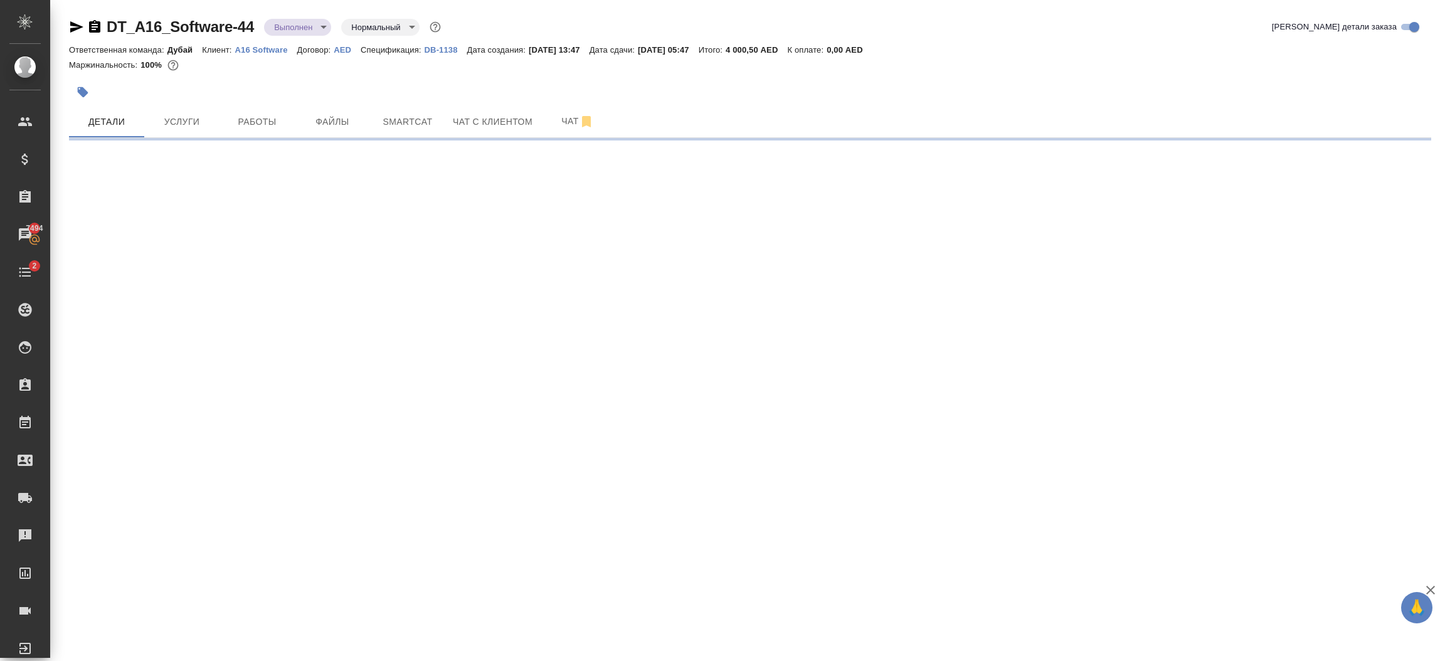
select select "RU"
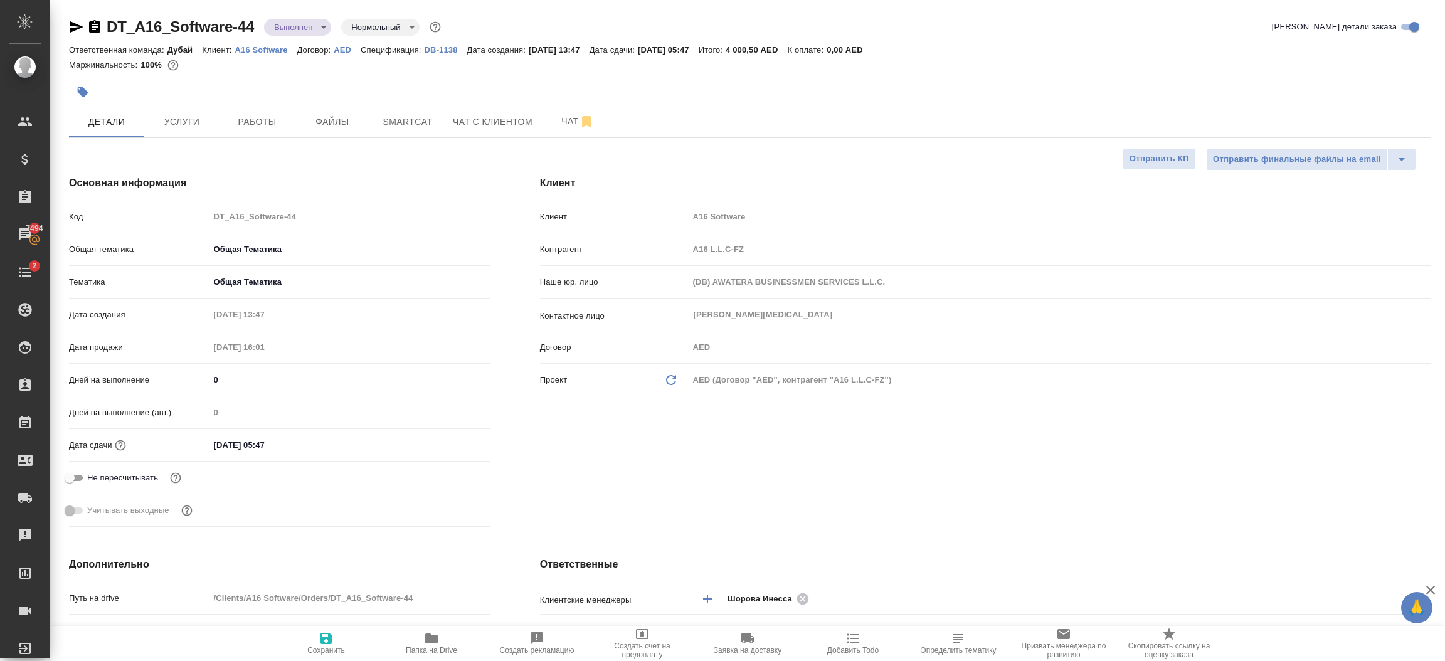
click at [305, 31] on body "🙏 .cls-1 fill:#fff; AWATERA Шорова Инесса i.shorova_kiev Клиенты Спецификации З…" at bounding box center [722, 330] width 1445 height 661
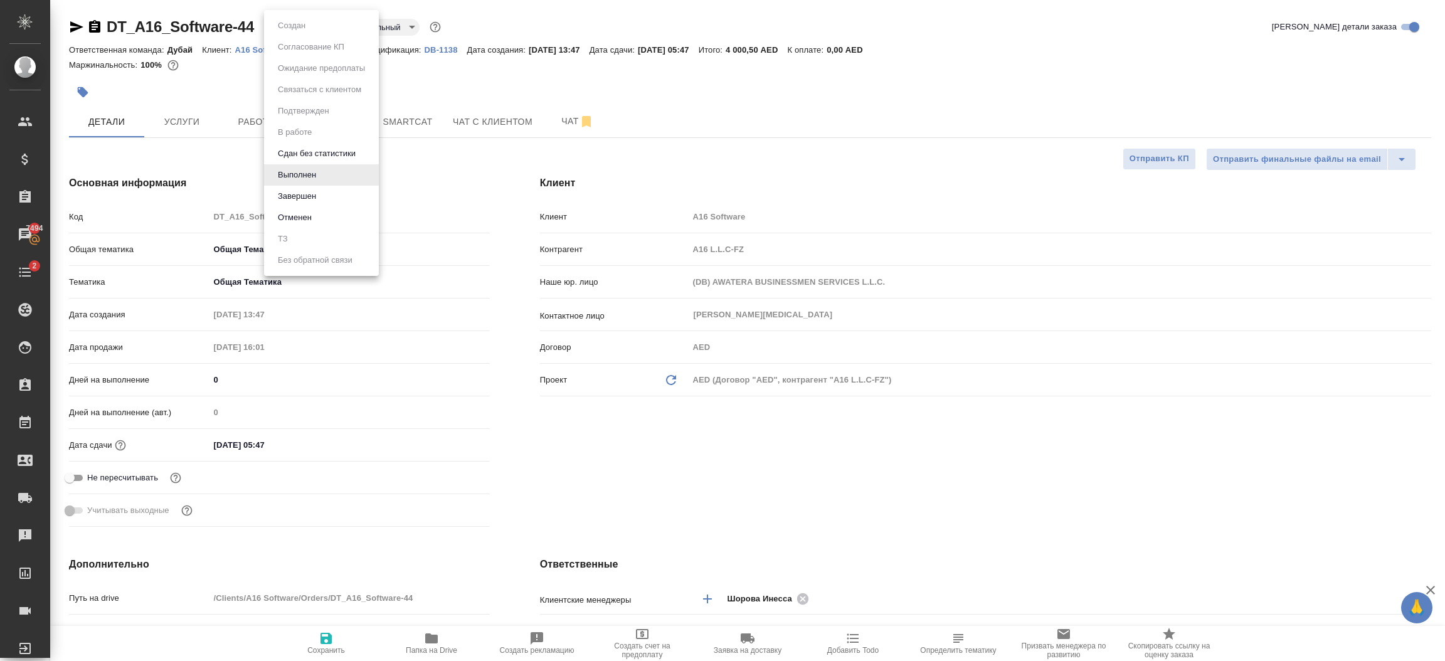
type textarea "x"
click at [315, 197] on button "Завершен" at bounding box center [297, 196] width 46 height 14
type textarea "x"
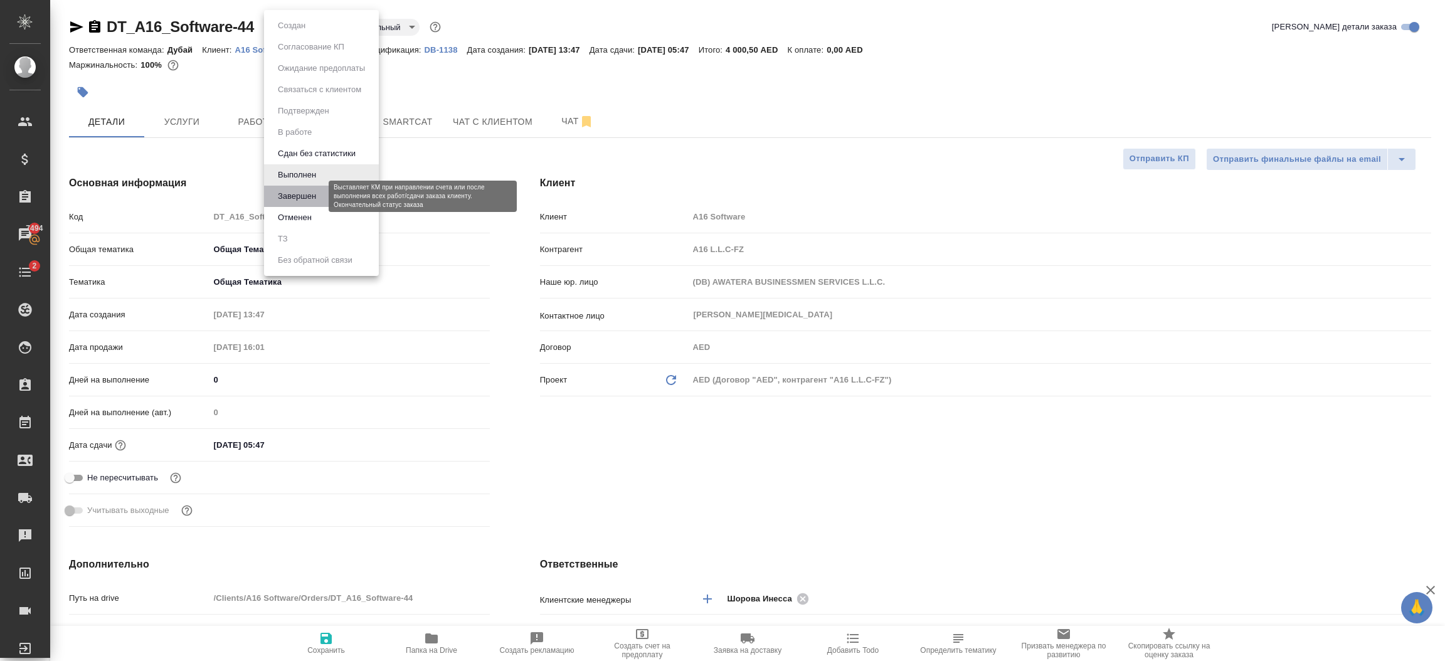
type textarea "x"
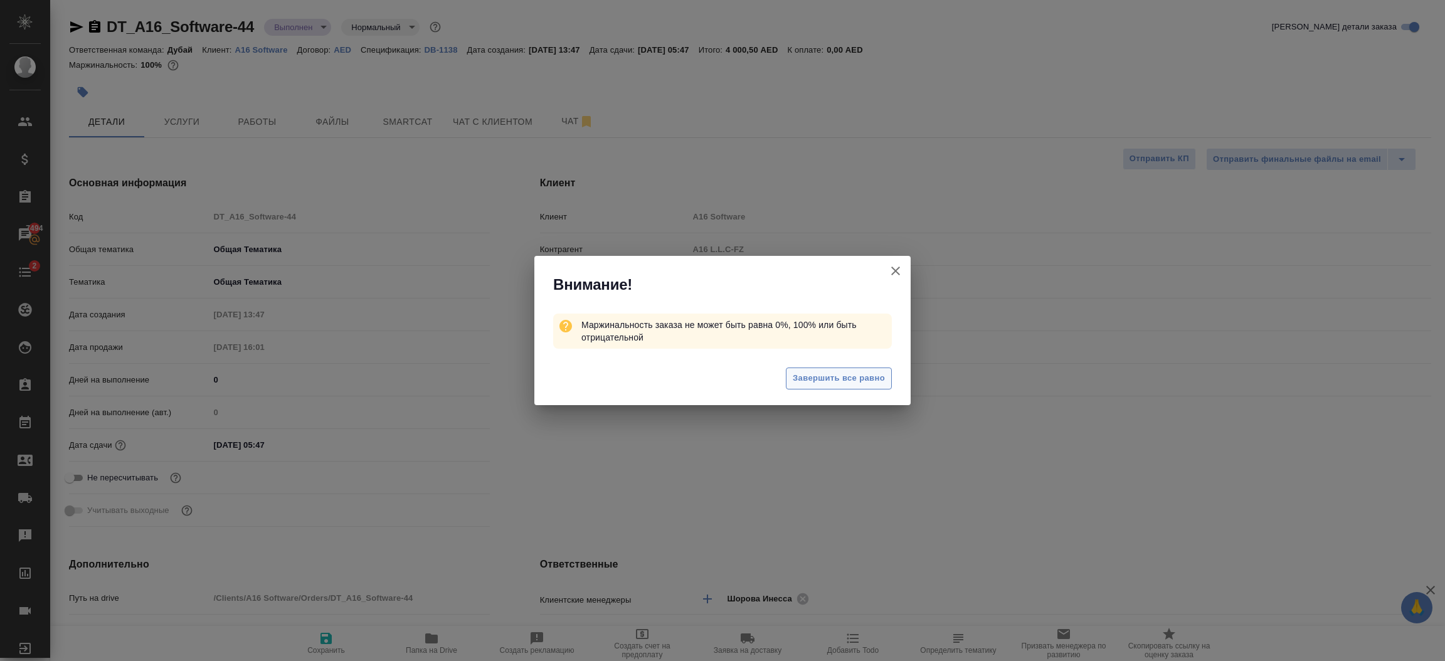
click at [849, 378] on span "Завершить все равно" at bounding box center [838, 378] width 92 height 14
type textarea "x"
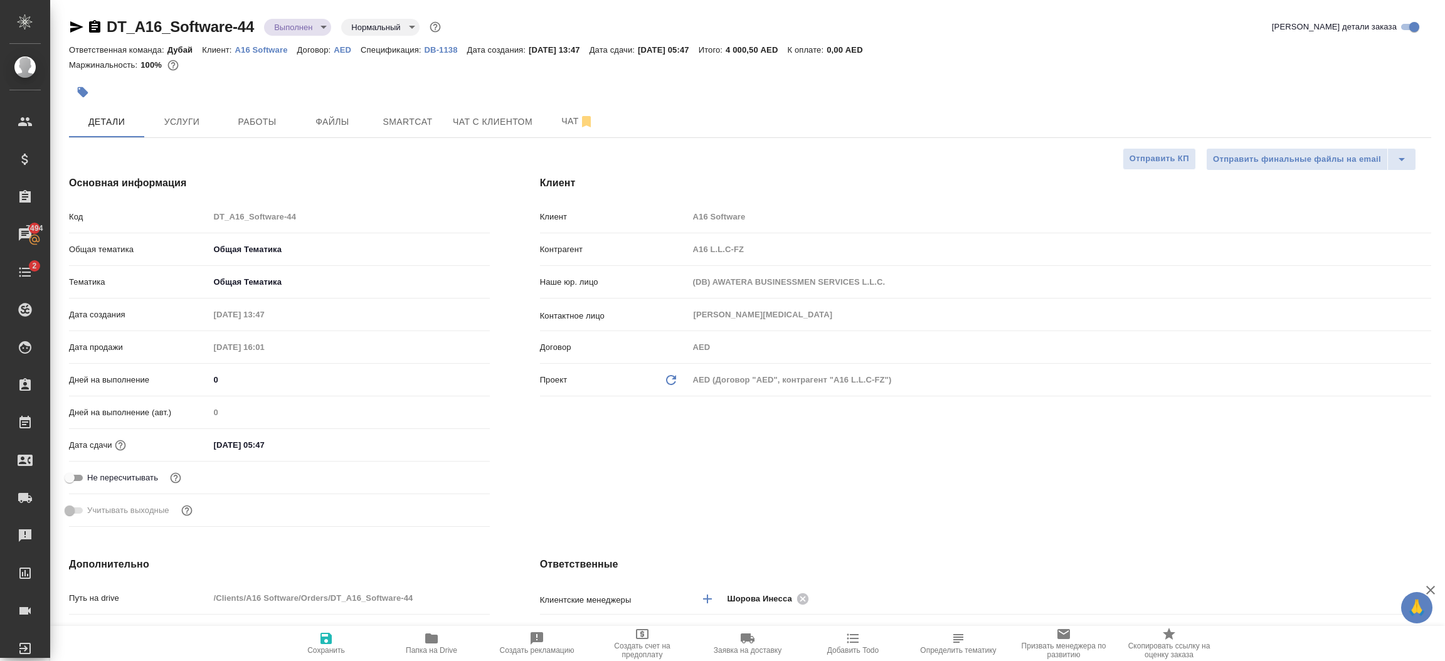
type textarea "x"
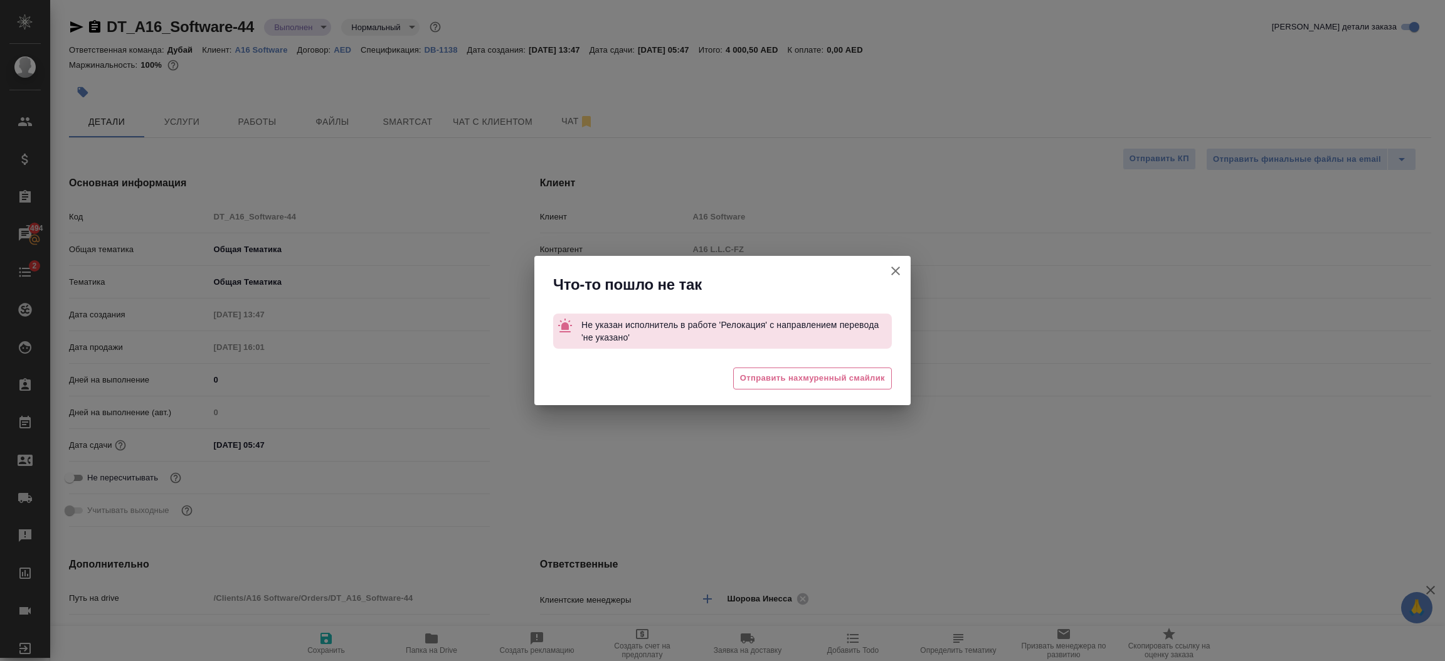
click at [900, 274] on icon "button" at bounding box center [895, 270] width 15 height 15
type textarea "x"
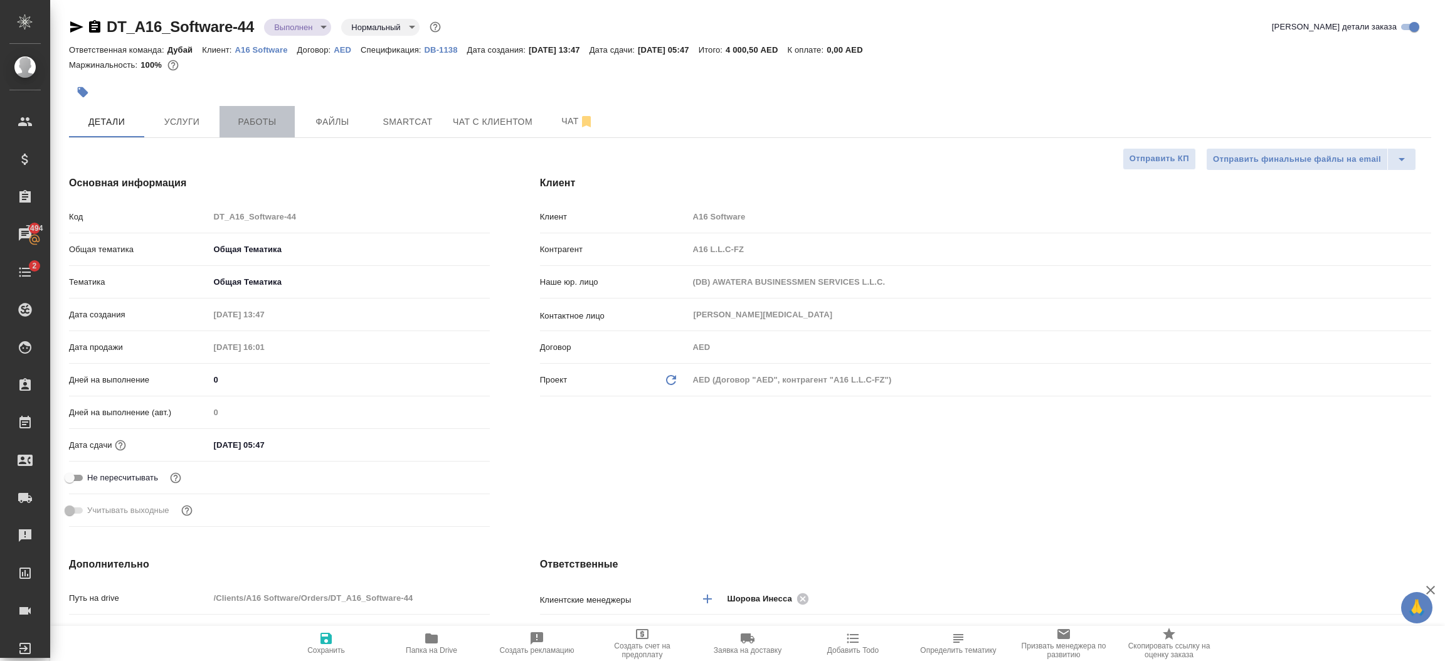
click at [270, 127] on span "Работы" at bounding box center [257, 122] width 60 height 16
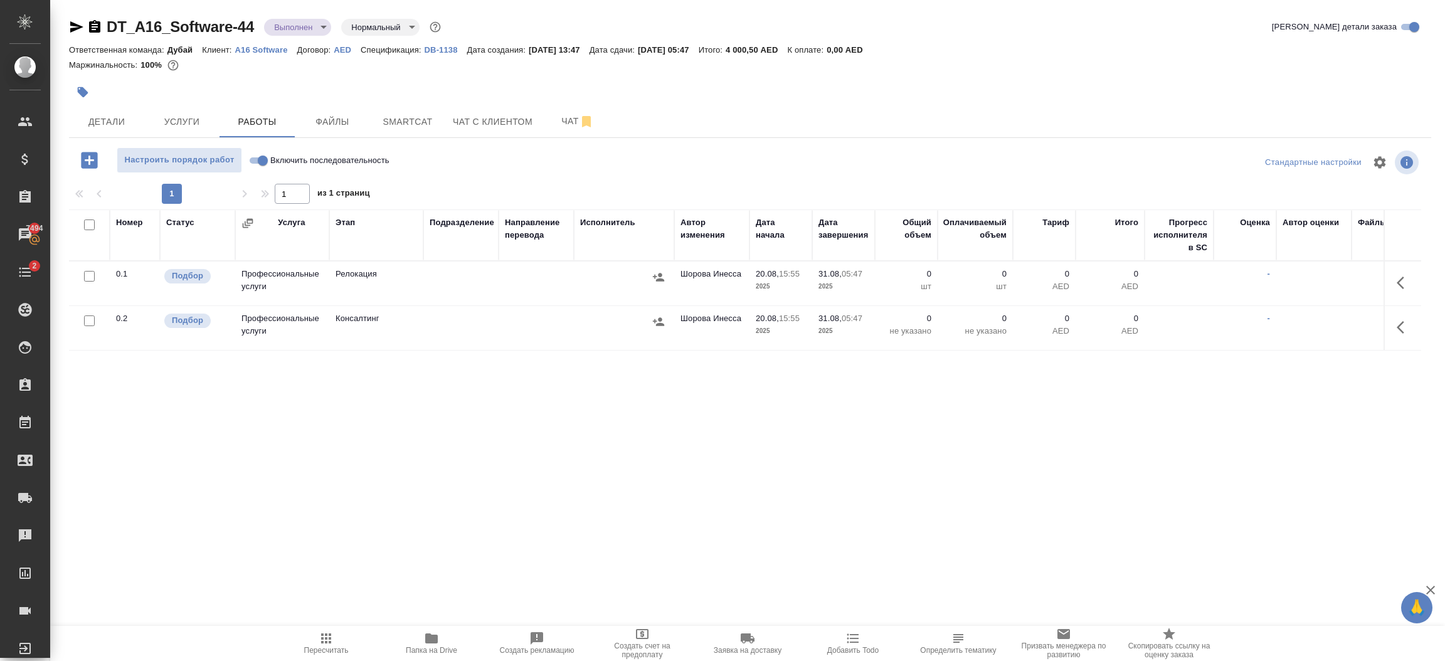
click at [84, 322] on input "checkbox" at bounding box center [89, 320] width 11 height 11
checkbox input "true"
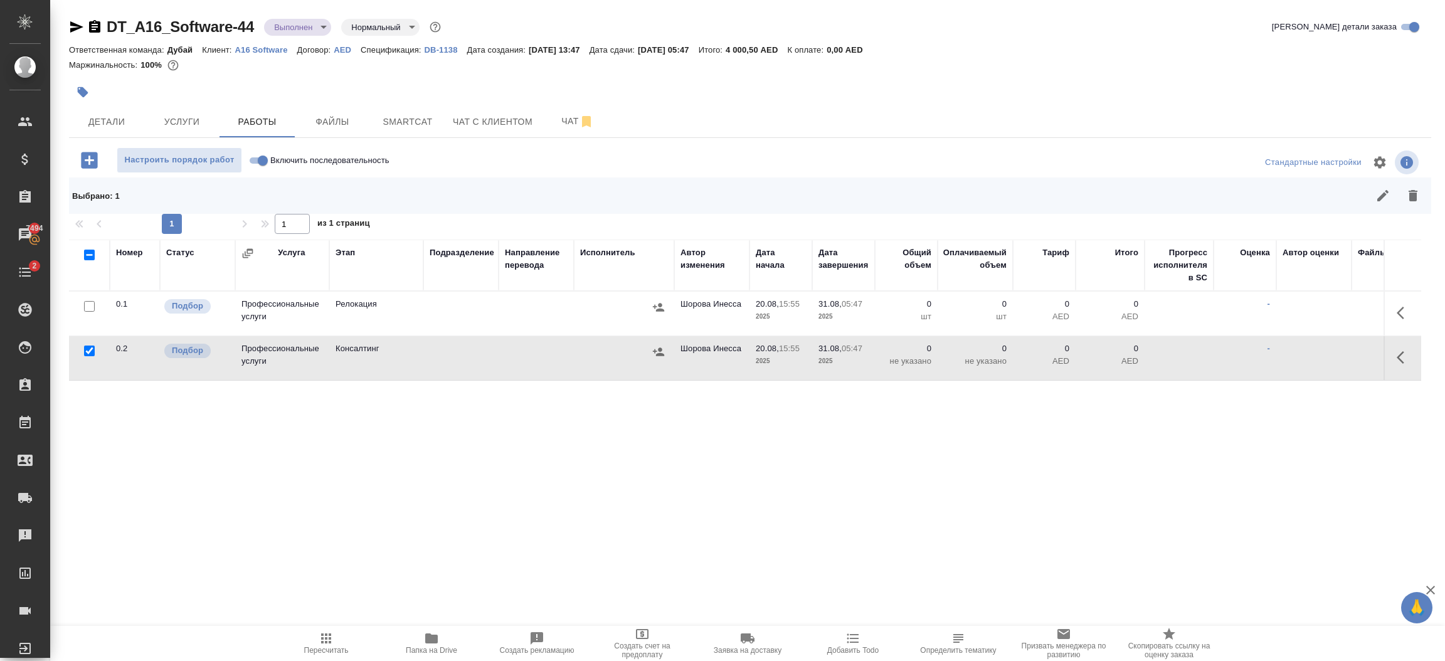
click at [85, 306] on input "checkbox" at bounding box center [89, 306] width 11 height 11
checkbox input "true"
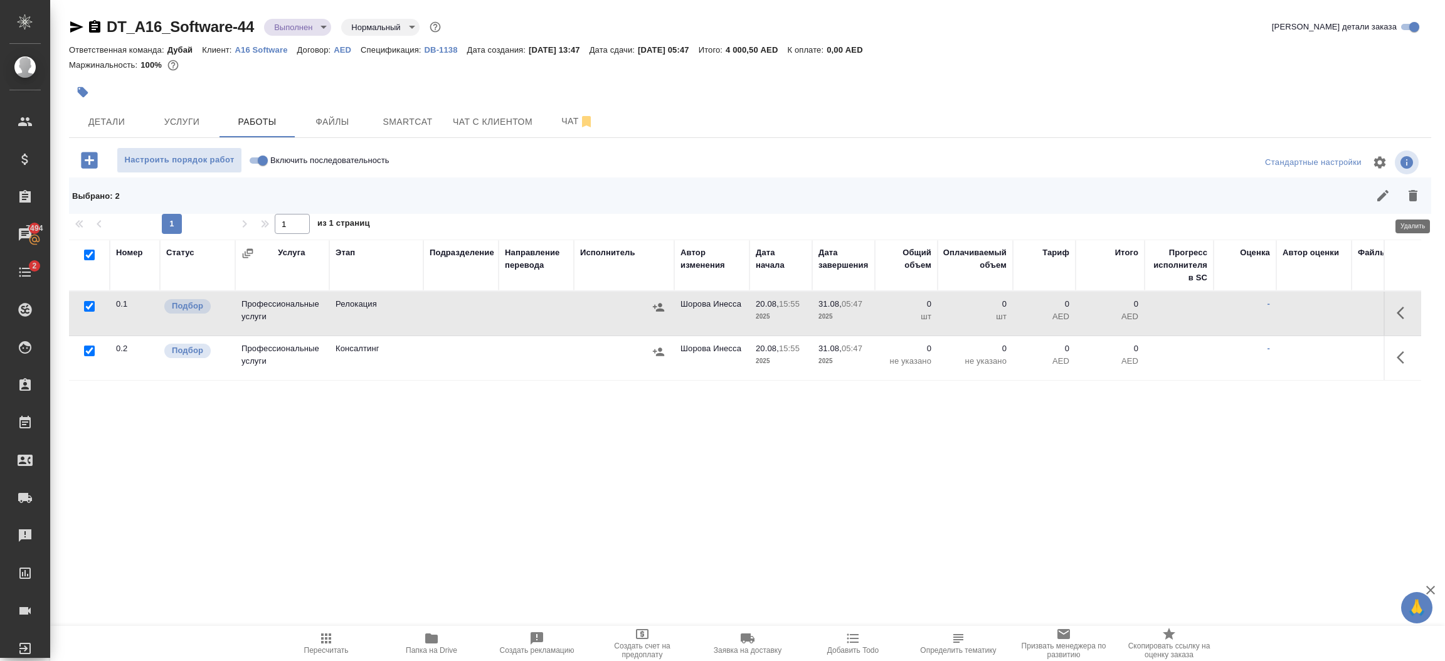
click at [1414, 192] on icon "button" at bounding box center [1412, 195] width 15 height 15
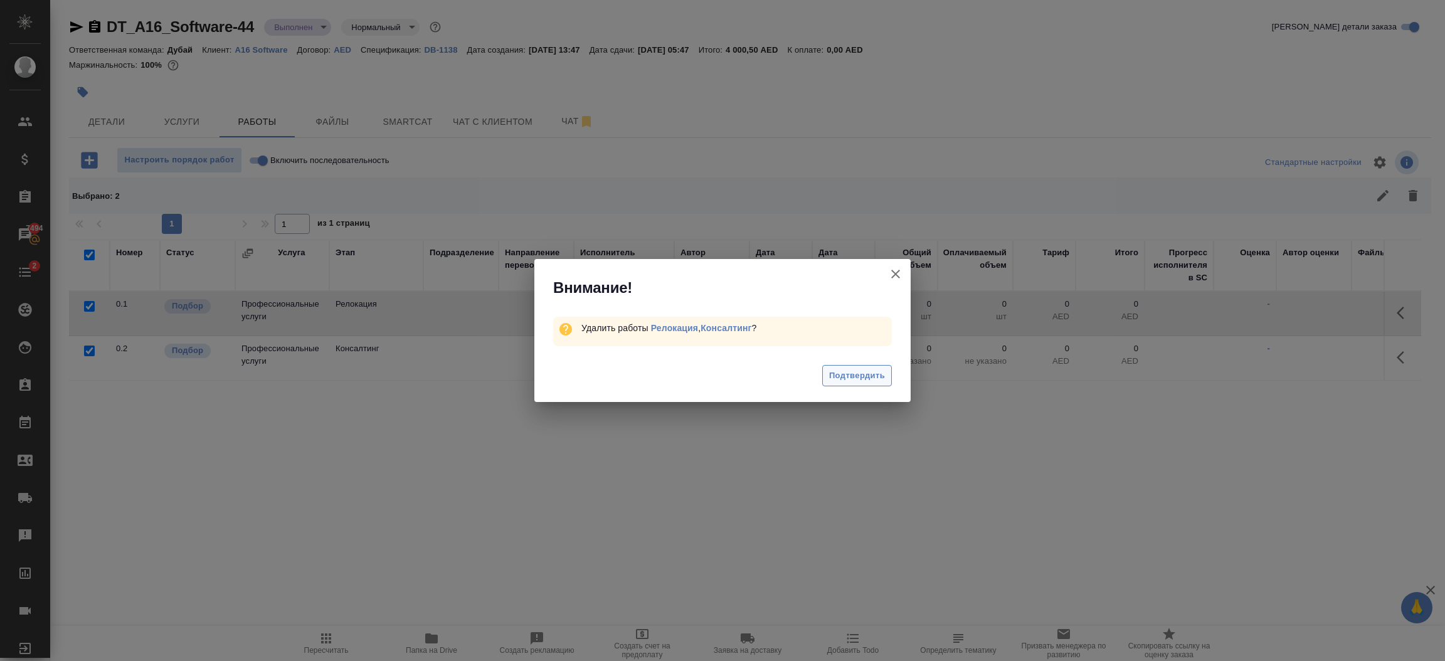
click at [865, 381] on span "Подтвердить" at bounding box center [857, 376] width 56 height 14
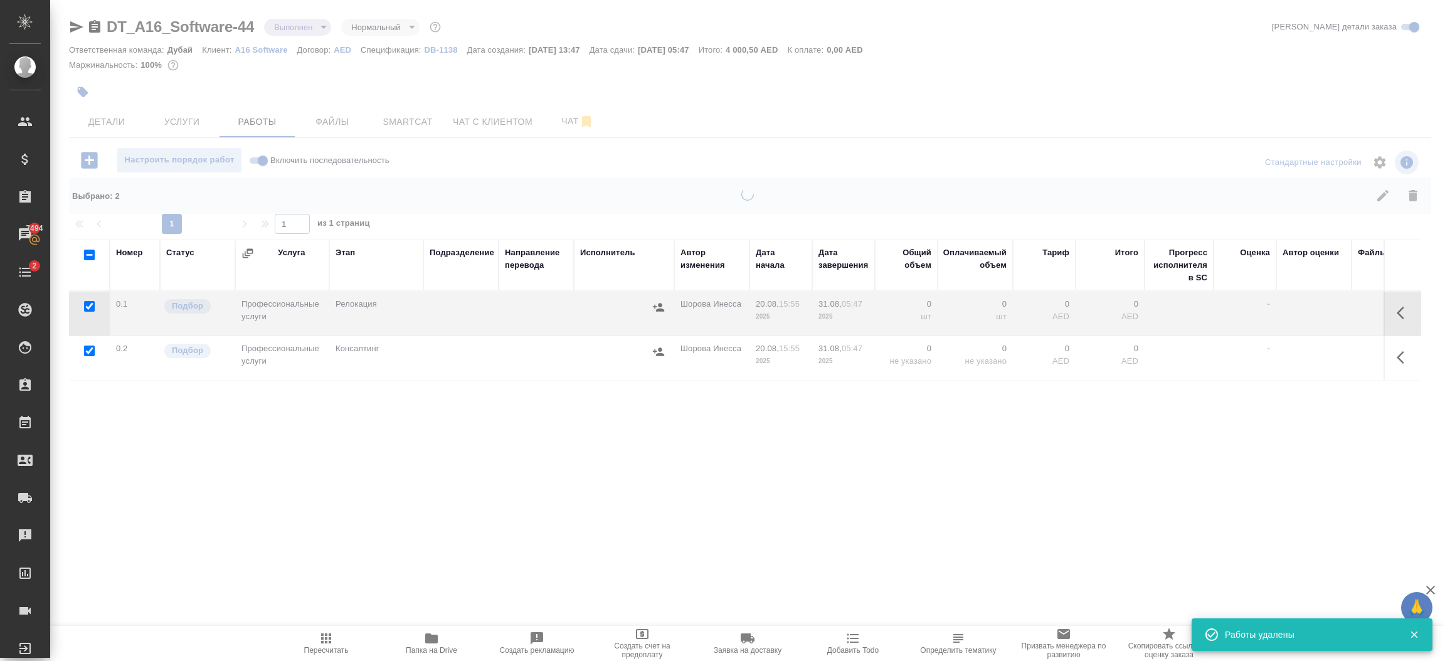
checkbox input "false"
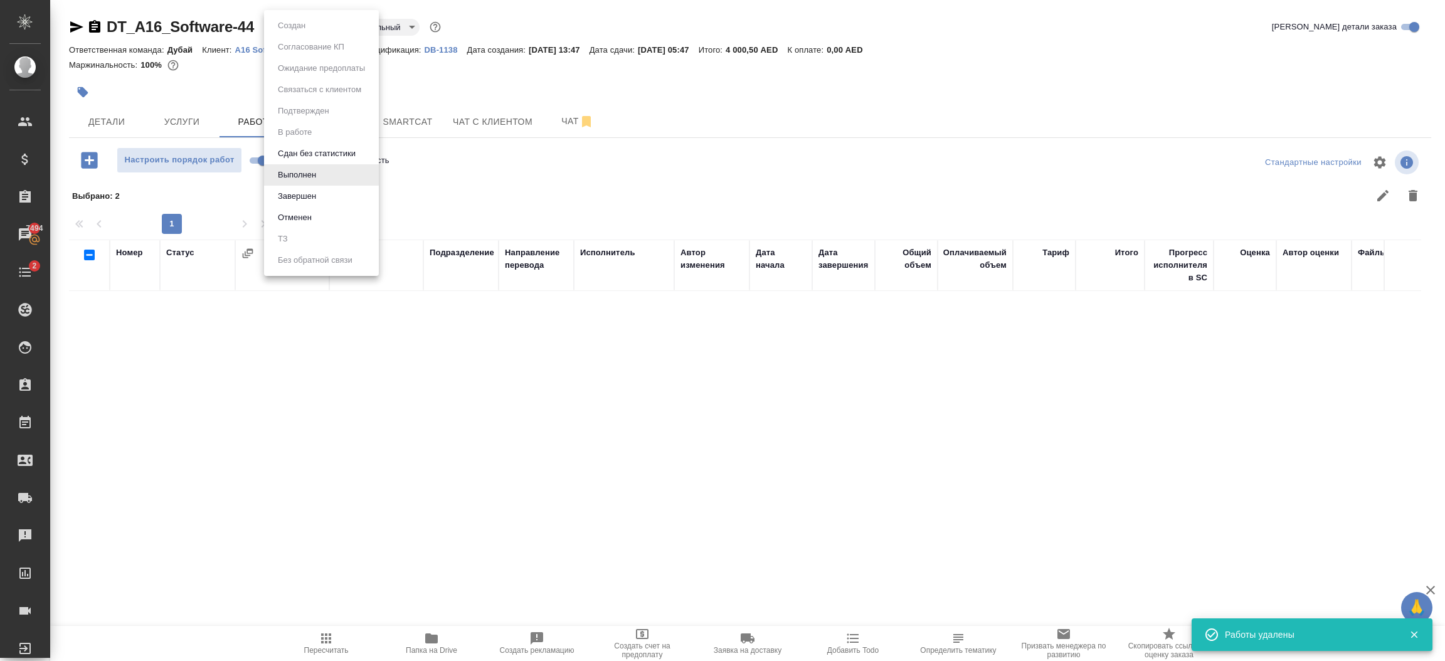
click at [323, 29] on body "🙏 .cls-1 fill:#fff; AWATERA Шорова Инесса i.shorova_kiev Клиенты Спецификации З…" at bounding box center [722, 330] width 1445 height 661
click at [322, 194] on li "Завершен" at bounding box center [321, 196] width 115 height 21
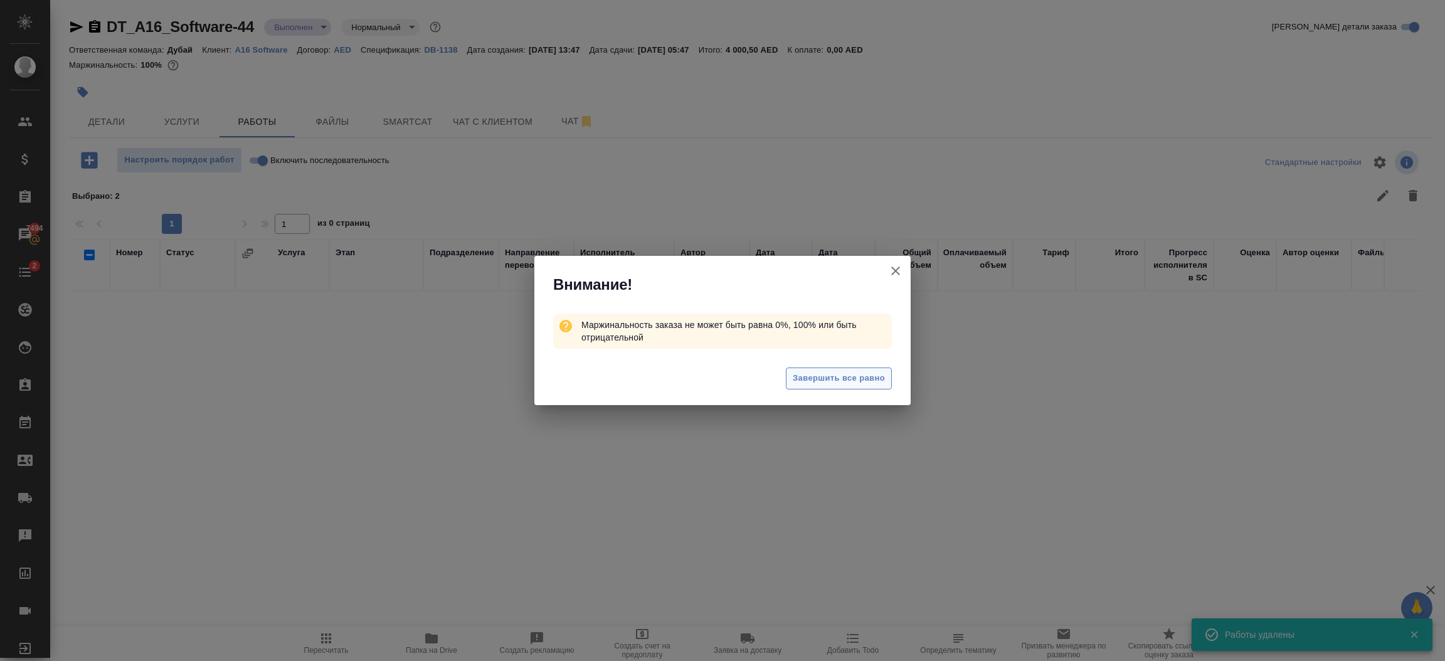
click at [818, 376] on span "Завершить все равно" at bounding box center [838, 378] width 92 height 14
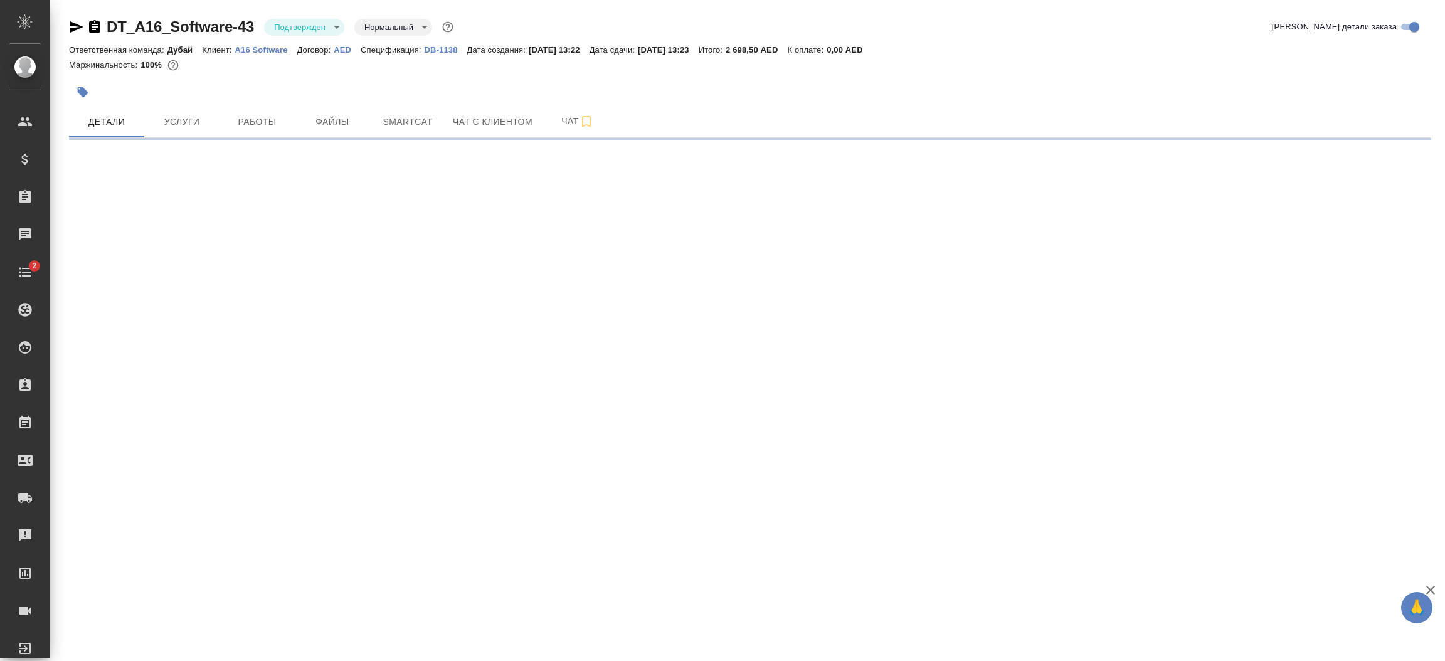
select select "RU"
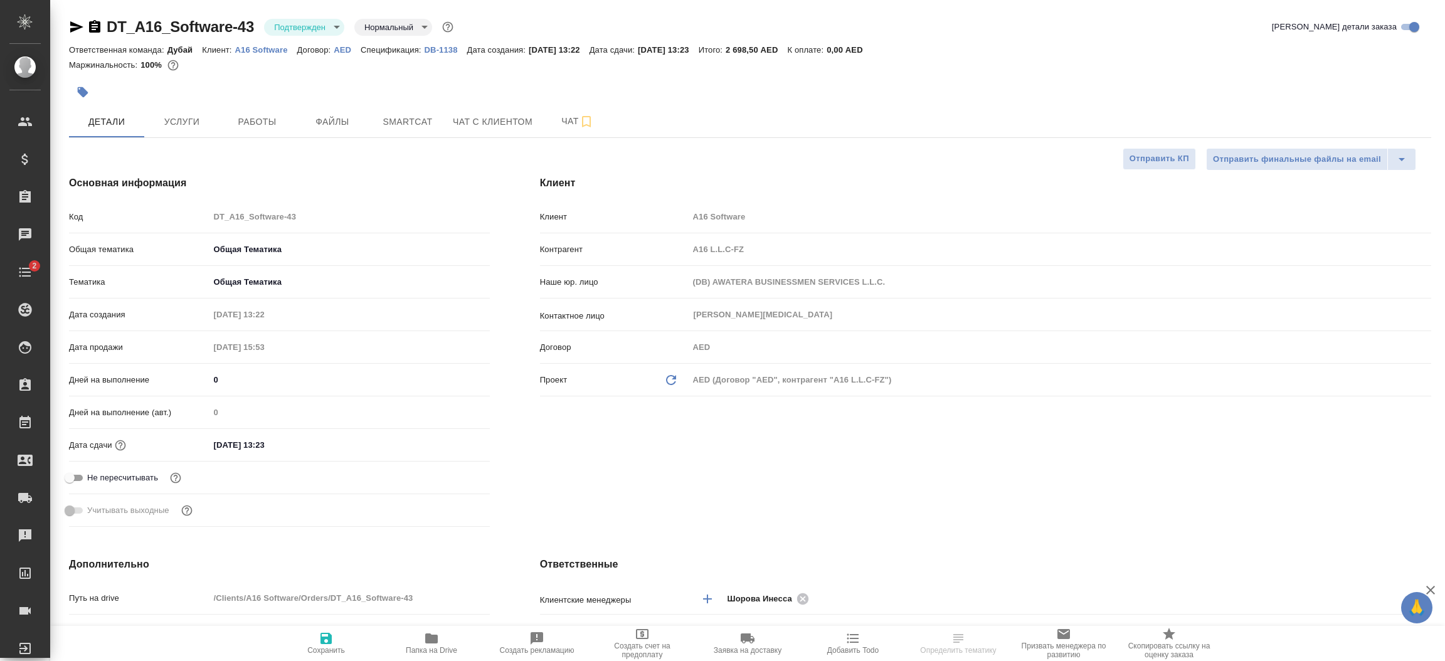
type textarea "x"
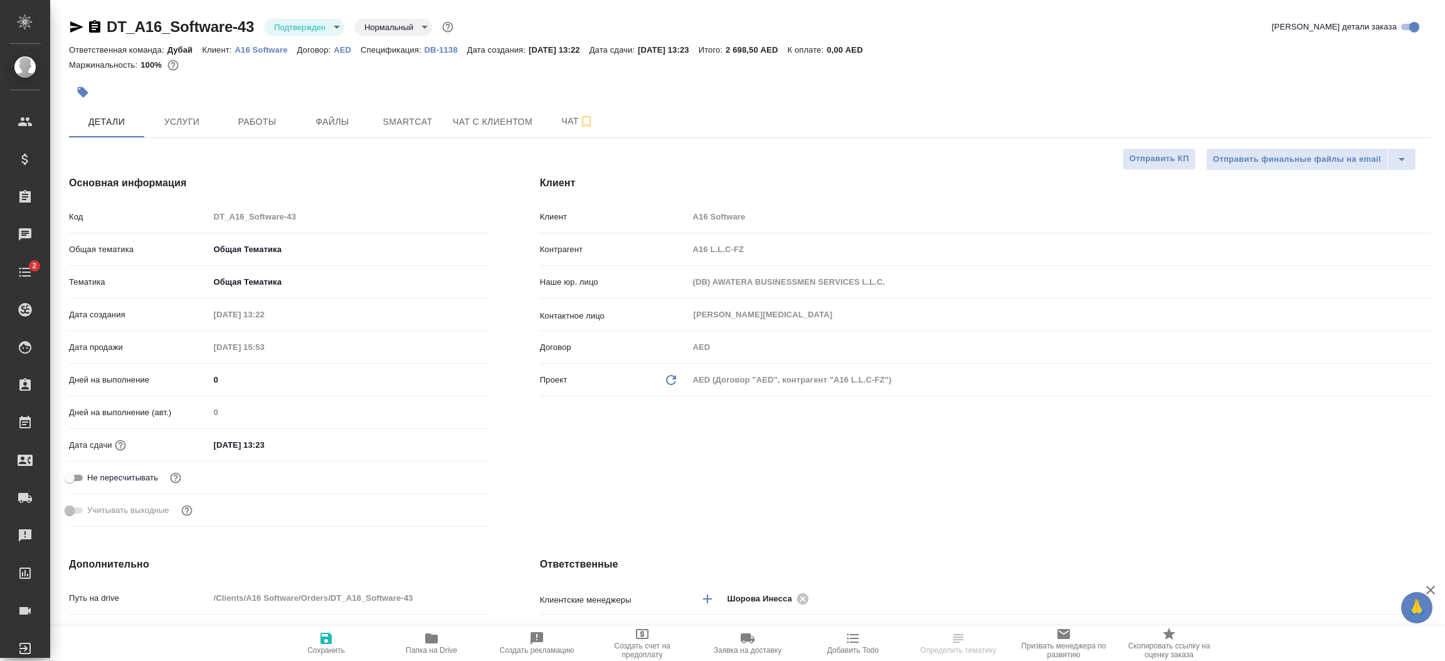
type textarea "x"
click at [650, 507] on div "Клиент Клиент A16 Software Контрагент A16 L.L.C-FZ Наше юр. лицо (DB) AWATERA B…" at bounding box center [985, 353] width 941 height 406
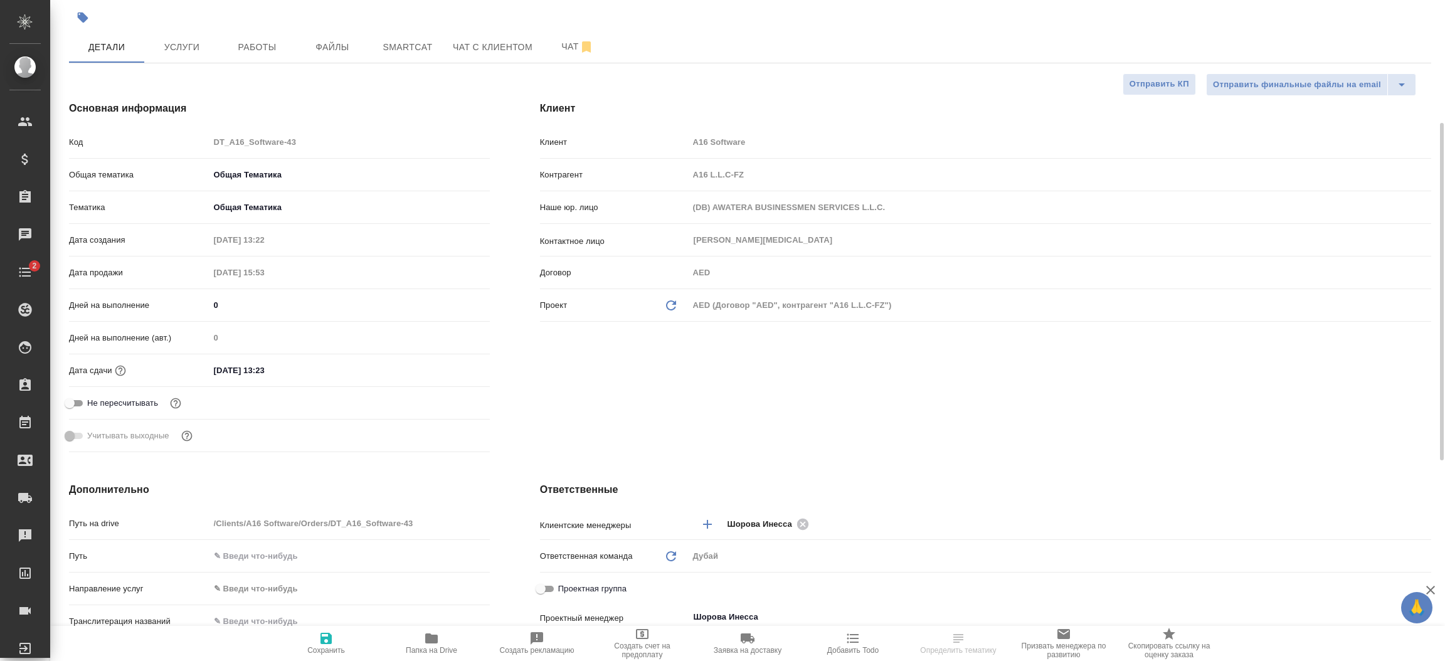
scroll to position [131, 0]
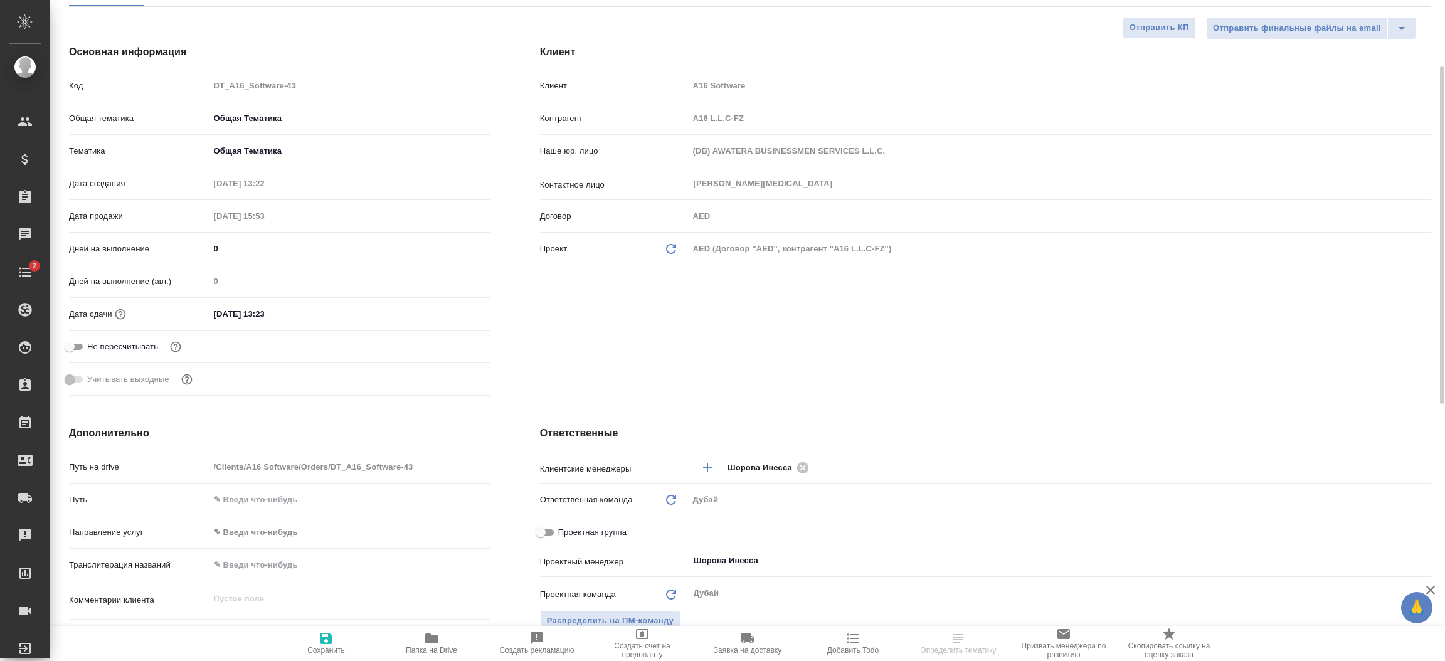
type textarea "x"
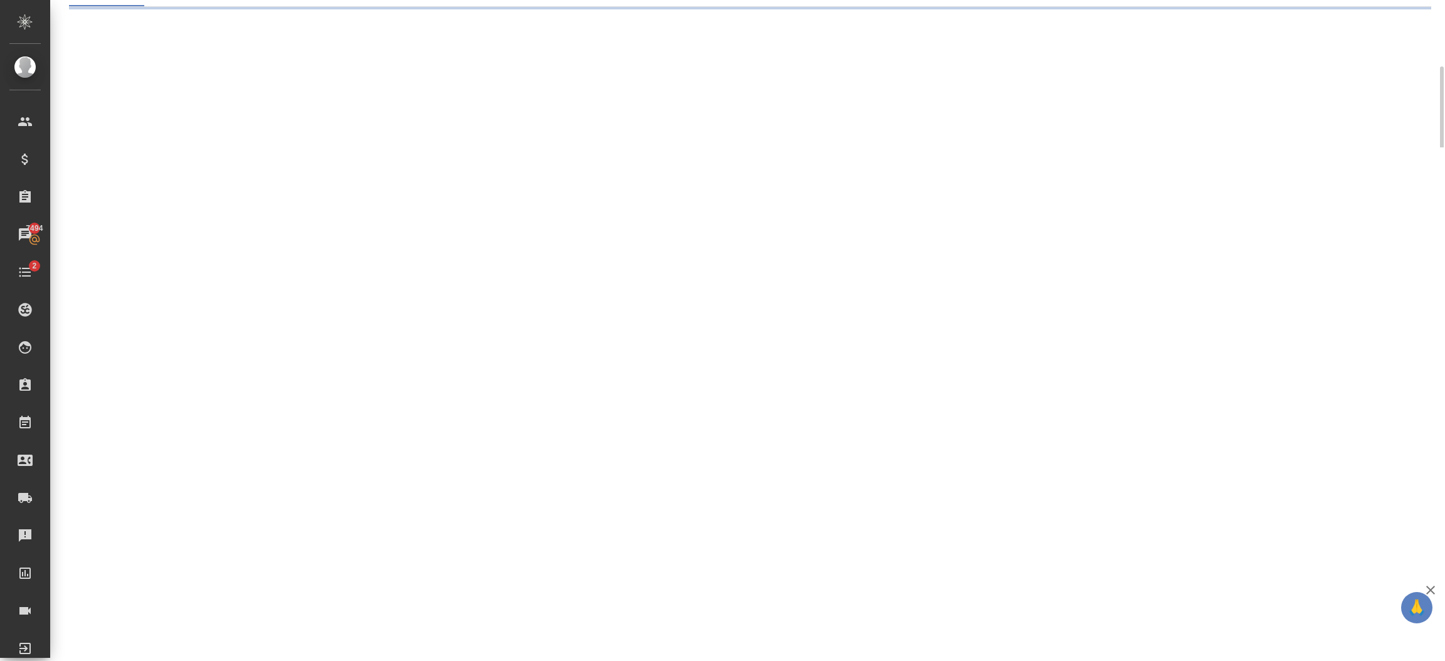
select select "RU"
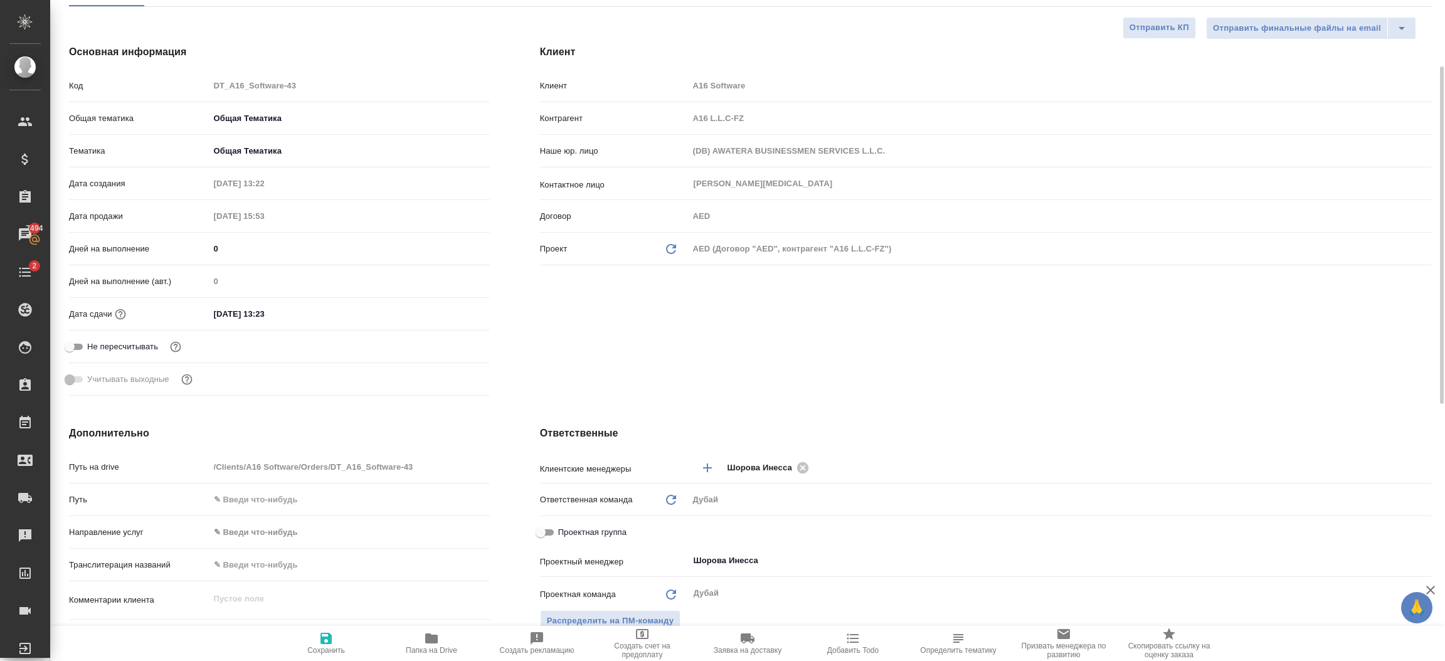
type textarea "x"
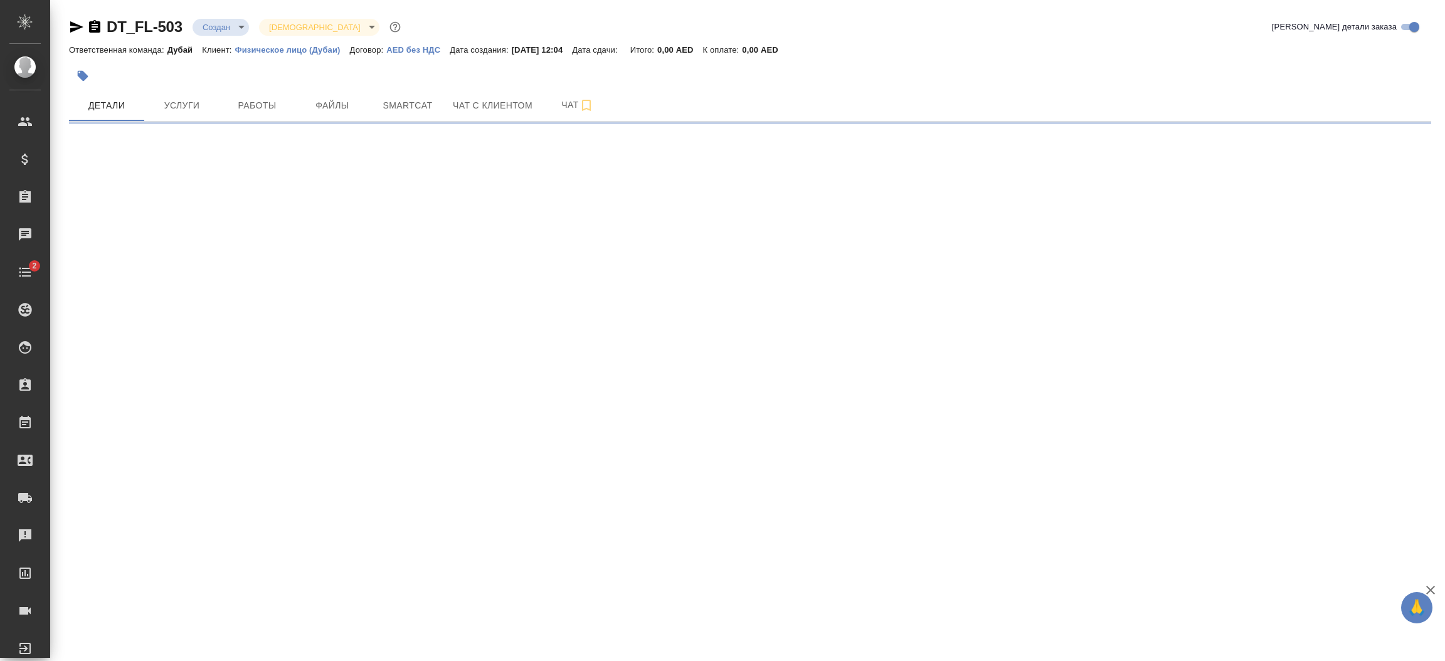
select select "RU"
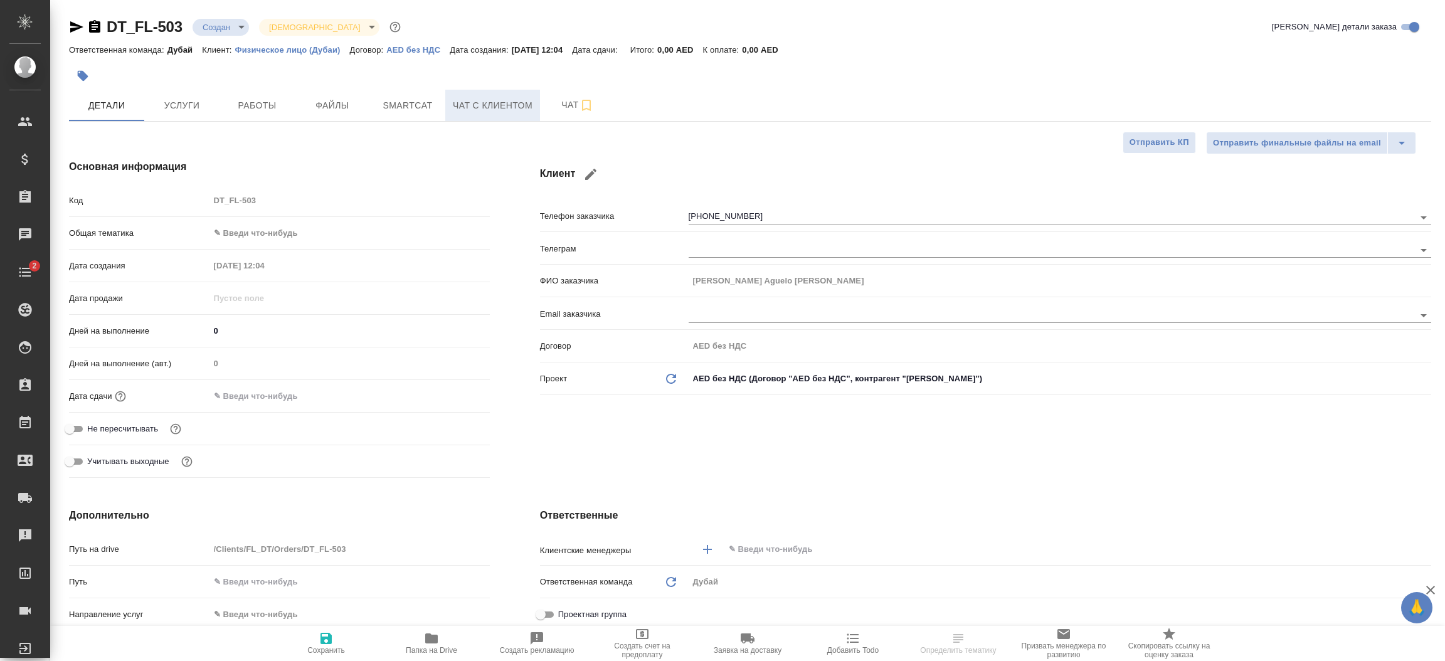
type textarea "x"
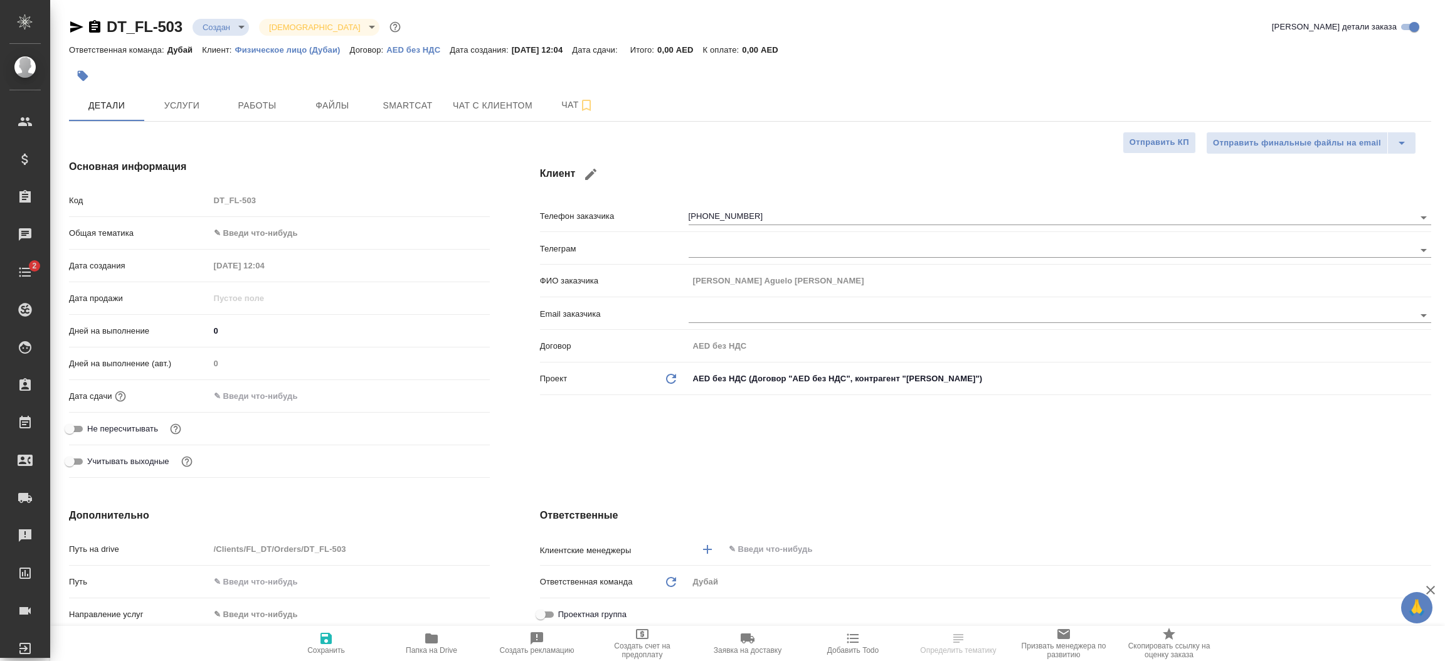
type textarea "x"
click at [833, 455] on div "Клиент Телефон заказчика [PHONE_NUMBER] Телеграм ФИО заказчика [PERSON_NAME] Ag…" at bounding box center [985, 321] width 941 height 374
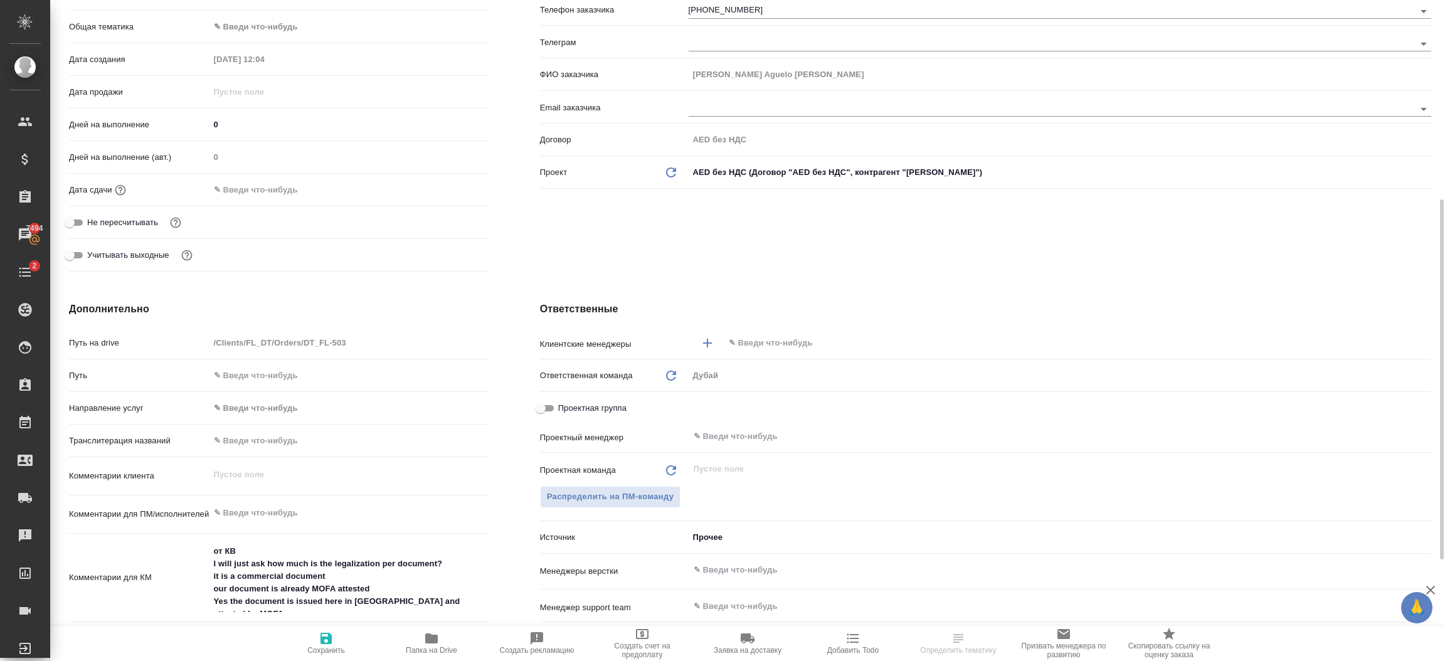
scroll to position [282, 0]
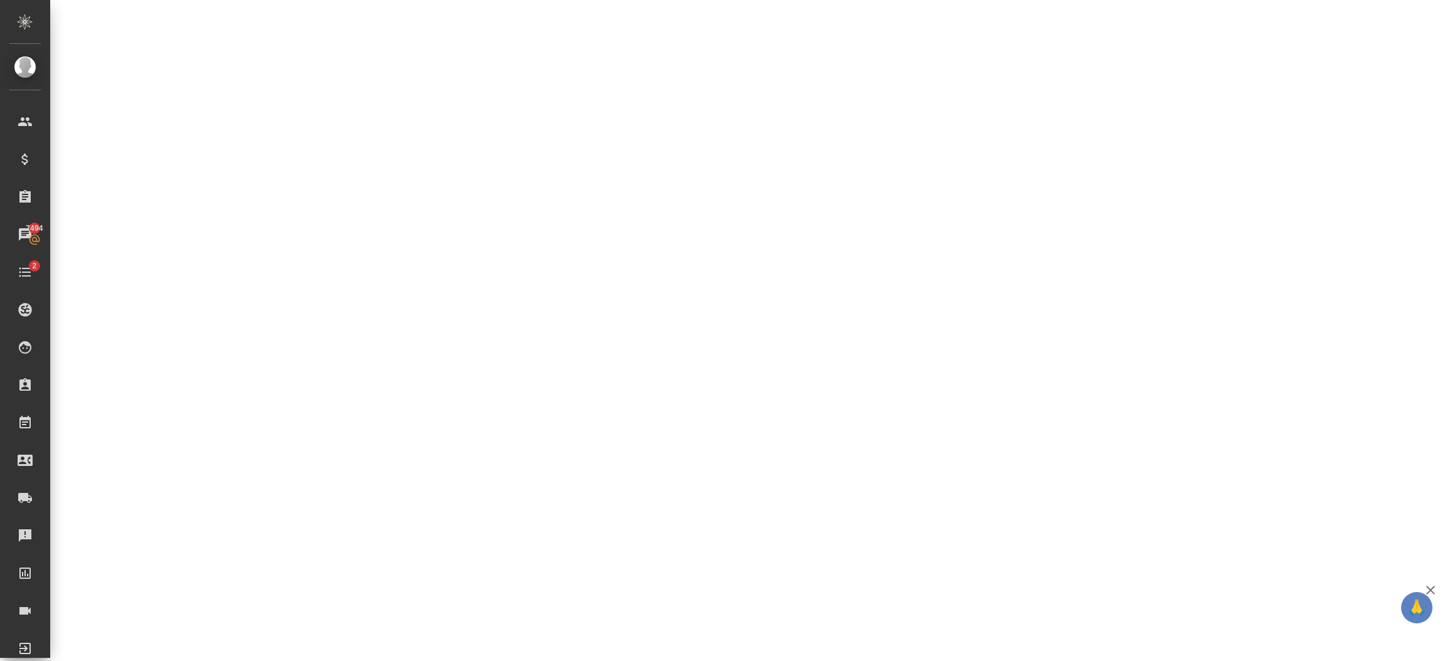
select select "RU"
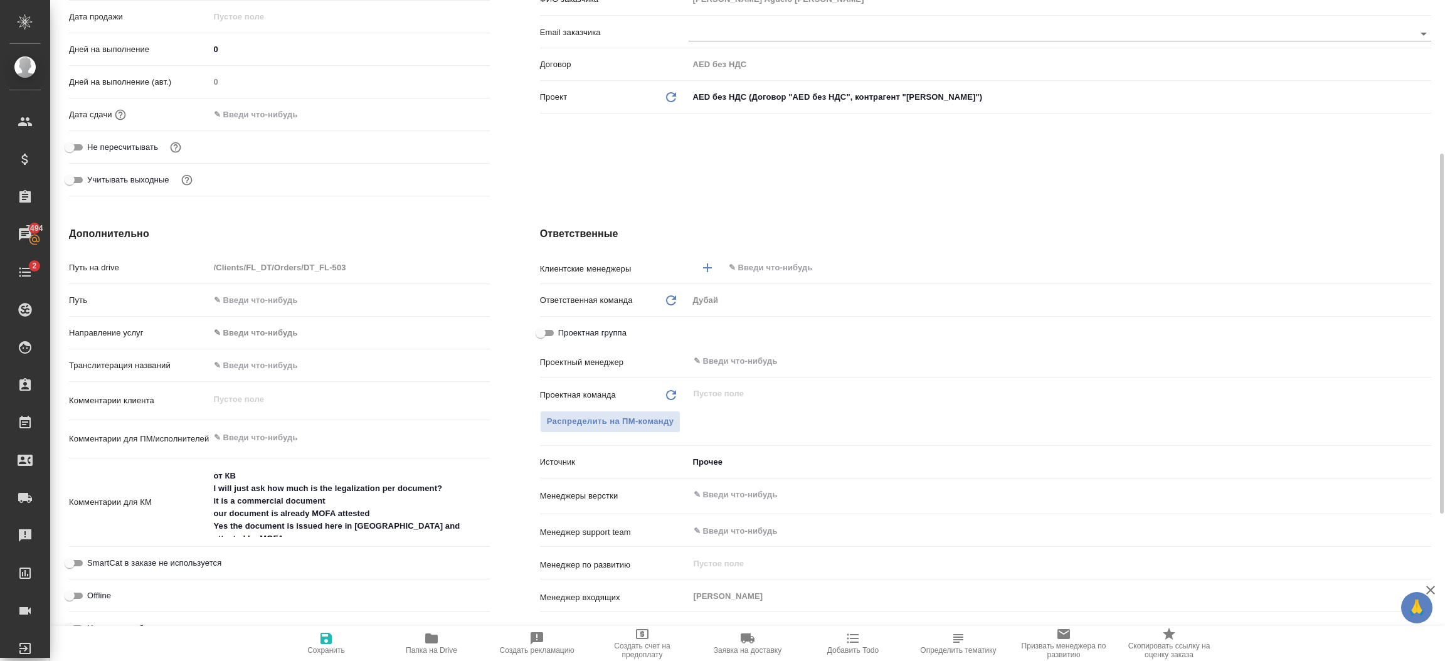
type textarea "x"
drag, startPoint x: 476, startPoint y: 528, endPoint x: 213, endPoint y: 477, distance: 267.6
click at [213, 477] on textarea "от КВ I will just ask how much is the legalization per document? it is a commer…" at bounding box center [349, 501] width 279 height 71
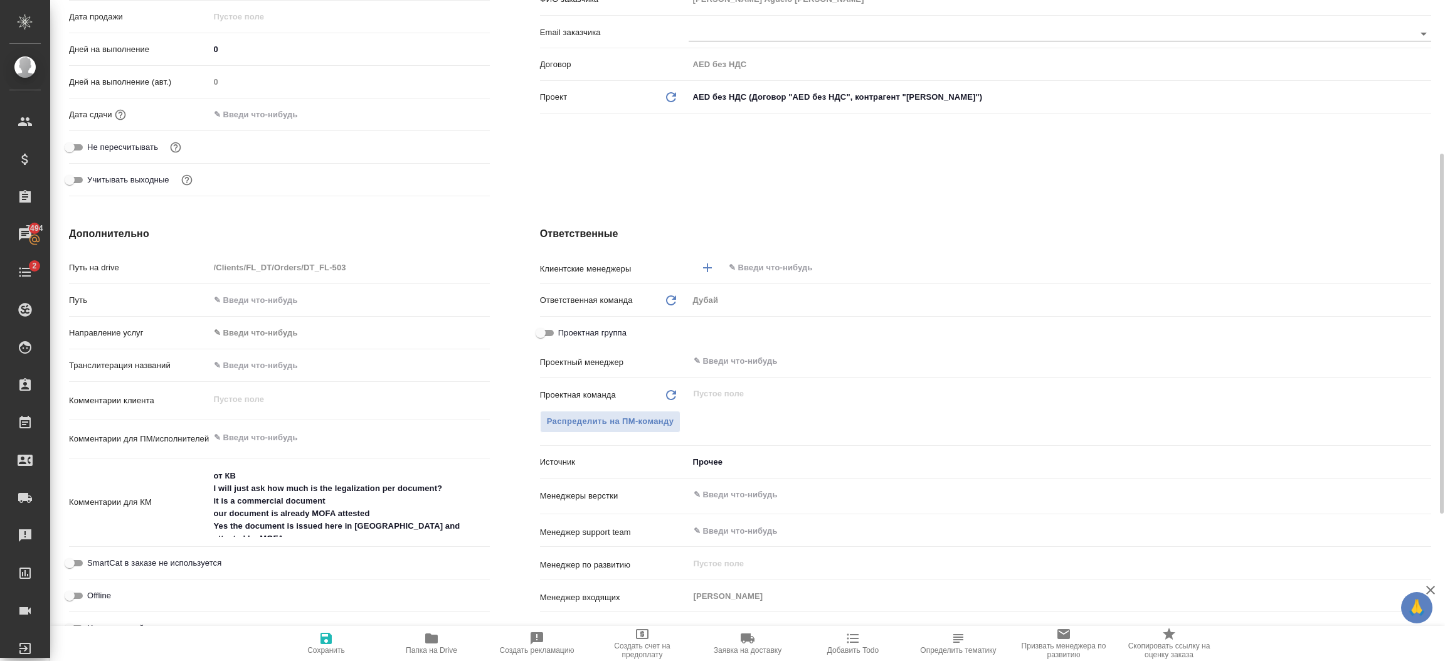
type textarea "x"
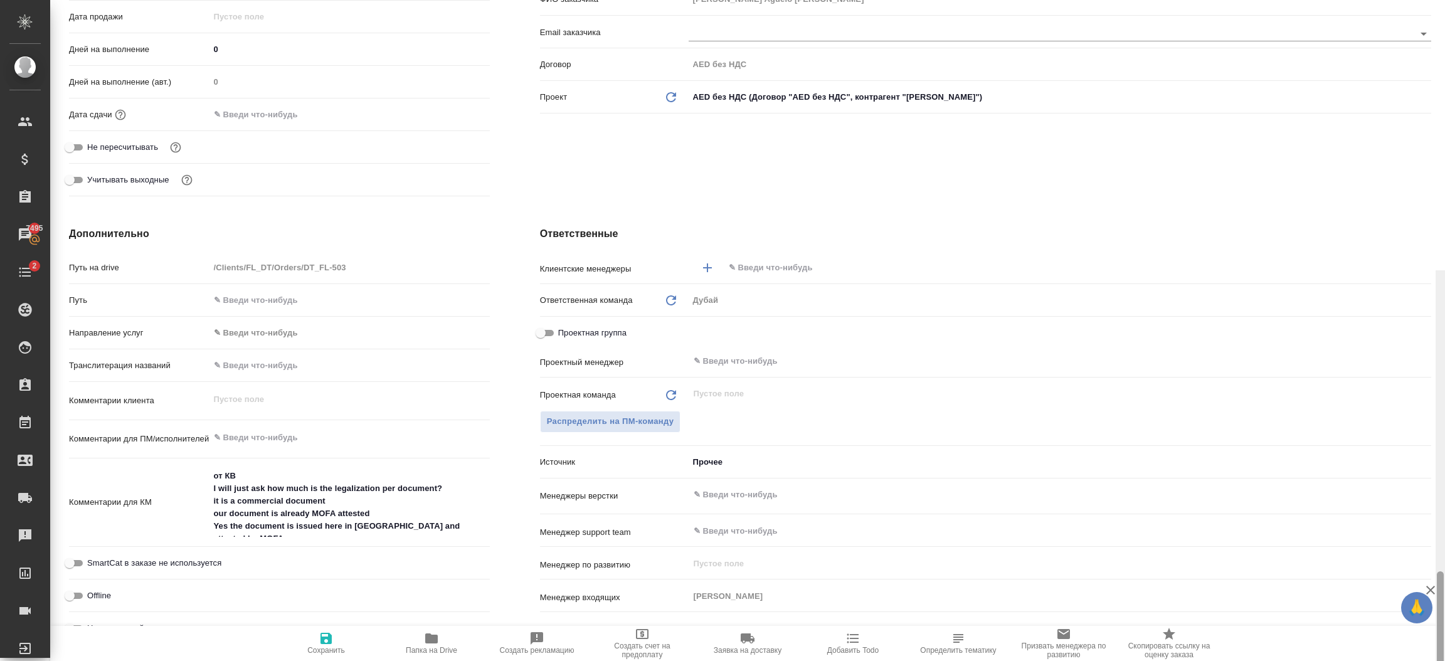
type textarea "x"
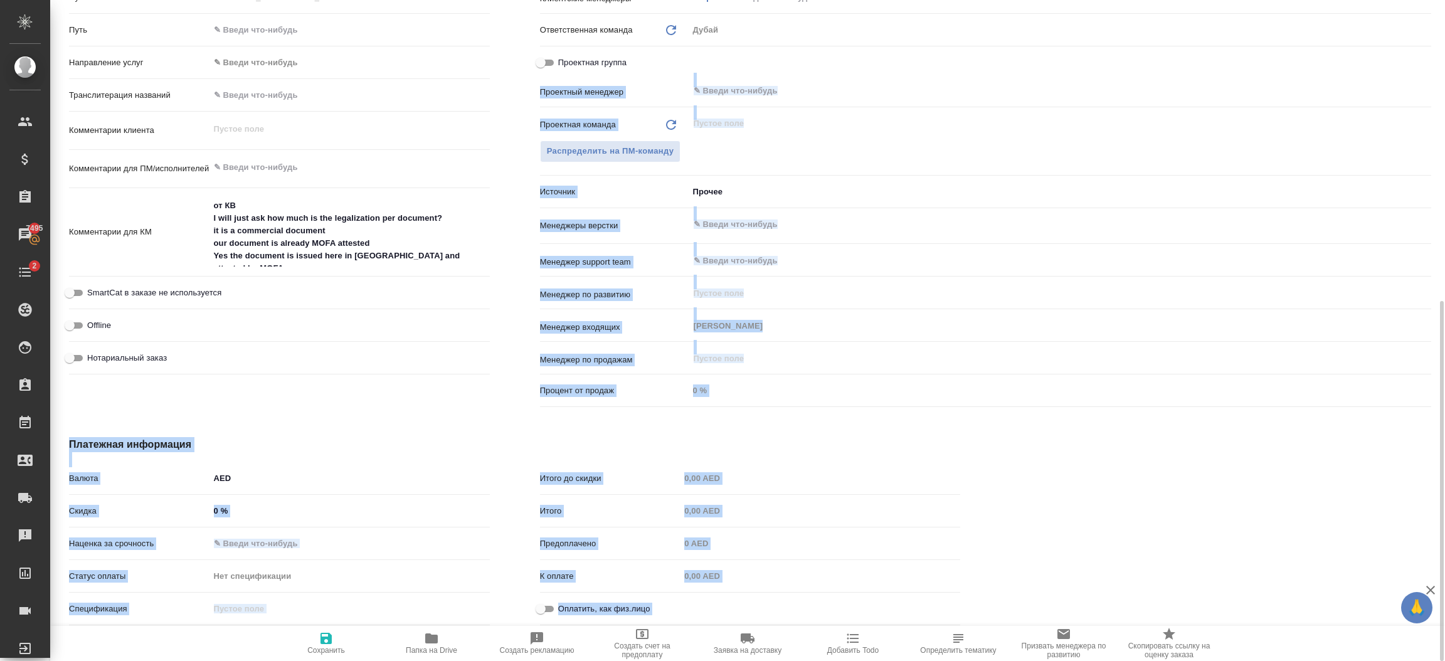
drag, startPoint x: 1443, startPoint y: 292, endPoint x: 1433, endPoint y: 63, distance: 229.7
click at [1433, 63] on div "DT_FL-503 Создан new Святая троица holyTrinity Кратко детали заказа Ответственн…" at bounding box center [747, 330] width 1394 height 661
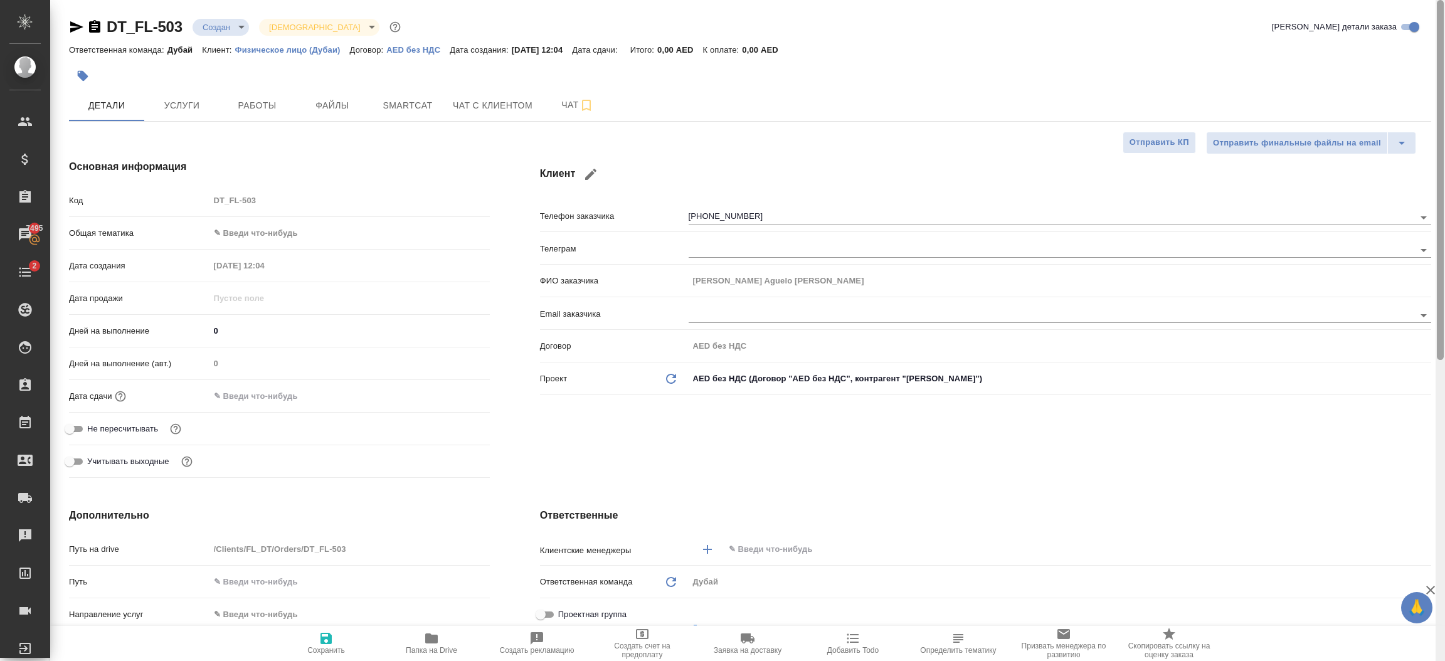
click at [1438, 52] on div at bounding box center [1439, 330] width 9 height 661
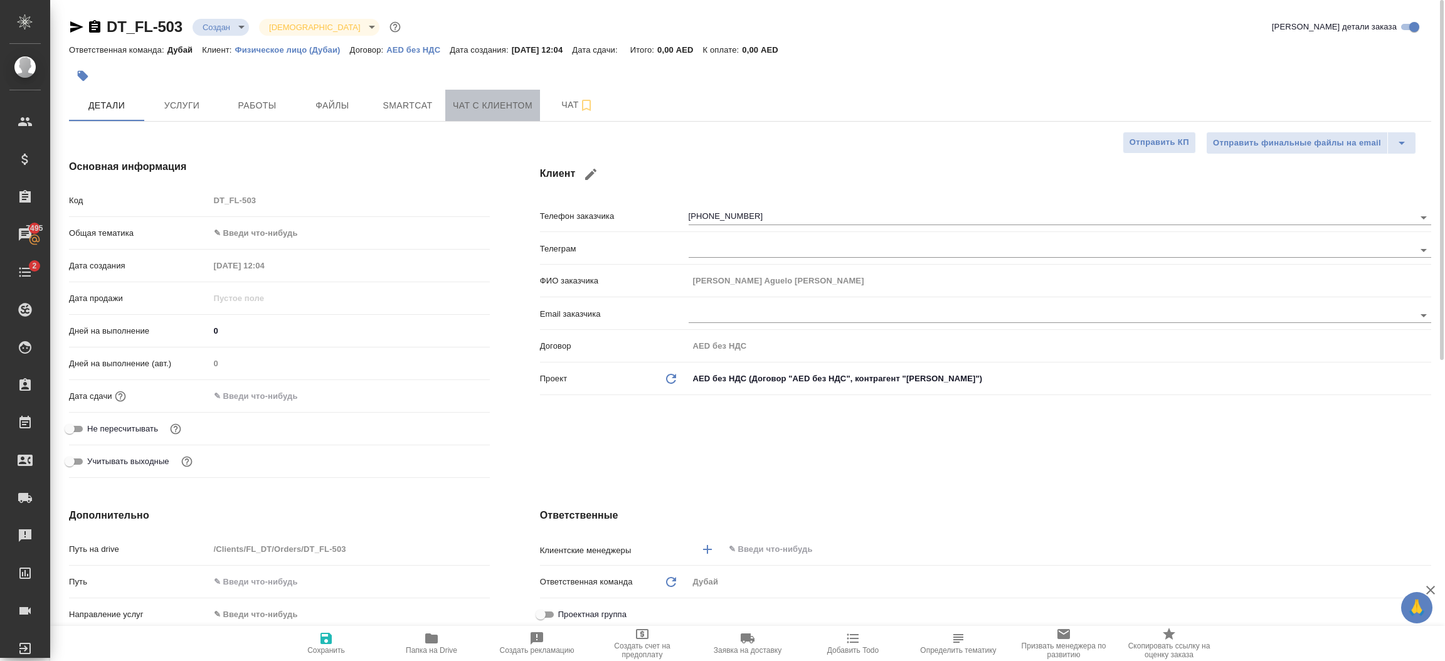
click at [484, 107] on span "Чат с клиентом" at bounding box center [493, 106] width 80 height 16
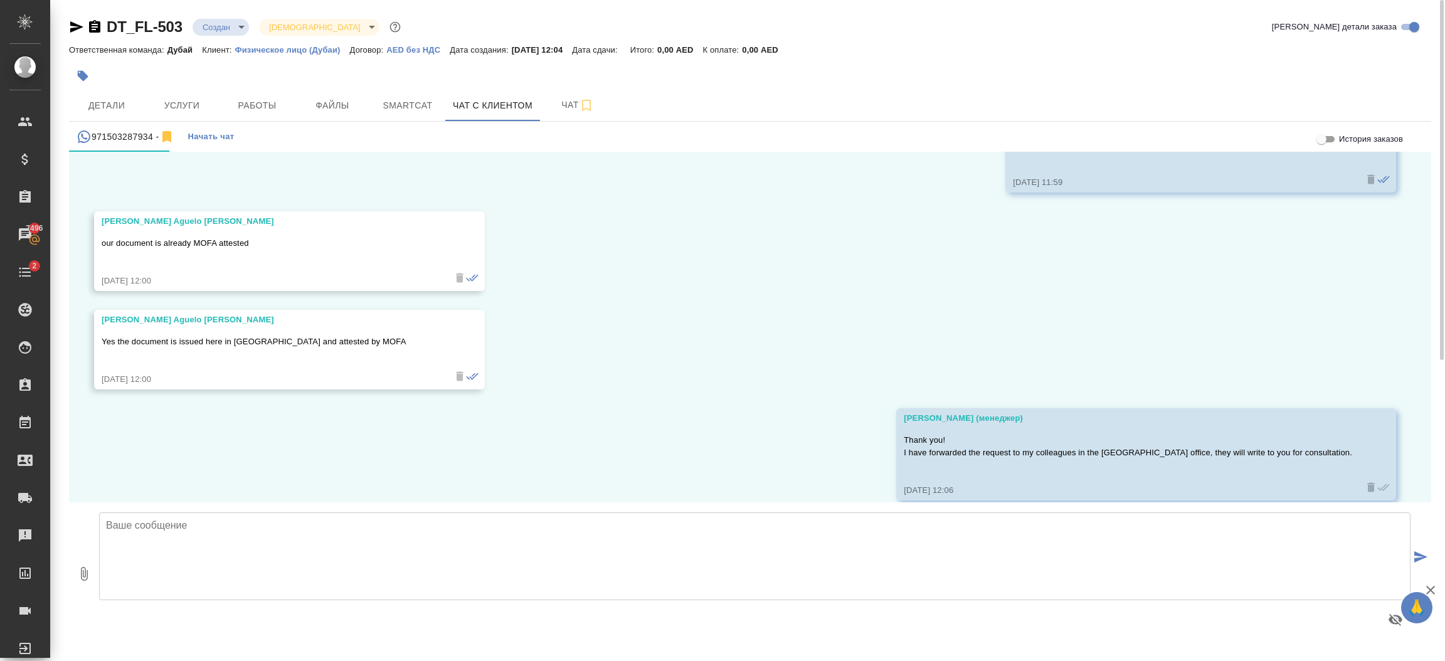
scroll to position [516, 0]
